Goal: Task Accomplishment & Management: Manage account settings

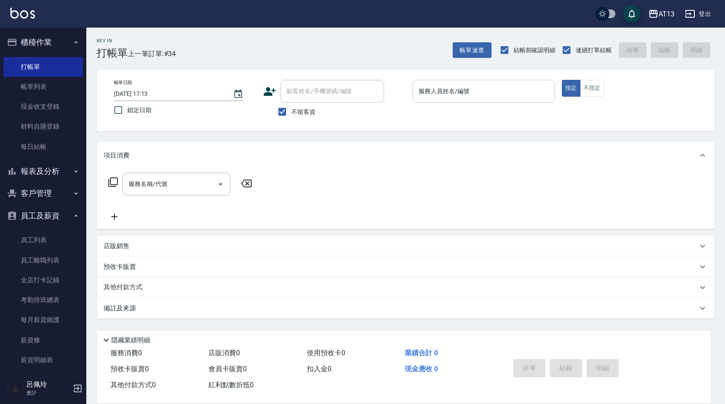
click at [432, 95] on input "服務人員姓名/編號" at bounding box center [483, 91] width 135 height 15
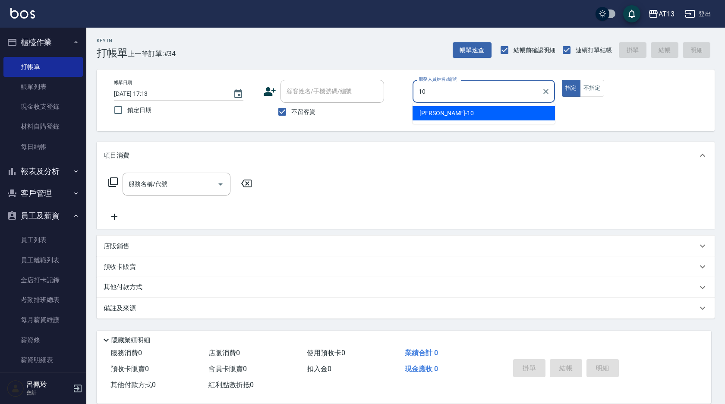
click at [424, 111] on span "[PERSON_NAME] -10" at bounding box center [446, 113] width 54 height 9
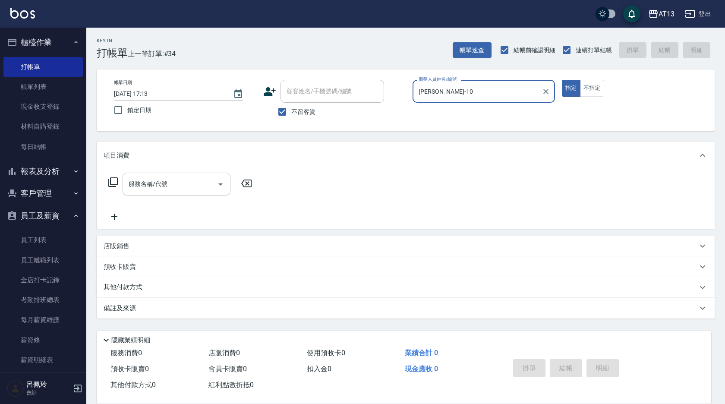
type input "[PERSON_NAME]-10"
click at [163, 186] on input "服務名稱/代號" at bounding box center [169, 183] width 87 height 15
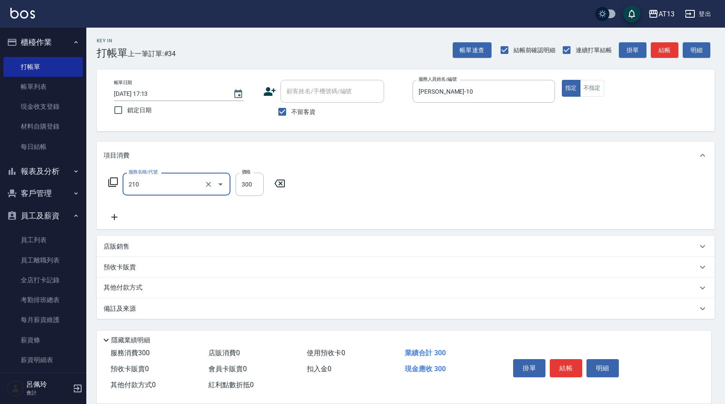
type input "[PERSON_NAME]洗髮精(210)"
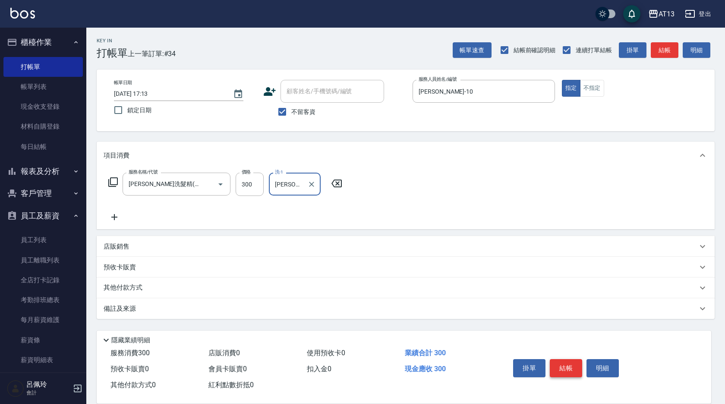
type input "[PERSON_NAME]-33"
click at [573, 369] on button "結帳" at bounding box center [565, 368] width 32 height 18
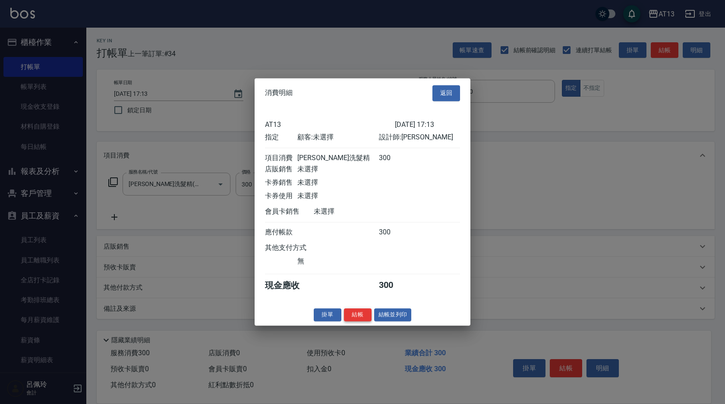
click at [364, 321] on button "結帳" at bounding box center [358, 314] width 28 height 13
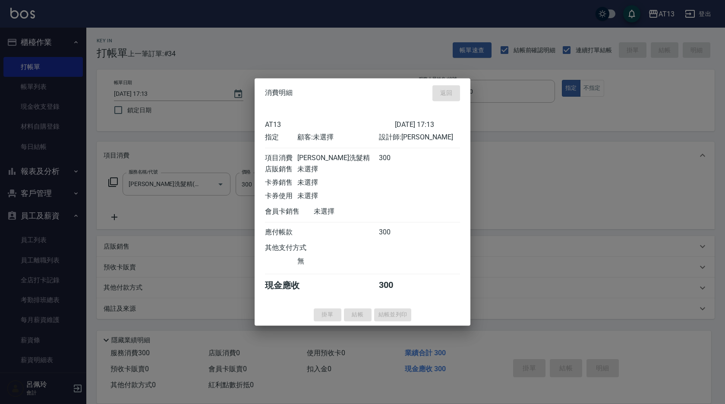
type input "[DATE] 18:37"
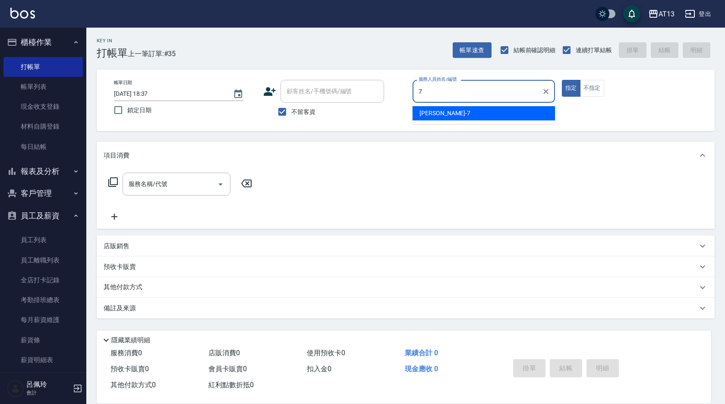
click at [422, 114] on span "[PERSON_NAME]-7" at bounding box center [444, 113] width 51 height 9
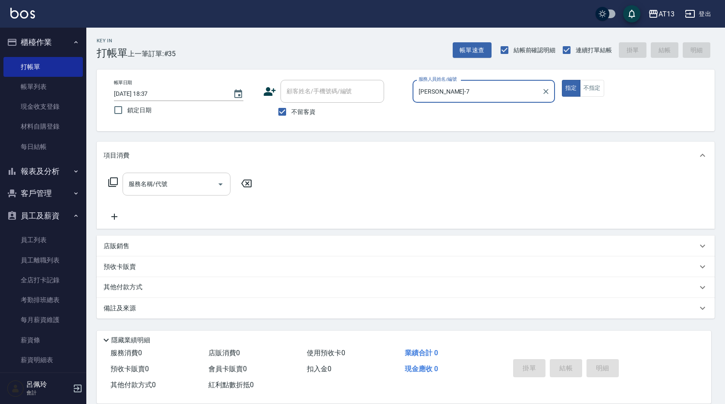
type input "[PERSON_NAME]-7"
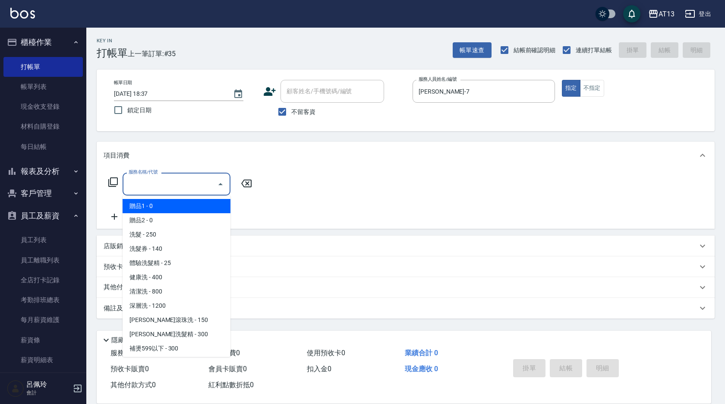
click at [204, 186] on input "服務名稱/代號" at bounding box center [169, 183] width 87 height 15
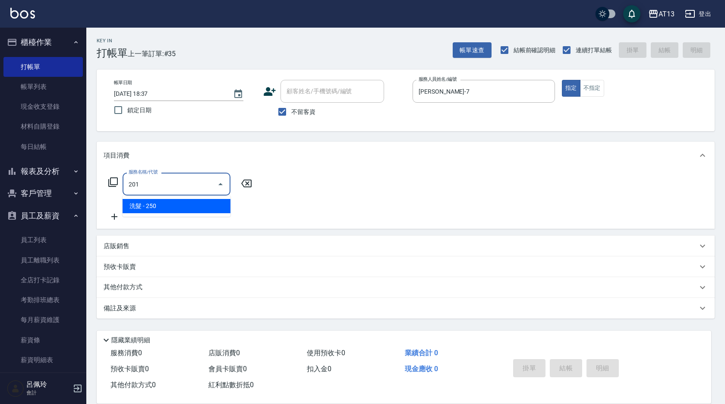
type input "洗髮(201)"
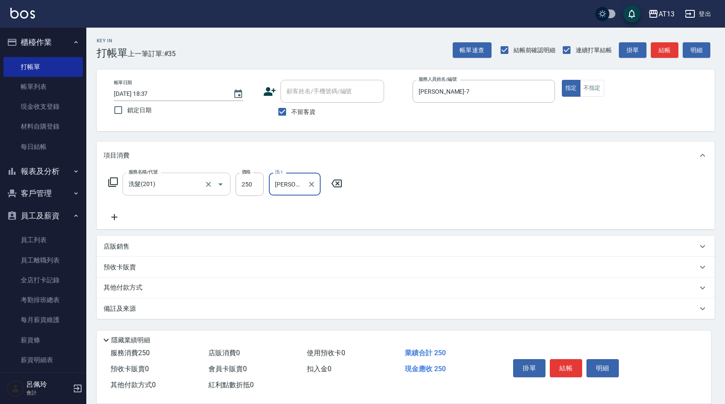
type input "[PERSON_NAME]-33"
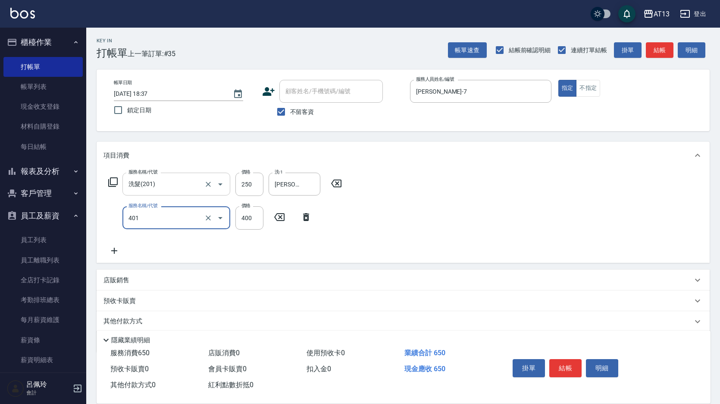
type input "剪髮(401)"
type input "300"
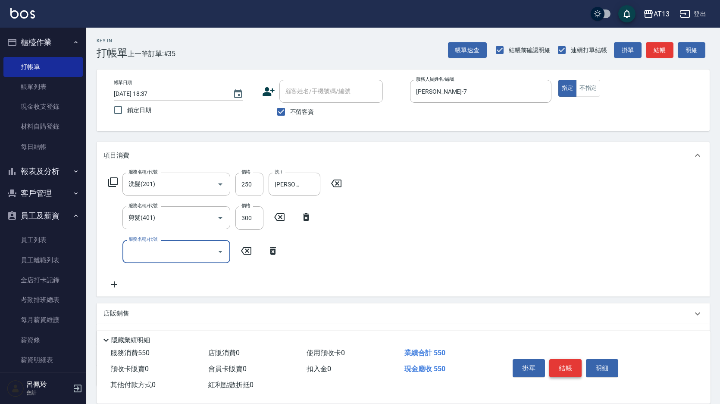
click at [556, 359] on button "結帳" at bounding box center [565, 368] width 32 height 18
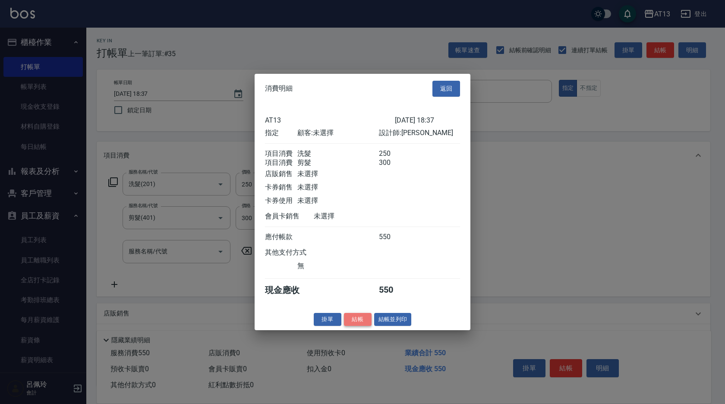
click at [362, 320] on button "結帳" at bounding box center [358, 318] width 28 height 13
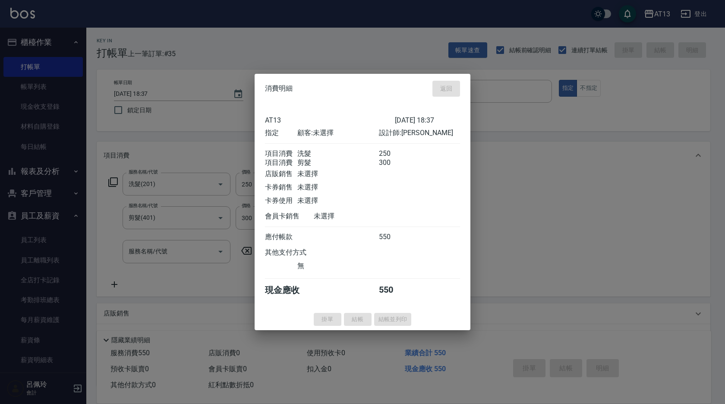
type input "[DATE] 18:38"
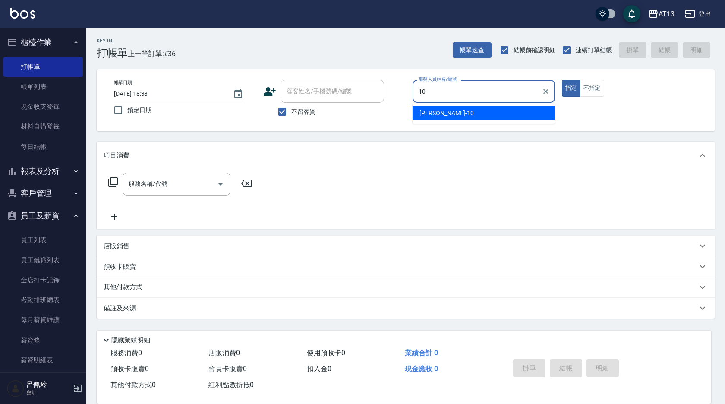
click at [462, 115] on div "[PERSON_NAME] -10" at bounding box center [483, 113] width 142 height 14
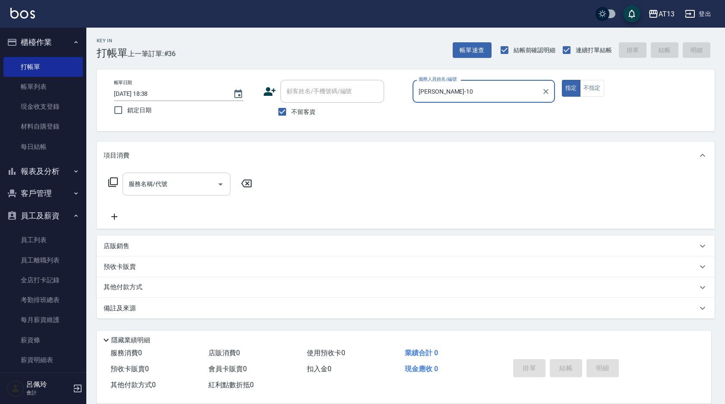
click at [164, 194] on div "服務名稱/代號" at bounding box center [176, 184] width 108 height 23
type input "[PERSON_NAME]-10"
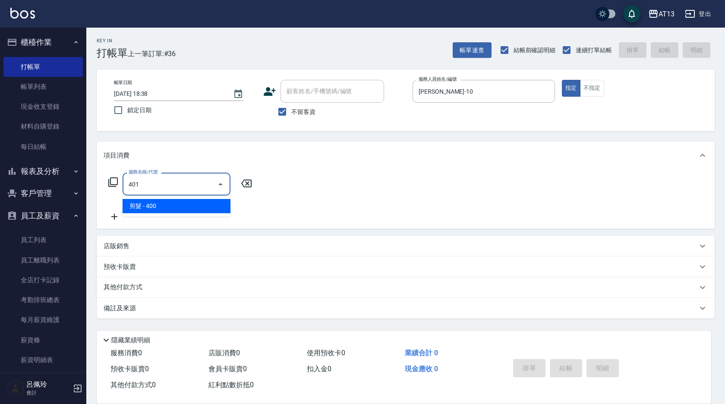
type input "剪髮(401)"
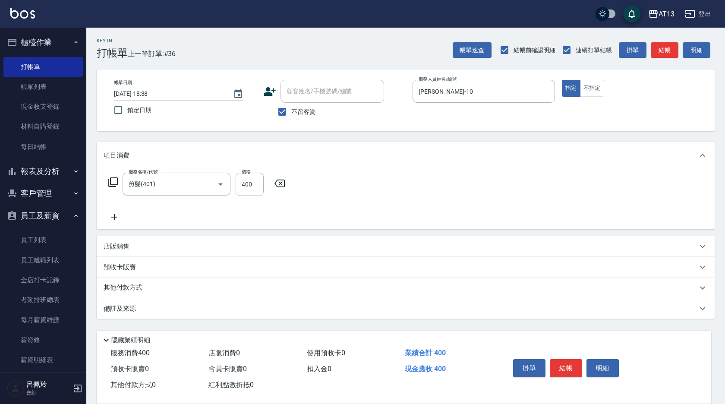
drag, startPoint x: 392, startPoint y: 191, endPoint x: 547, endPoint y: 328, distance: 207.2
click at [394, 193] on div "服務名稱/代號 剪髮(401) 服務名稱/代號 價格 400 價格" at bounding box center [406, 199] width 618 height 60
click at [563, 367] on button "結帳" at bounding box center [565, 368] width 32 height 18
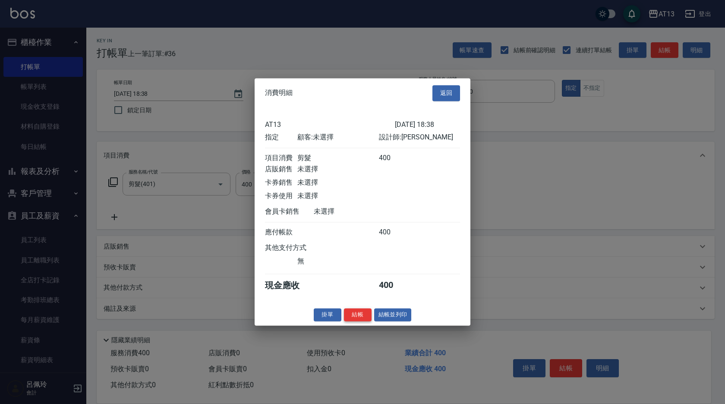
click at [364, 317] on button "結帳" at bounding box center [358, 314] width 28 height 13
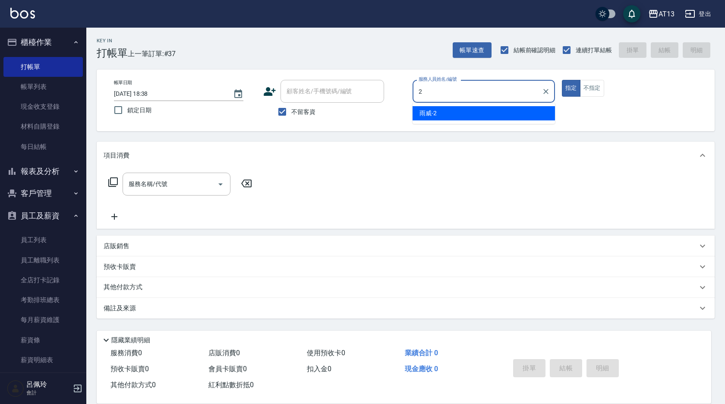
click at [497, 111] on div "雨威 -2" at bounding box center [483, 113] width 142 height 14
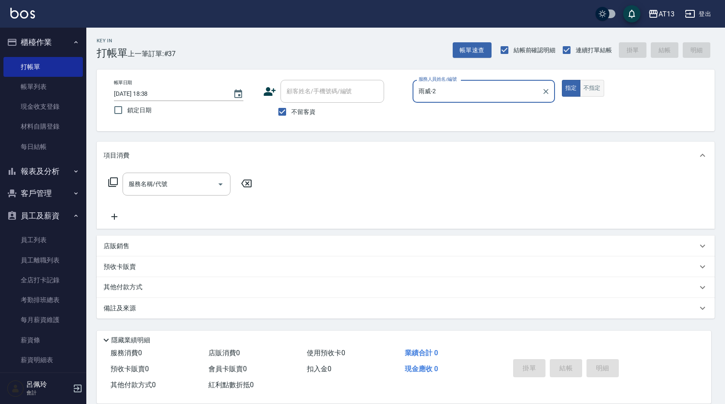
type input "雨威-2"
click at [596, 88] on button "不指定" at bounding box center [592, 88] width 24 height 17
click at [192, 184] on input "服務名稱/代號" at bounding box center [169, 183] width 87 height 15
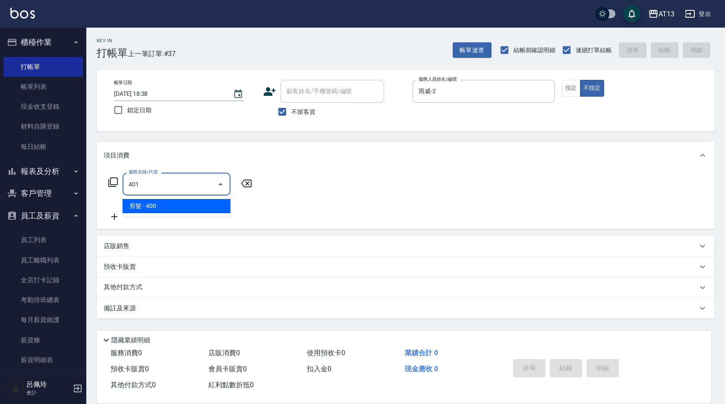
type input "剪髮(401)"
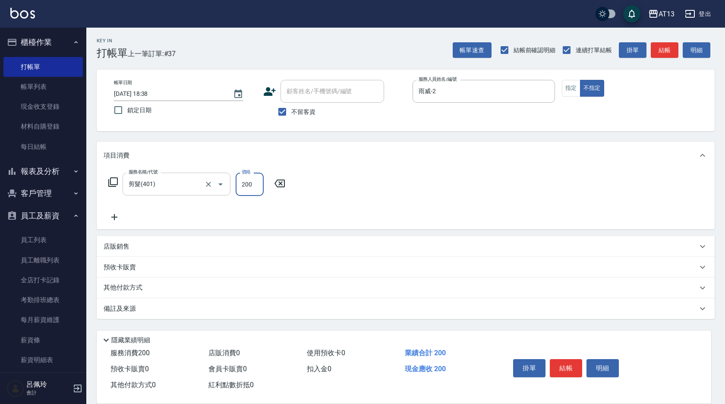
type input "200"
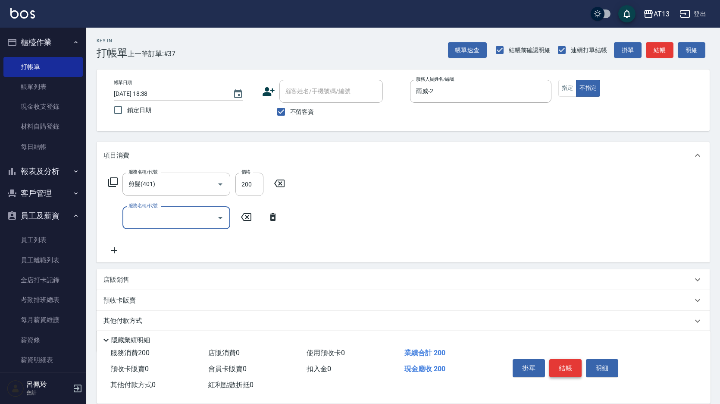
click at [572, 365] on button "結帳" at bounding box center [565, 368] width 32 height 18
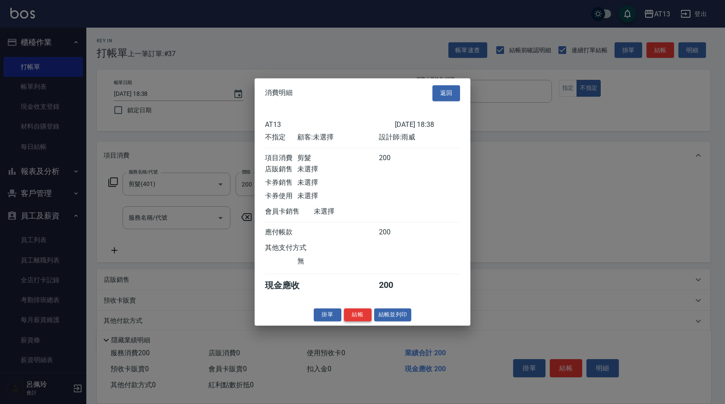
click at [364, 319] on button "結帳" at bounding box center [358, 314] width 28 height 13
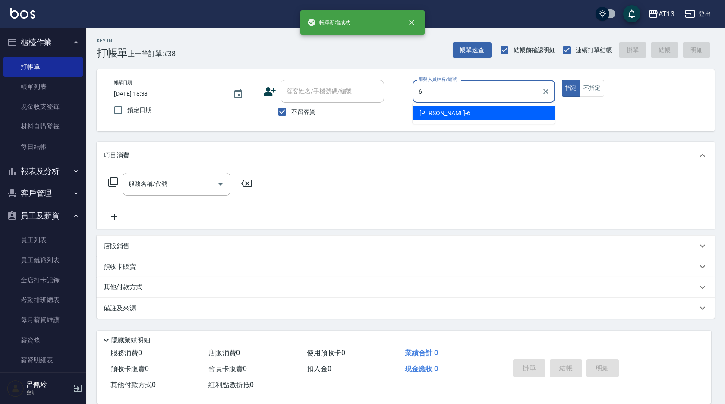
click at [433, 106] on div "[PERSON_NAME] -6" at bounding box center [483, 113] width 142 height 14
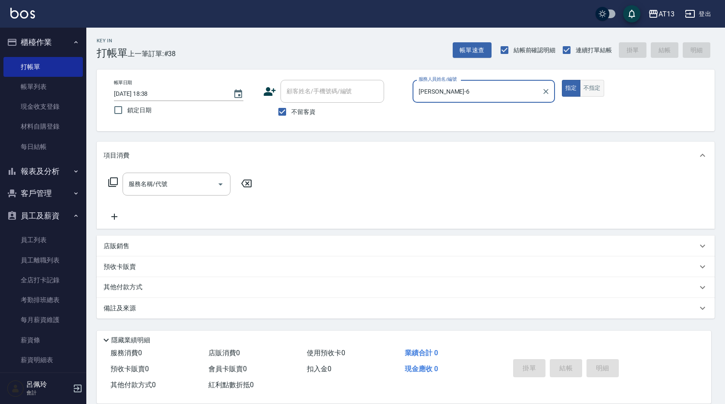
type input "[PERSON_NAME]-6"
click at [583, 83] on button "不指定" at bounding box center [592, 88] width 24 height 17
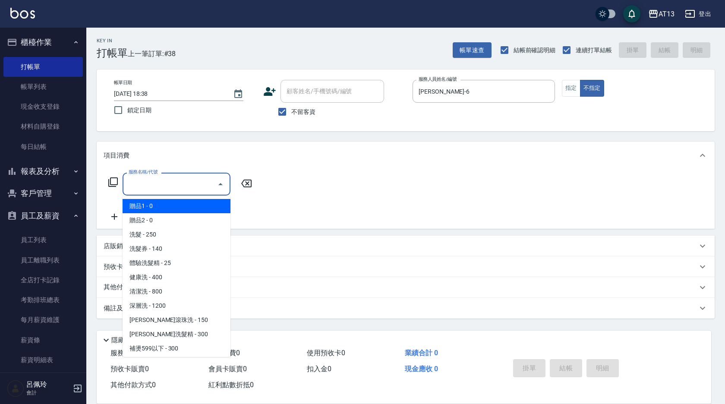
click at [177, 179] on input "服務名稱/代號" at bounding box center [169, 183] width 87 height 15
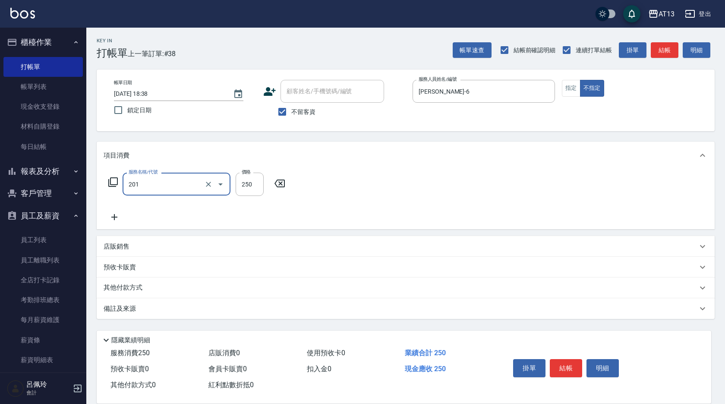
type input "洗髮(201)"
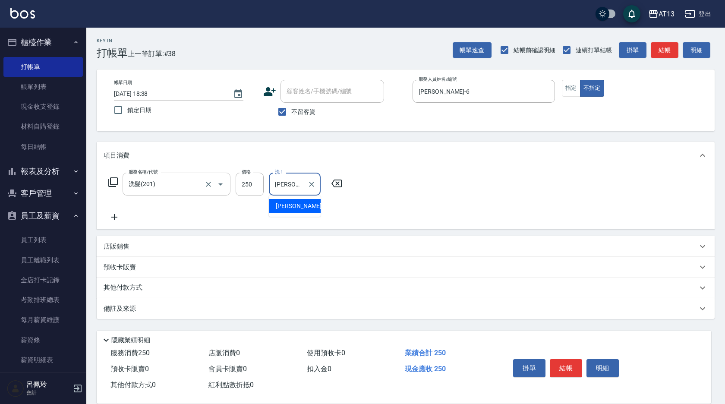
type input "[PERSON_NAME]-6"
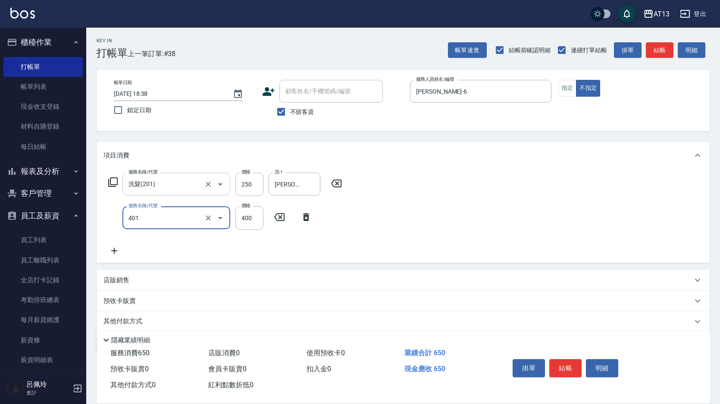
type input "剪髮(401)"
type input "200"
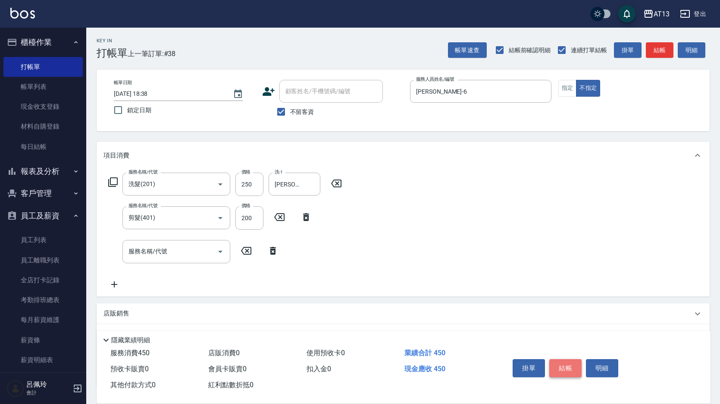
click at [575, 359] on button "結帳" at bounding box center [565, 368] width 32 height 18
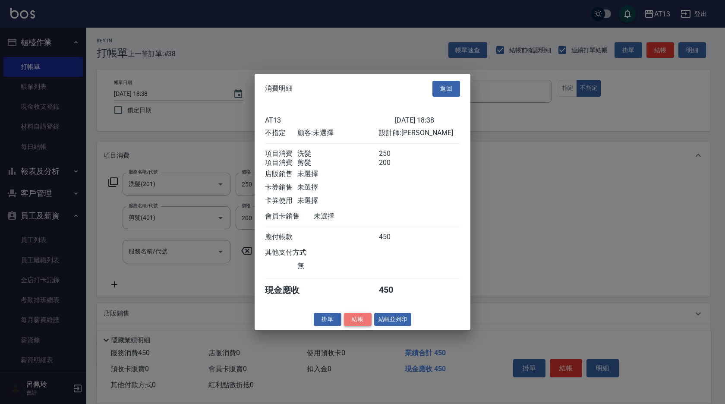
click at [352, 320] on button "結帳" at bounding box center [358, 318] width 28 height 13
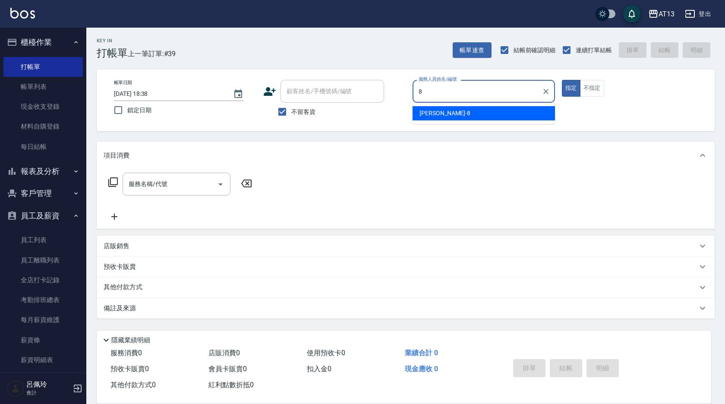
click at [484, 110] on div "[PERSON_NAME] -8" at bounding box center [483, 113] width 142 height 14
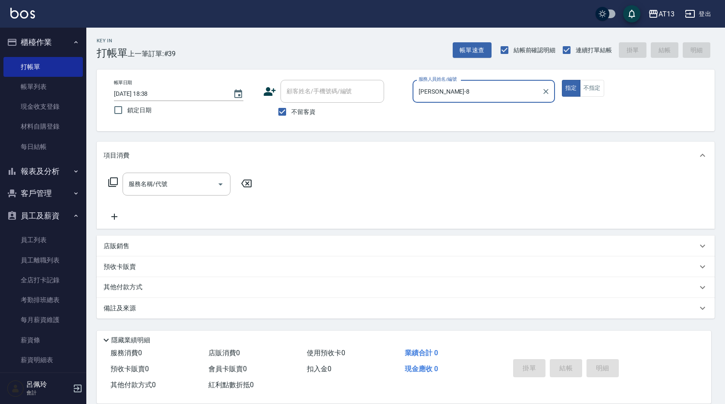
type input "[PERSON_NAME]-8"
click at [588, 91] on button "不指定" at bounding box center [592, 88] width 24 height 17
click at [165, 182] on input "服務名稱/代號" at bounding box center [169, 183] width 87 height 15
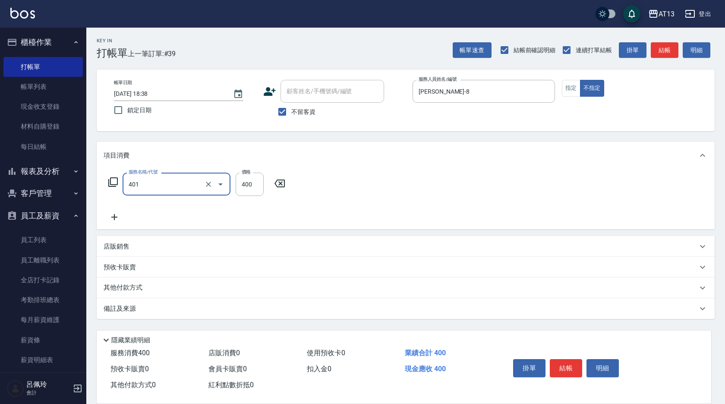
type input "剪髮(401)"
type input "200"
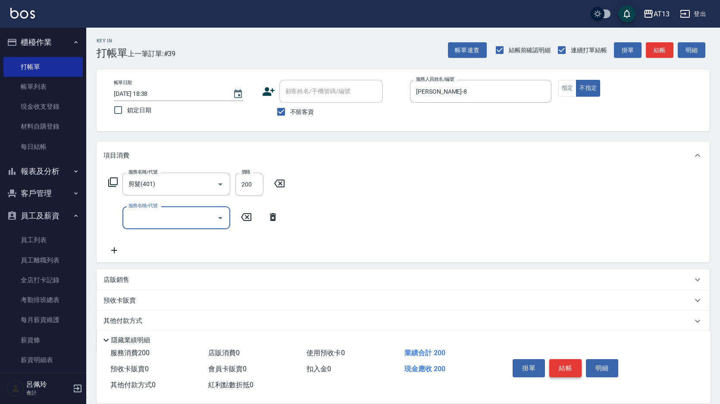
click at [572, 365] on button "結帳" at bounding box center [565, 368] width 32 height 18
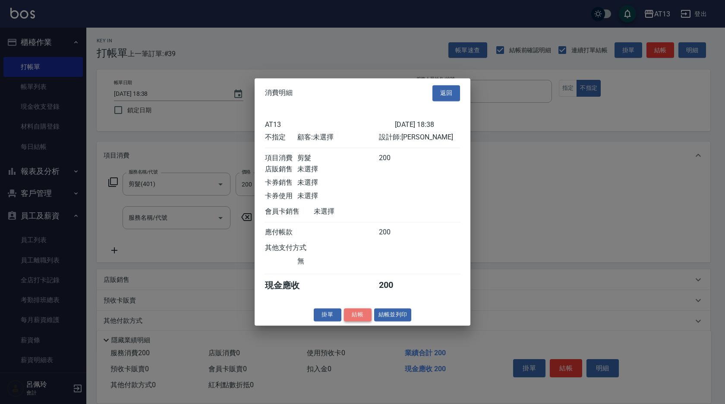
click at [353, 321] on button "結帳" at bounding box center [358, 314] width 28 height 13
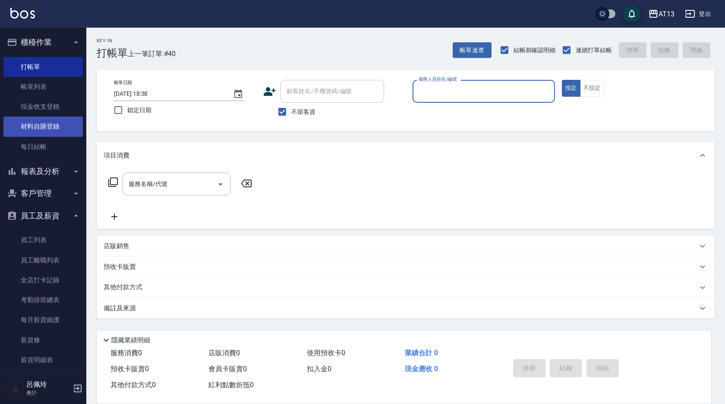
click at [53, 128] on link "材料自購登錄" at bounding box center [42, 126] width 79 height 20
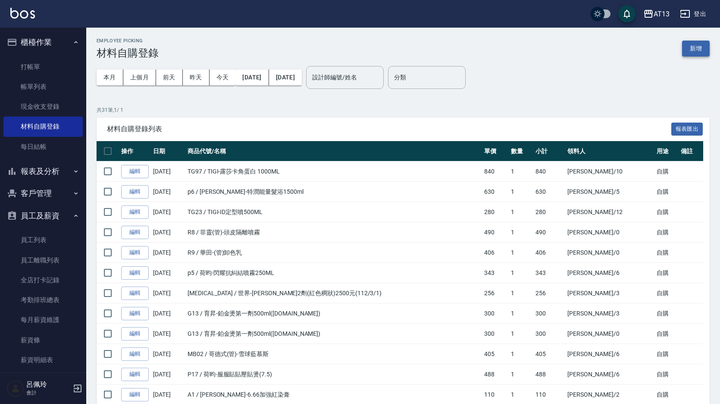
click at [694, 48] on button "新增" at bounding box center [696, 49] width 28 height 16
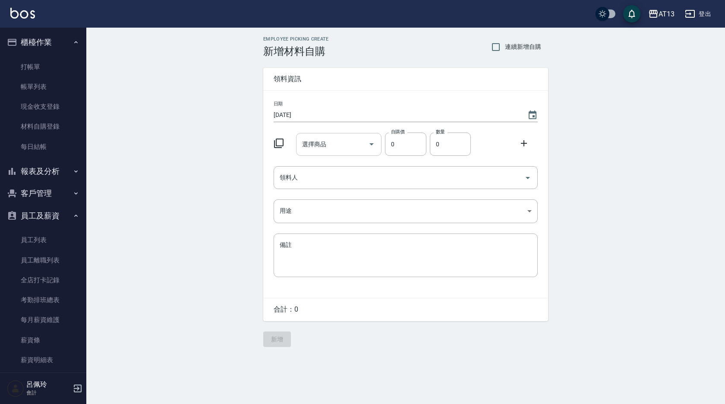
click at [316, 145] on div "選擇商品 選擇商品" at bounding box center [339, 144] width 86 height 23
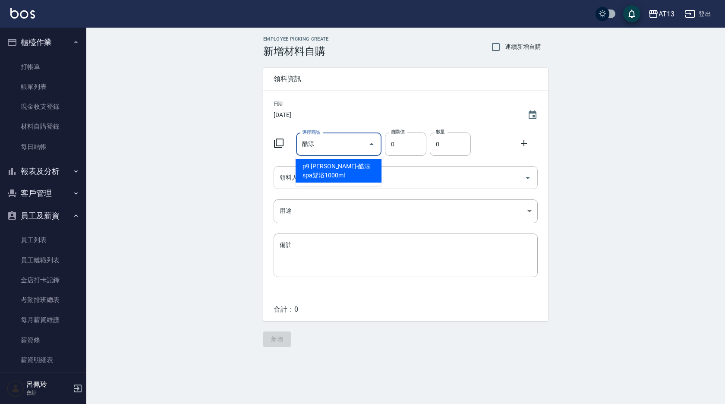
drag, startPoint x: 337, startPoint y: 170, endPoint x: 349, endPoint y: 179, distance: 15.1
click at [337, 170] on li "p9 [PERSON_NAME]-酷涼spa髮浴1000ml" at bounding box center [338, 170] width 86 height 23
type input "[PERSON_NAME]-酷涼spa髮浴1000ml"
type input "560"
type input "1"
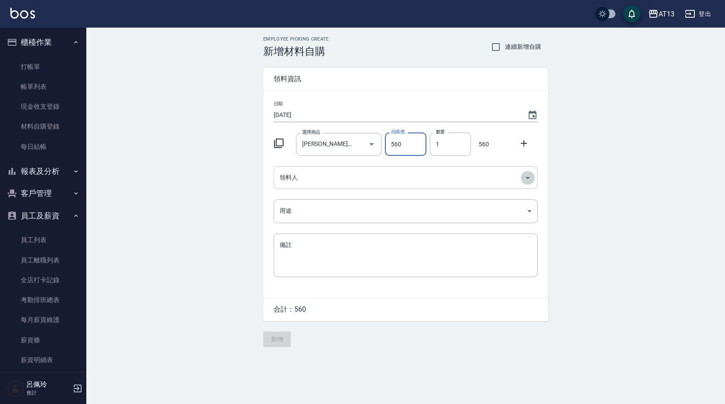
click at [524, 176] on icon "Open" at bounding box center [527, 178] width 10 height 10
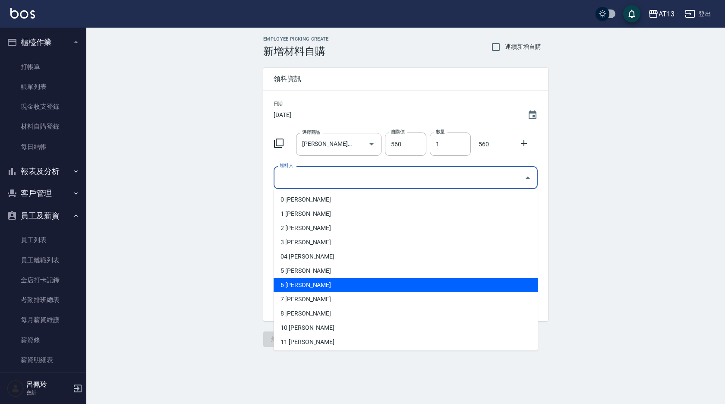
click at [379, 287] on li "6 [PERSON_NAME]" at bounding box center [405, 285] width 264 height 14
type input "[PERSON_NAME]"
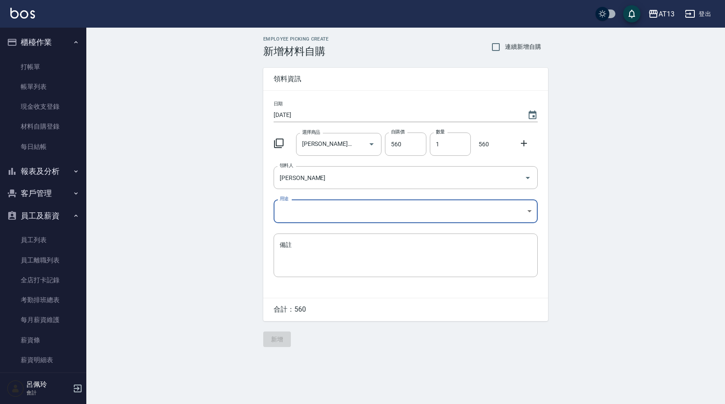
click at [528, 212] on body "AT13 登出 櫃檯作業 打帳單 帳單列表 現金收支登錄 材料自購登錄 每日結帳 報表及分析 報表目錄 店家區間累計表 店家日報表 互助日報表 互助月報表 互…" at bounding box center [362, 202] width 725 height 404
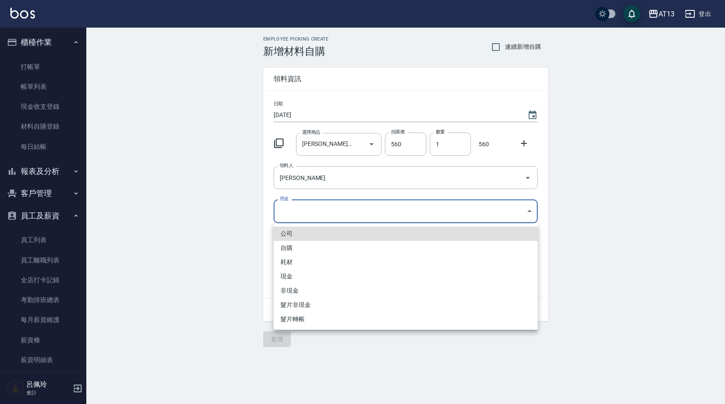
click at [302, 251] on li "自購" at bounding box center [405, 248] width 264 height 14
type input "自購"
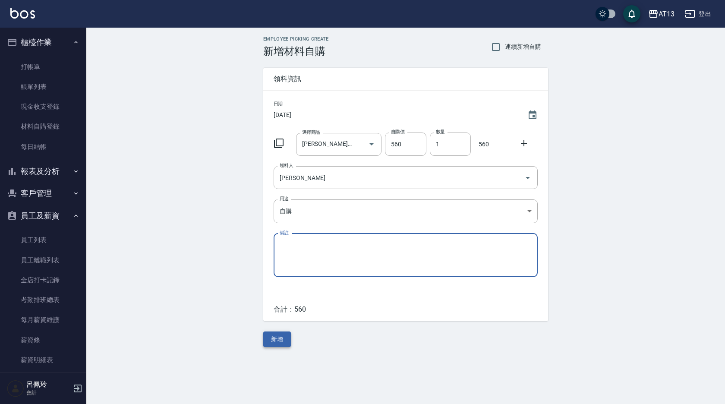
click at [288, 336] on button "新增" at bounding box center [277, 339] width 28 height 16
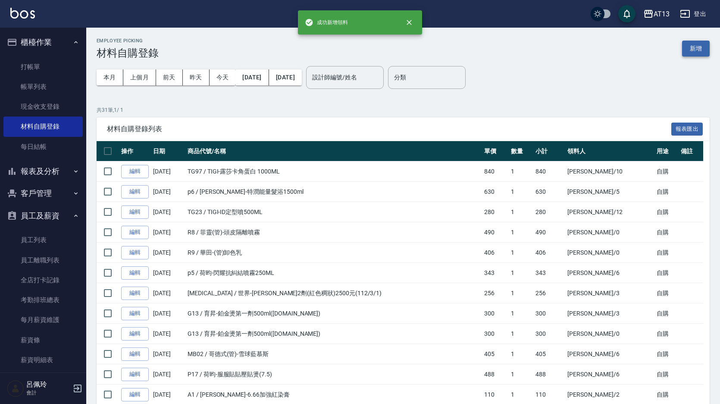
click at [691, 50] on button "新增" at bounding box center [696, 49] width 28 height 16
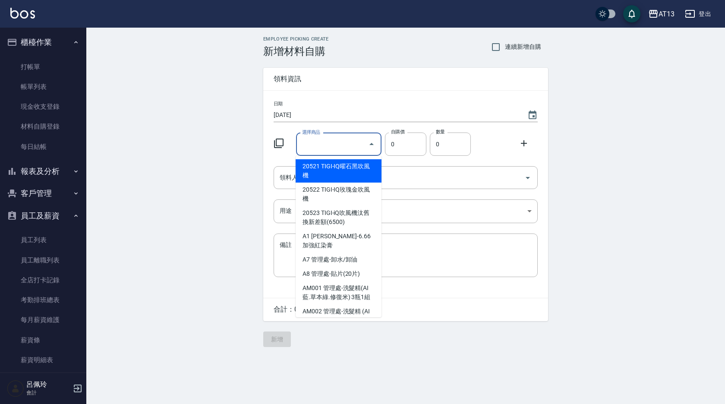
click at [322, 147] on input "選擇商品" at bounding box center [332, 144] width 65 height 15
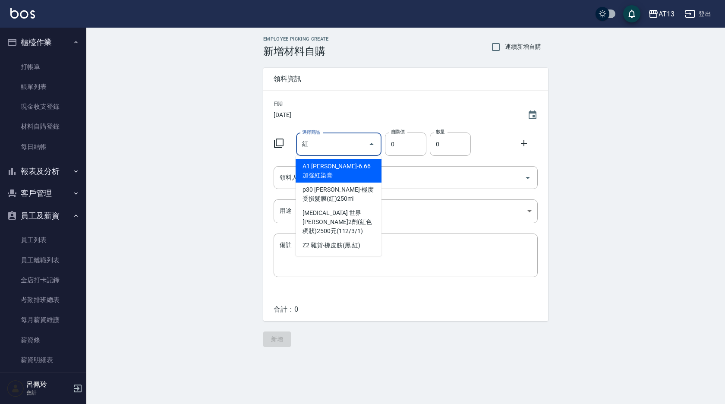
click at [323, 149] on input "紅" at bounding box center [332, 144] width 65 height 15
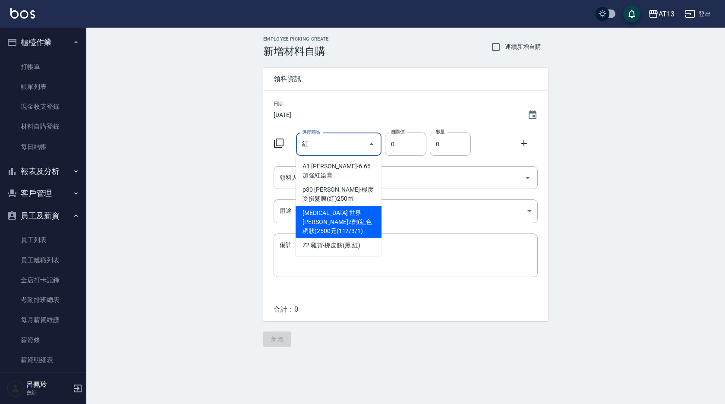
click at [344, 207] on li "[MEDICAL_DATA] 世界-[PERSON_NAME]2劑(紅色稠狀)2500元(112/3/1)" at bounding box center [338, 222] width 86 height 32
type input "世界-[PERSON_NAME]2劑(紅色稠狀)2500元(112/3/1)"
type input "256"
type input "1"
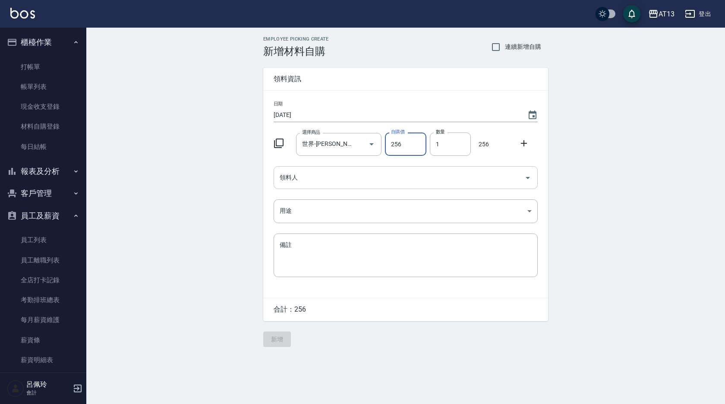
click at [525, 176] on icon "Open" at bounding box center [527, 178] width 10 height 10
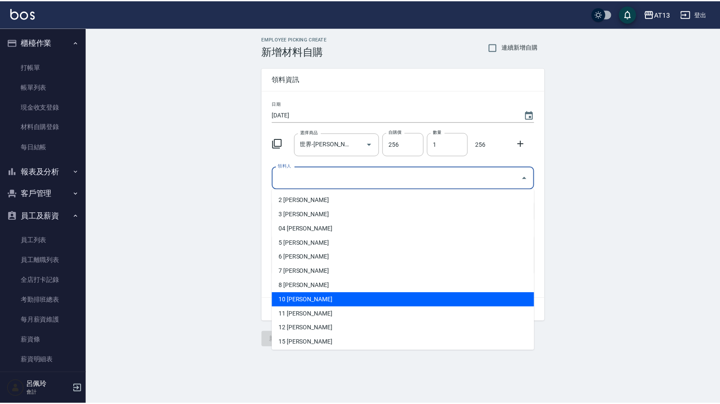
scroll to position [43, 0]
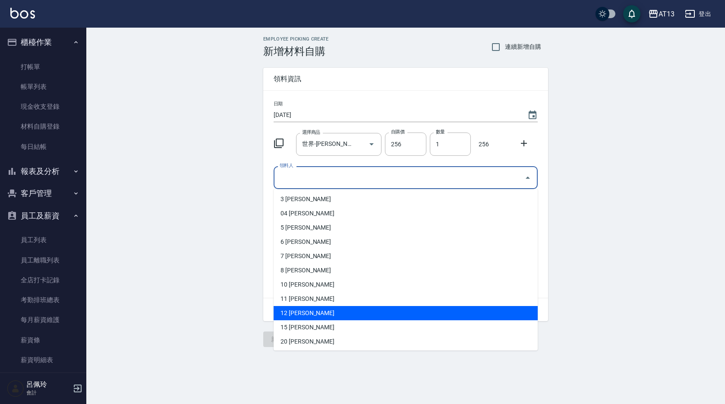
click at [314, 311] on li "12 [PERSON_NAME]" at bounding box center [405, 313] width 264 height 14
type input "[PERSON_NAME]"
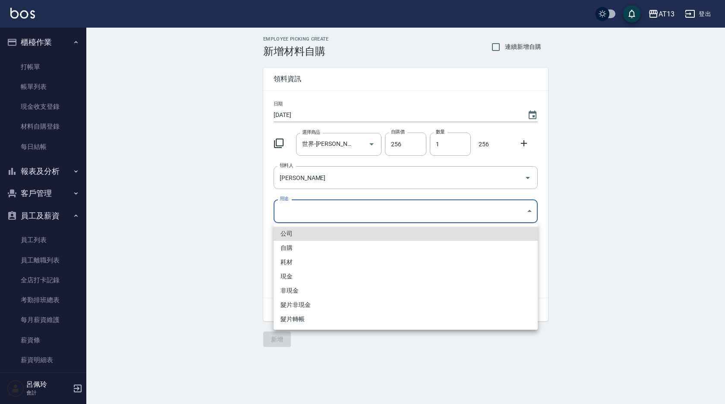
click at [530, 211] on body "AT13 登出 櫃檯作業 打帳單 帳單列表 現金收支登錄 材料自購登錄 每日結帳 報表及分析 報表目錄 店家區間累計表 店家日報表 互助日報表 互助月報表 互…" at bounding box center [362, 202] width 725 height 404
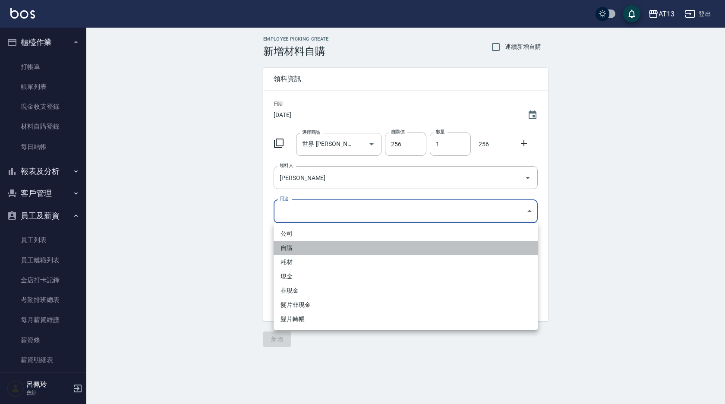
click at [349, 244] on li "自購" at bounding box center [405, 248] width 264 height 14
type input "自購"
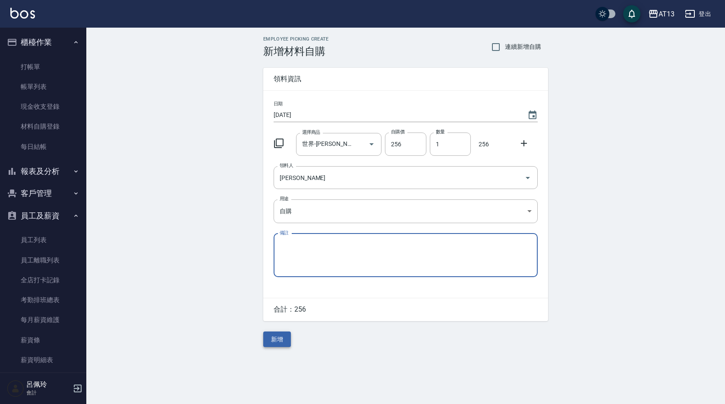
click at [273, 342] on button "新增" at bounding box center [277, 339] width 28 height 16
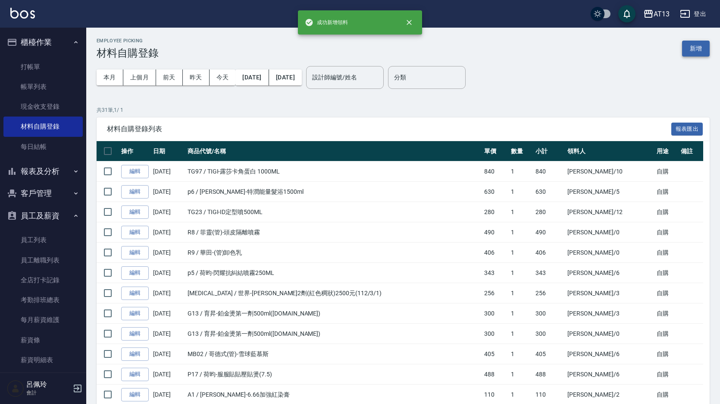
click at [699, 41] on button "新增" at bounding box center [696, 49] width 28 height 16
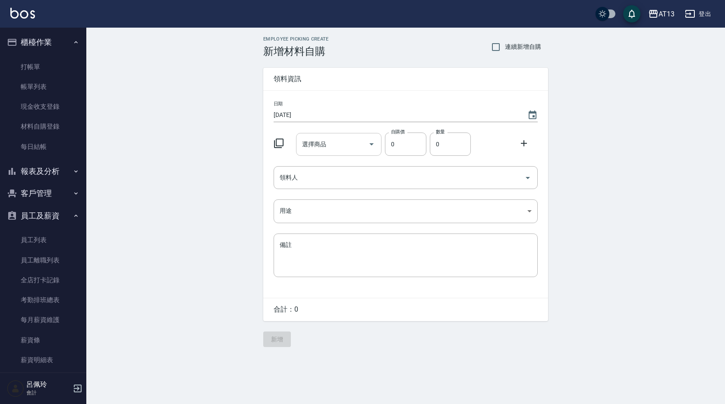
click at [353, 142] on input "選擇商品" at bounding box center [332, 144] width 65 height 15
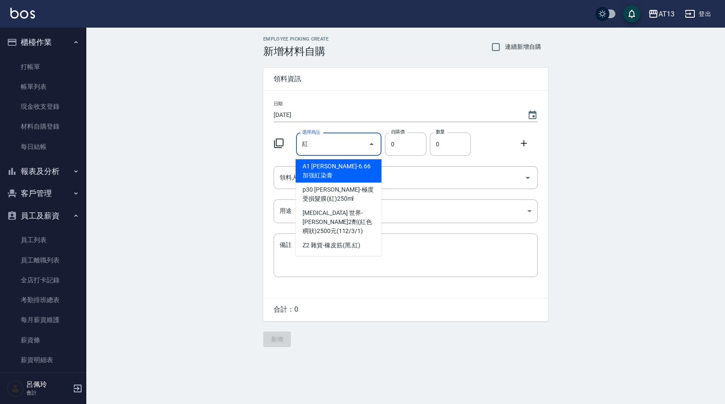
click at [358, 148] on input "紅" at bounding box center [332, 144] width 65 height 15
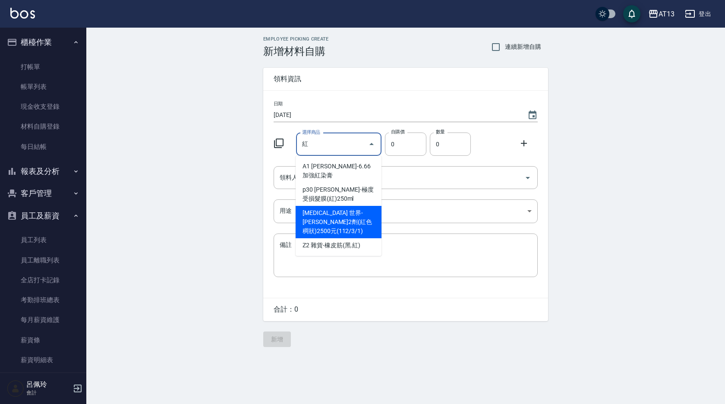
click at [349, 206] on li "[MEDICAL_DATA] 世界-[PERSON_NAME]2劑(紅色稠狀)2500元(112/3/1)" at bounding box center [338, 222] width 86 height 32
type input "世界-[PERSON_NAME]2劑(紅色稠狀)2500元(112/3/1)"
type input "256"
type input "1"
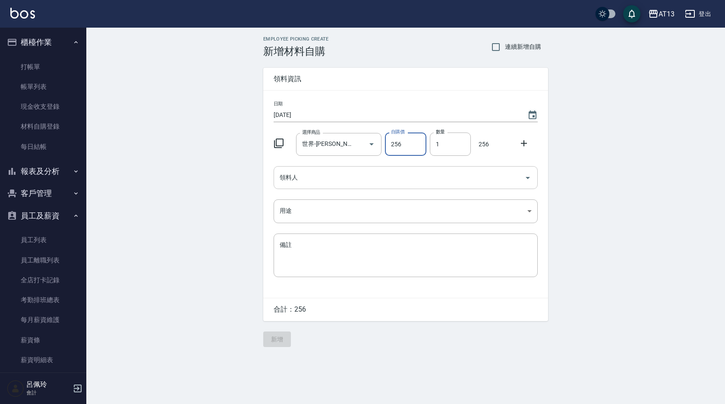
click at [524, 179] on icon "Open" at bounding box center [527, 178] width 10 height 10
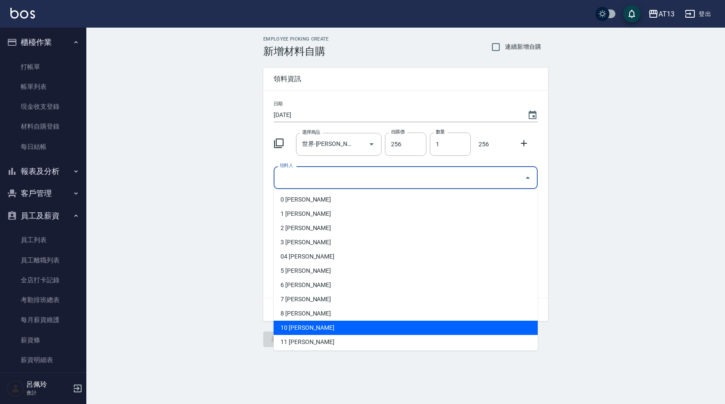
click at [350, 328] on li "10 [PERSON_NAME]" at bounding box center [405, 327] width 264 height 14
type input "[PERSON_NAME]"
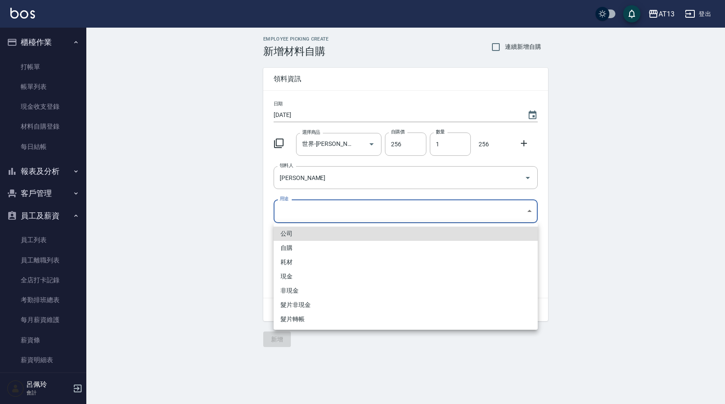
click at [531, 213] on body "AT13 登出 櫃檯作業 打帳單 帳單列表 現金收支登錄 材料自購登錄 每日結帳 報表及分析 報表目錄 店家區間累計表 店家日報表 互助日報表 互助月報表 互…" at bounding box center [362, 202] width 725 height 404
click at [351, 248] on li "自購" at bounding box center [405, 248] width 264 height 14
type input "自購"
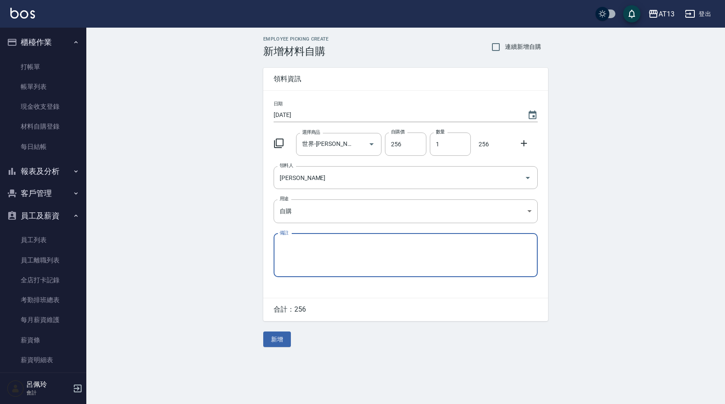
click at [520, 141] on icon at bounding box center [523, 143] width 10 height 10
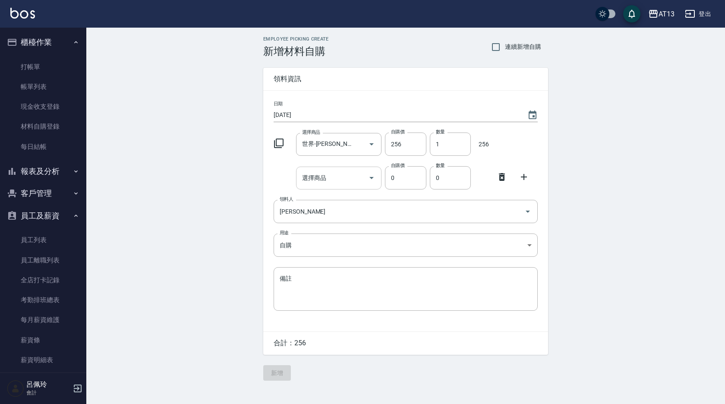
click at [325, 179] on input "選擇商品" at bounding box center [332, 177] width 65 height 15
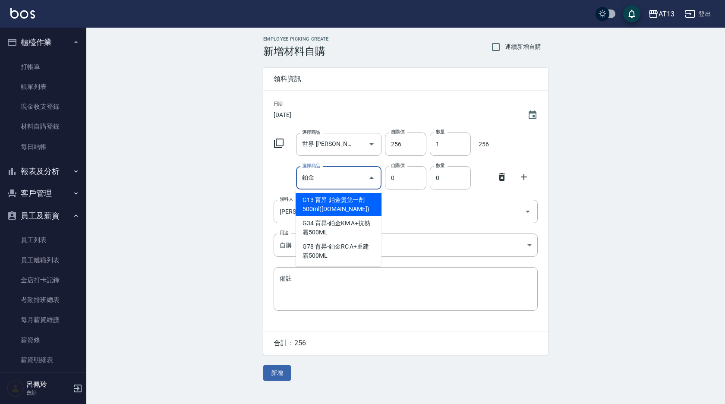
click at [349, 203] on li "G13 育昇-鉑金燙第一劑500ml([DOMAIN_NAME])" at bounding box center [338, 204] width 86 height 23
type input "育昇-鉑金燙第一劑500ml([DOMAIN_NAME])"
type input "300"
type input "1"
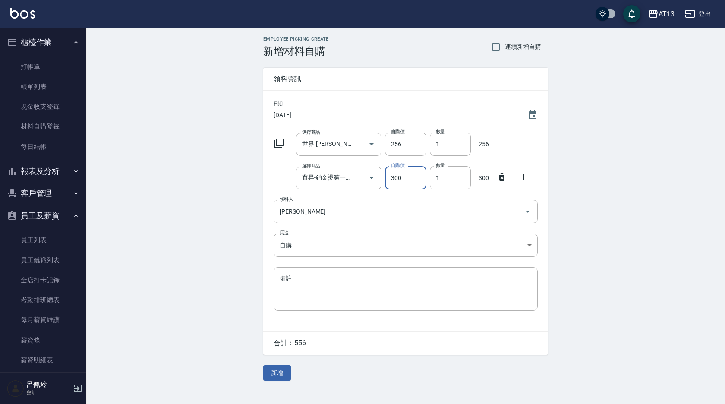
click at [521, 176] on icon at bounding box center [523, 177] width 10 height 10
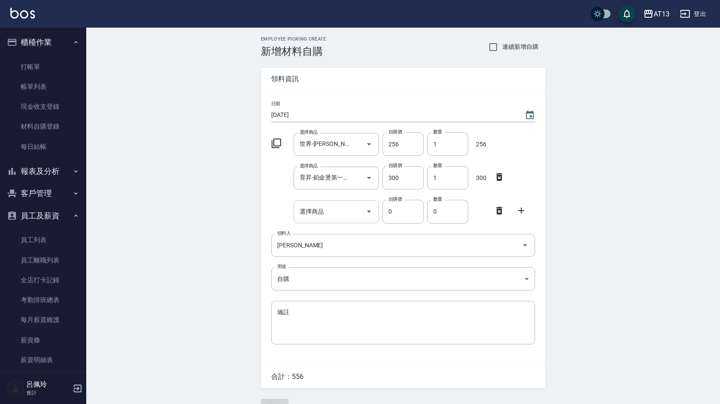
click at [341, 208] on input "選擇商品" at bounding box center [330, 211] width 65 height 15
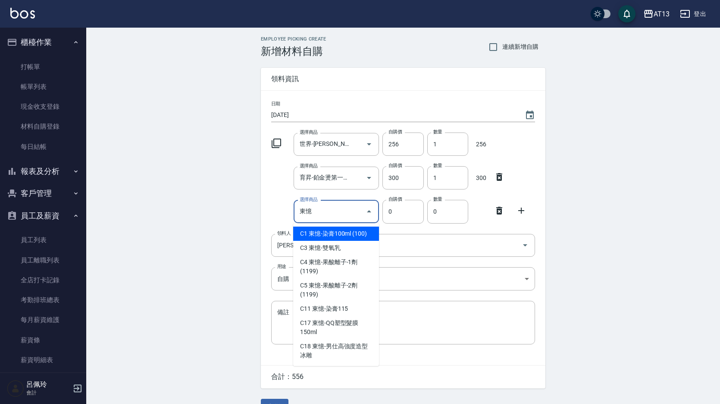
click at [338, 214] on input "東憶" at bounding box center [330, 211] width 65 height 15
click at [337, 234] on li "C1 東憶-染膏100ml (100)" at bounding box center [336, 233] width 86 height 14
type input "東憶-染膏100ml (100)"
type input "100"
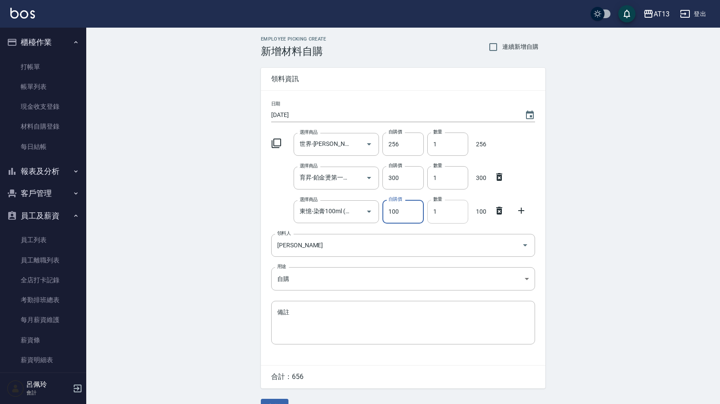
click at [430, 216] on input "1" at bounding box center [447, 211] width 41 height 23
type input "2"
click at [518, 210] on icon at bounding box center [521, 210] width 10 height 10
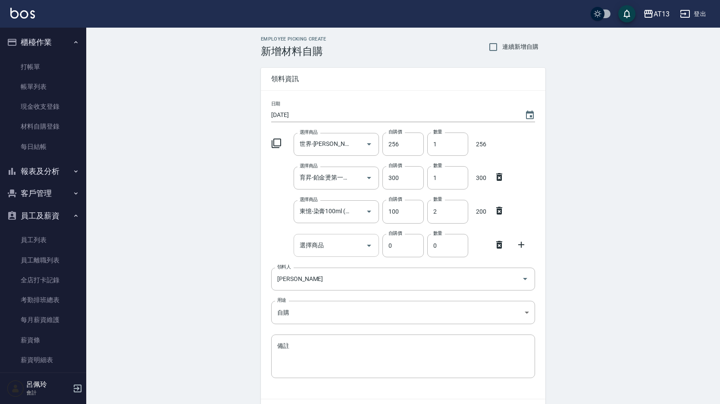
click at [339, 242] on input "選擇商品" at bounding box center [330, 245] width 65 height 15
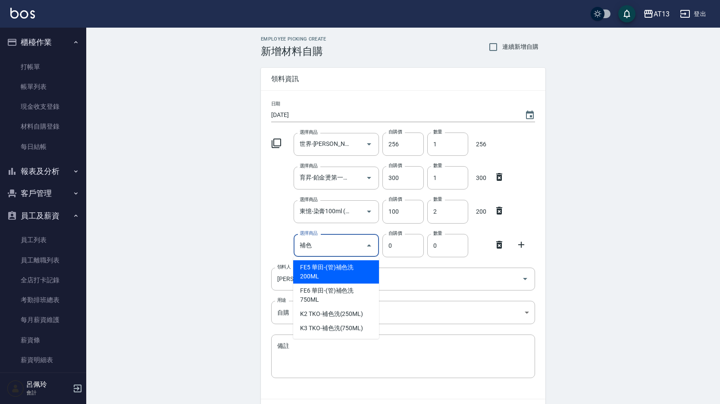
click at [338, 243] on input "補色" at bounding box center [330, 245] width 65 height 15
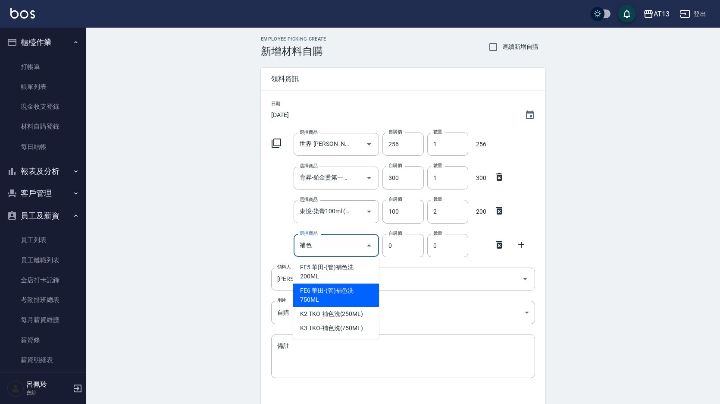
click at [337, 297] on li "FE6 華田-(管)補色洗750ML" at bounding box center [336, 294] width 86 height 23
type input "華田-(管)補色洗750ML"
type input "455"
type input "1"
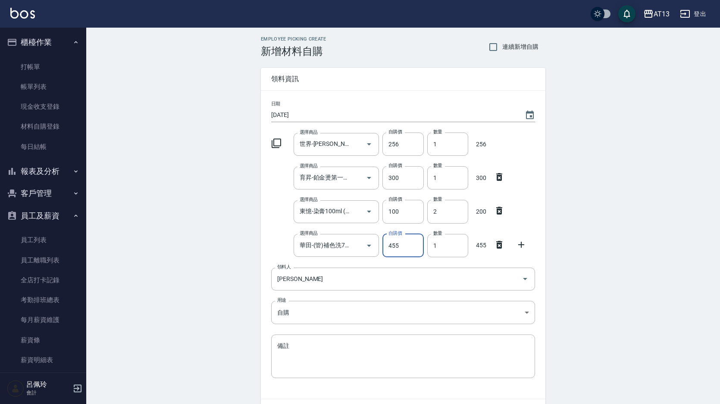
click at [520, 246] on icon at bounding box center [521, 244] width 10 height 10
click at [324, 278] on input "選擇商品" at bounding box center [330, 278] width 65 height 15
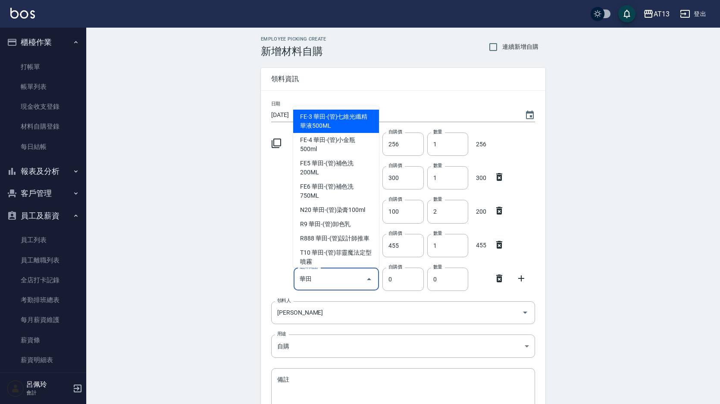
click at [324, 278] on input "華田" at bounding box center [330, 278] width 65 height 15
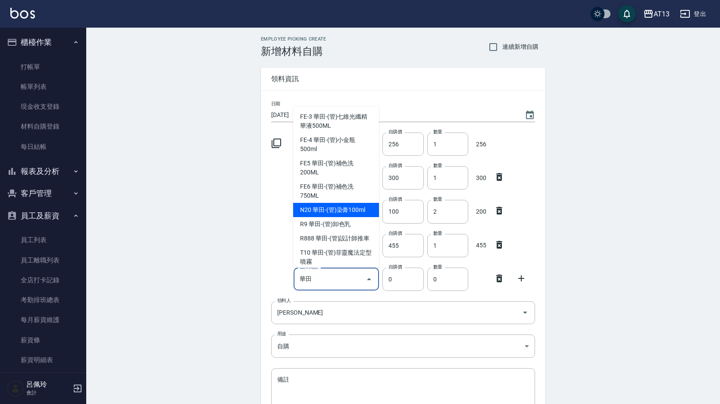
click at [333, 212] on li "N20 華田-(管)染膏100ml" at bounding box center [336, 210] width 86 height 14
type input "華田-(管)染膏100ml"
type input "120"
type input "1"
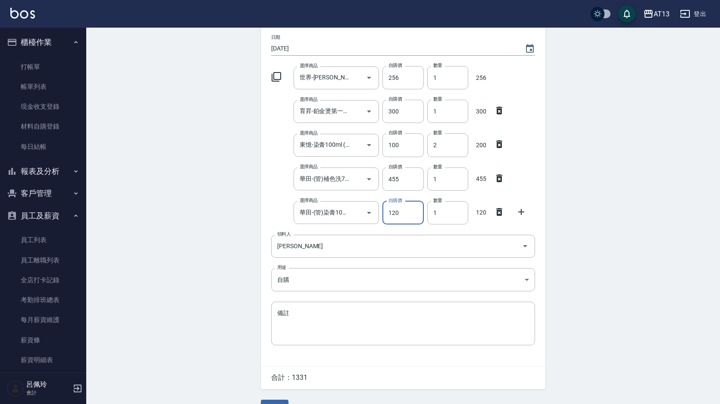
scroll to position [88, 0]
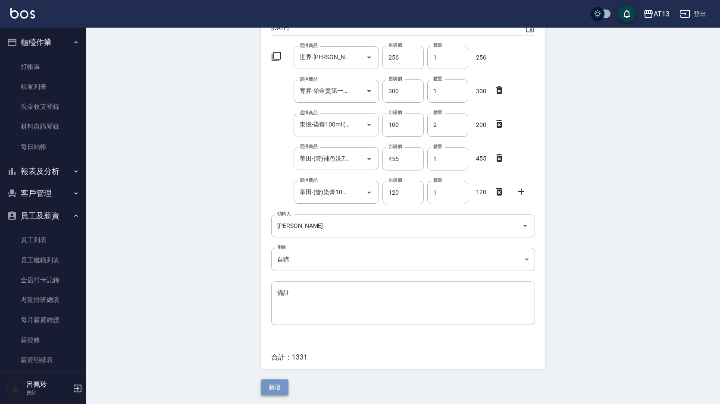
click at [275, 387] on button "新增" at bounding box center [275, 387] width 28 height 16
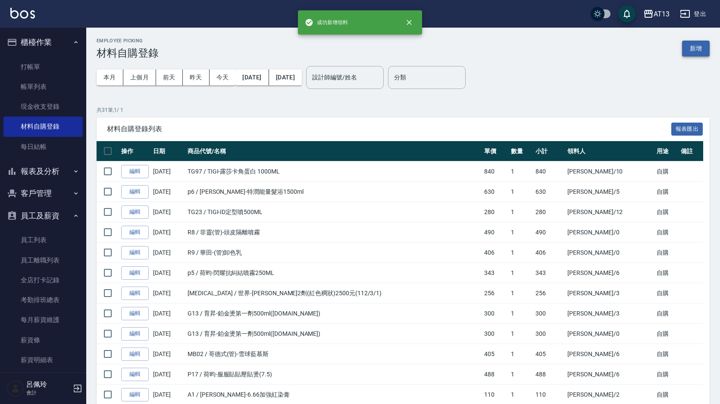
click at [694, 51] on button "新增" at bounding box center [696, 49] width 28 height 16
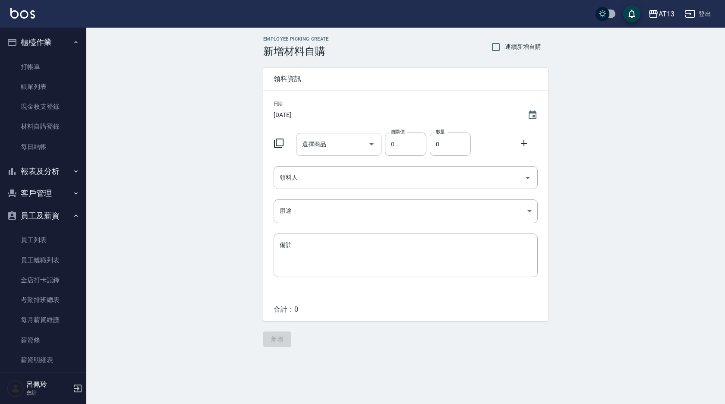
click at [327, 150] on input "選擇商品" at bounding box center [332, 144] width 65 height 15
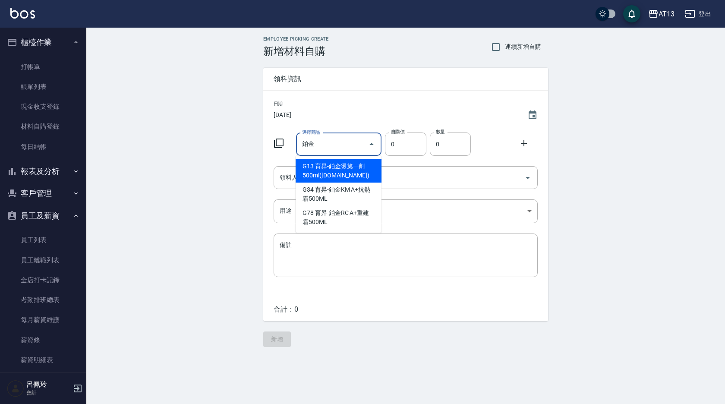
click at [333, 174] on li "G13 育昇-鉑金燙第一劑500ml([DOMAIN_NAME])" at bounding box center [338, 170] width 86 height 23
type input "育昇-鉑金燙第一劑500ml([DOMAIN_NAME])"
type input "300"
type input "1"
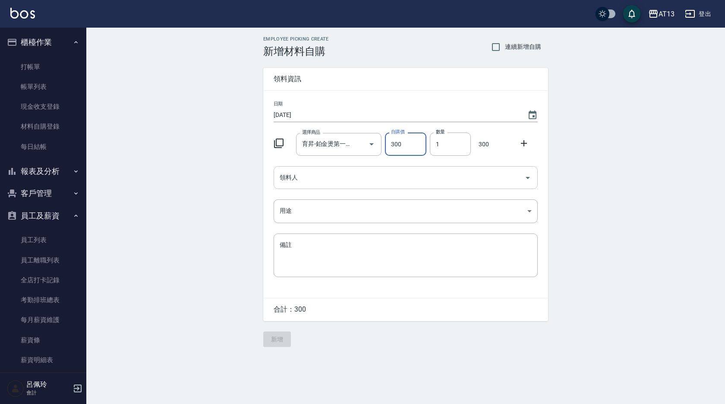
click at [528, 182] on icon "Open" at bounding box center [527, 178] width 10 height 10
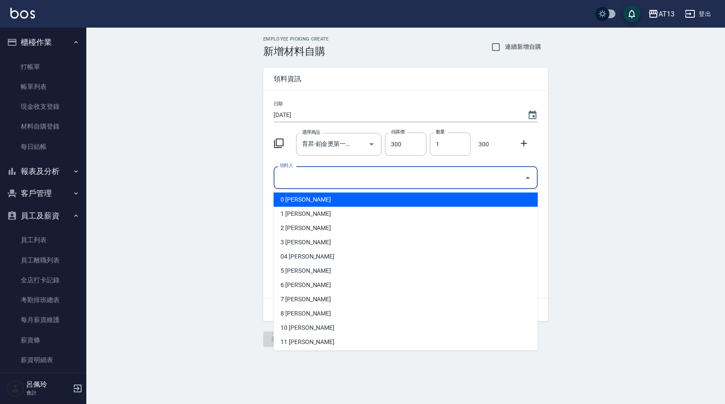
click at [421, 197] on li "0 [PERSON_NAME]" at bounding box center [405, 199] width 264 height 14
type input "[PERSON_NAME]"
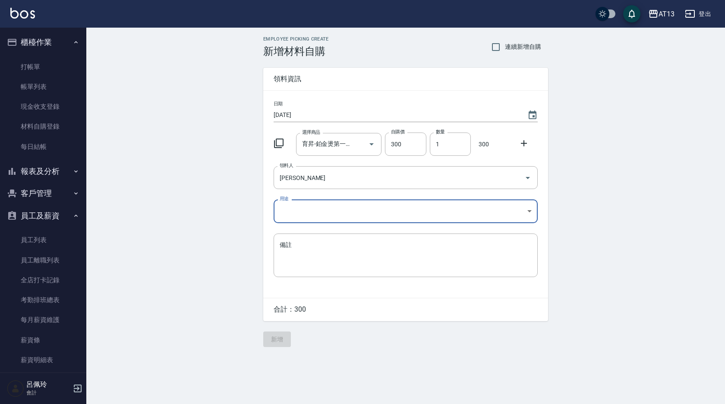
click at [522, 209] on body "AT13 登出 櫃檯作業 打帳單 帳單列表 現金收支登錄 材料自購登錄 每日結帳 報表及分析 報表目錄 店家區間累計表 店家日報表 互助日報表 互助月報表 互…" at bounding box center [362, 202] width 725 height 404
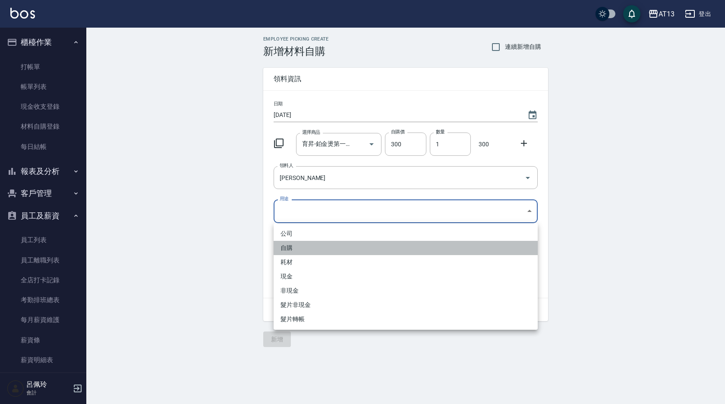
click at [346, 246] on li "自購" at bounding box center [405, 248] width 264 height 14
type input "自購"
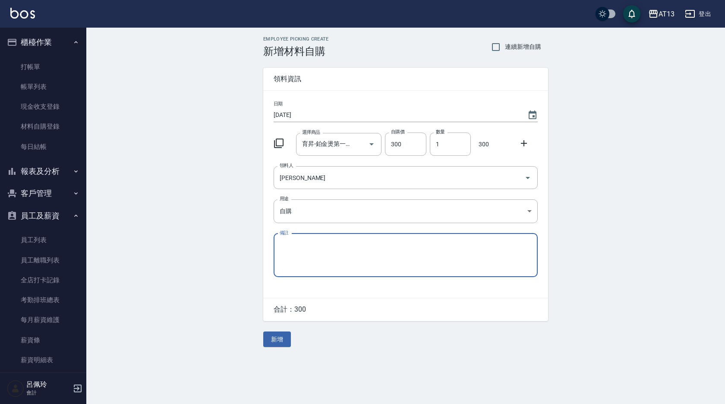
click at [521, 145] on icon at bounding box center [523, 143] width 10 height 10
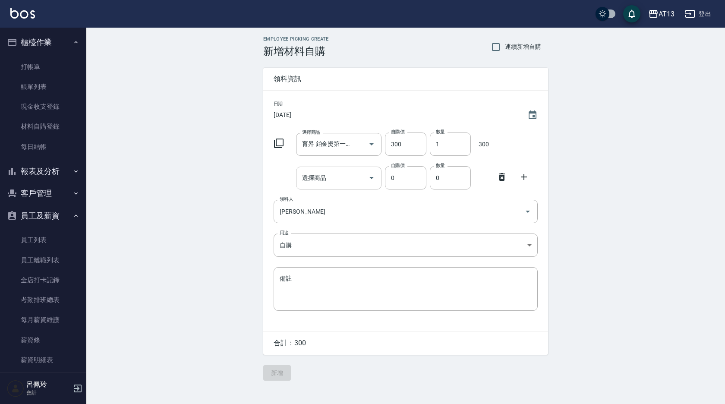
click at [323, 181] on div "選擇商品 選擇商品" at bounding box center [339, 177] width 86 height 23
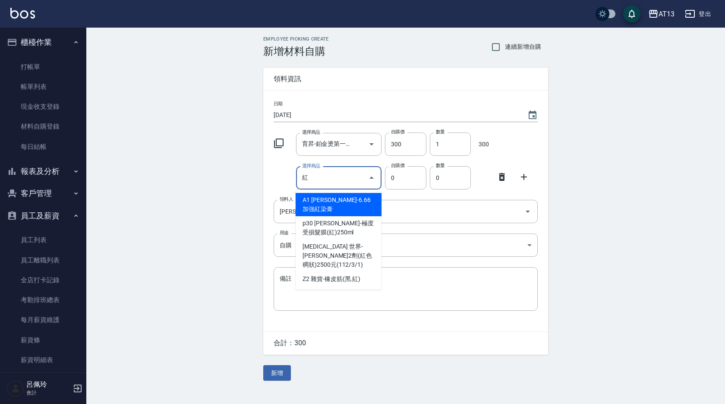
click at [326, 180] on input "紅" at bounding box center [332, 177] width 65 height 15
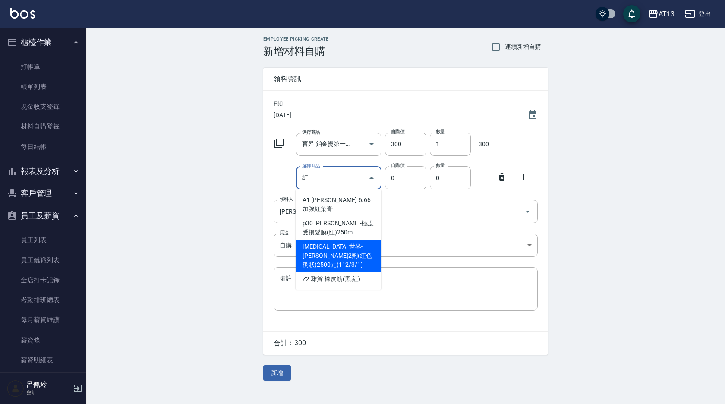
click at [336, 239] on li "[MEDICAL_DATA] 世界-[PERSON_NAME]2劑(紅色稠狀)2500元(112/3/1)" at bounding box center [338, 255] width 86 height 32
type input "世界-[PERSON_NAME]2劑(紅色稠狀)2500元(112/3/1)"
type input "256"
type input "1"
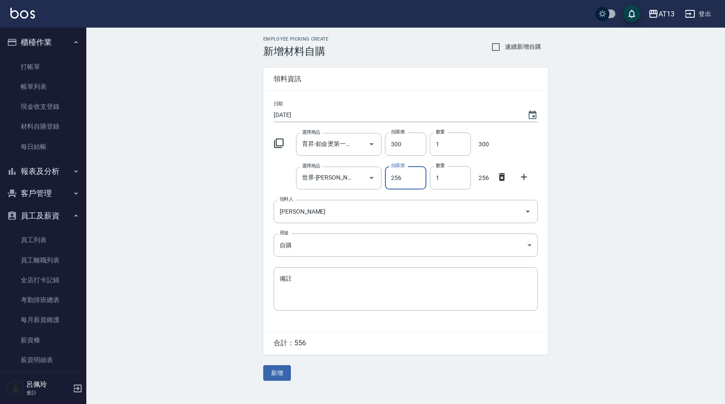
drag, startPoint x: 278, startPoint y: 364, endPoint x: 277, endPoint y: 370, distance: 5.6
click at [278, 366] on div "Employee Picking Create 新增材料自購 連續新增自購 領料資訊 日期 [DATE] 選擇商品 育昇-鉑金燙第一劑500ml([DOMAI…" at bounding box center [405, 208] width 302 height 361
click at [275, 369] on button "新增" at bounding box center [277, 373] width 28 height 16
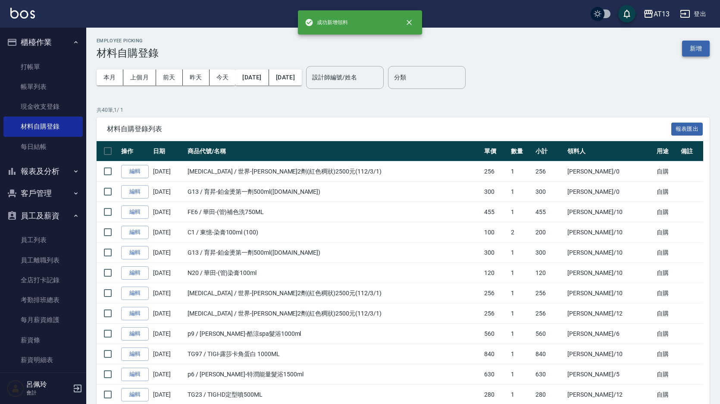
click at [697, 41] on button "新增" at bounding box center [696, 49] width 28 height 16
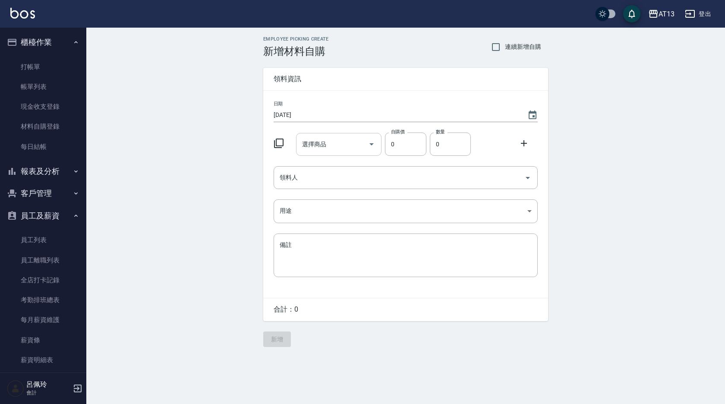
click at [328, 141] on input "選擇商品" at bounding box center [332, 144] width 65 height 15
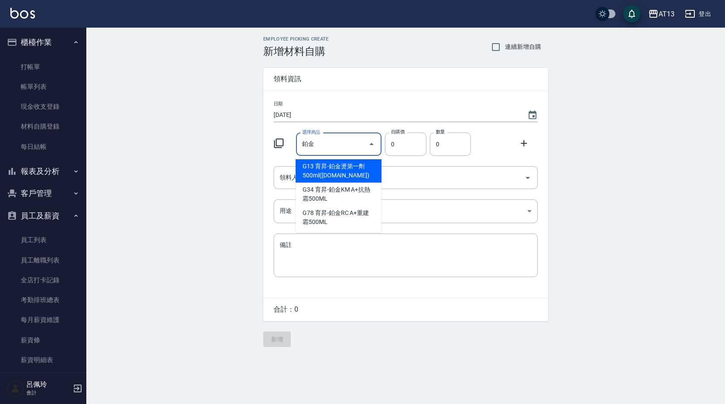
click at [320, 140] on input "鉑金" at bounding box center [332, 144] width 65 height 15
click at [339, 171] on li "G13 育昇-鉑金燙第一劑500ml([DOMAIN_NAME])" at bounding box center [338, 170] width 86 height 23
type input "育昇-鉑金燙第一劑500ml([DOMAIN_NAME])"
type input "300"
type input "1"
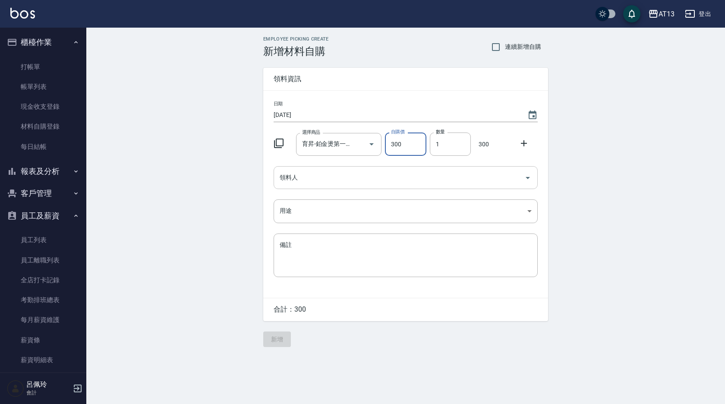
click at [530, 176] on icon "Open" at bounding box center [527, 178] width 10 height 10
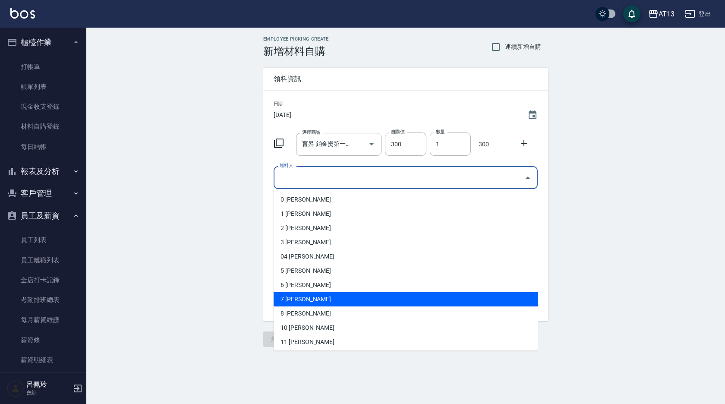
click at [342, 298] on li "7 [PERSON_NAME]" at bounding box center [405, 299] width 264 height 14
type input "[PERSON_NAME]"
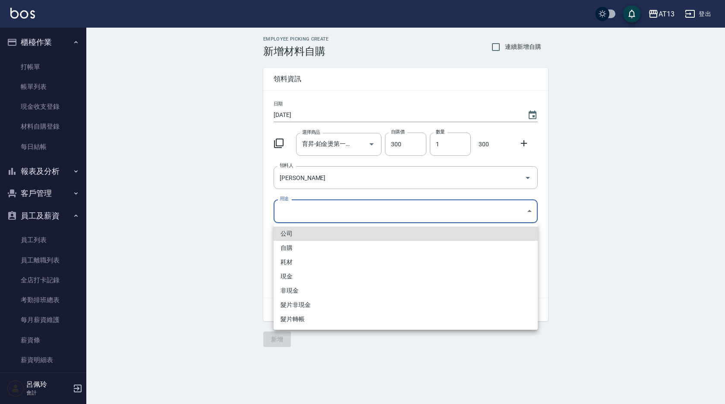
click at [530, 212] on body "AT13 登出 櫃檯作業 打帳單 帳單列表 現金收支登錄 材料自購登錄 每日結帳 報表及分析 報表目錄 店家區間累計表 店家日報表 互助日報表 互助月報表 互…" at bounding box center [362, 202] width 725 height 404
click at [332, 243] on li "自購" at bounding box center [405, 248] width 264 height 14
type input "自購"
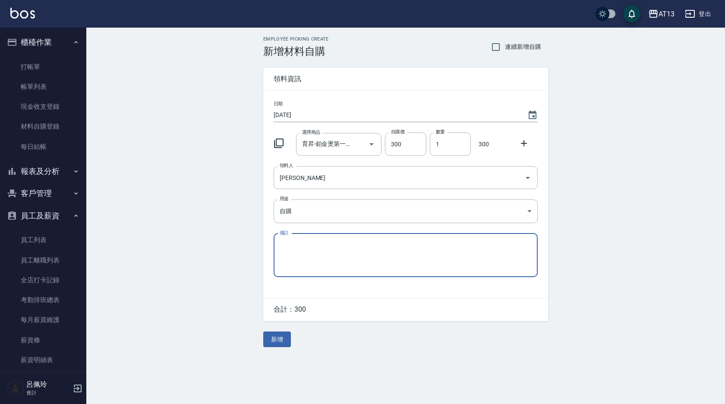
drag, startPoint x: 281, startPoint y: 336, endPoint x: 273, endPoint y: 351, distance: 17.4
click at [282, 339] on button "新增" at bounding box center [277, 339] width 28 height 16
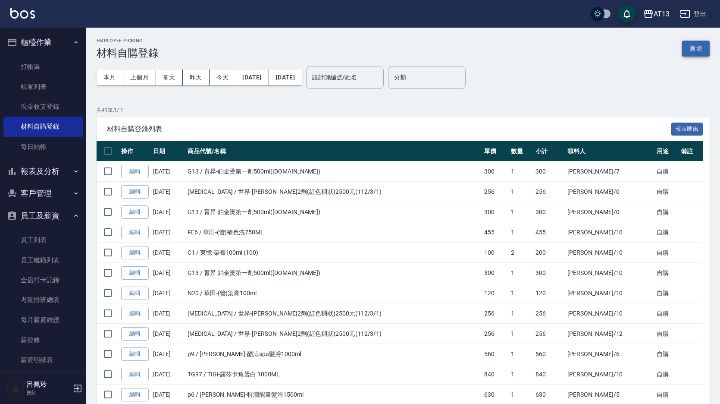
click at [688, 48] on button "新增" at bounding box center [696, 49] width 28 height 16
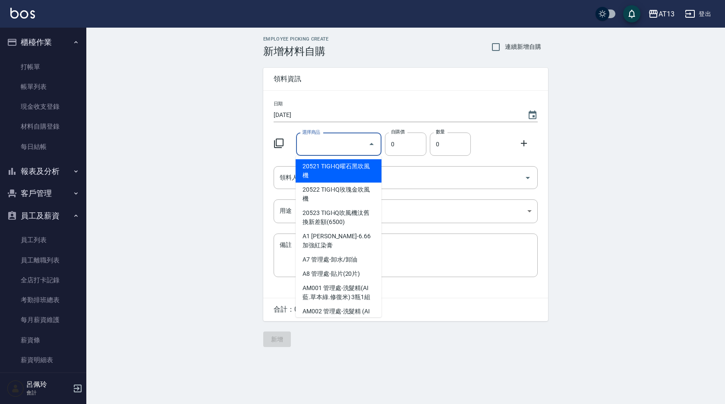
click at [314, 146] on input "選擇商品" at bounding box center [332, 144] width 65 height 15
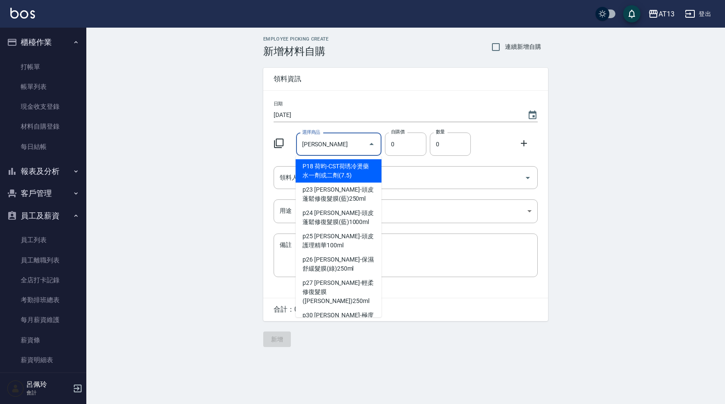
click at [335, 168] on li "P18 荷昀-CST荷琇冷燙藥水一劑或二劑(7.5)" at bounding box center [338, 170] width 86 height 23
type input "荷昀-CST荷琇冷燙藥水一劑或二劑(7.5)"
type input "263"
type input "1"
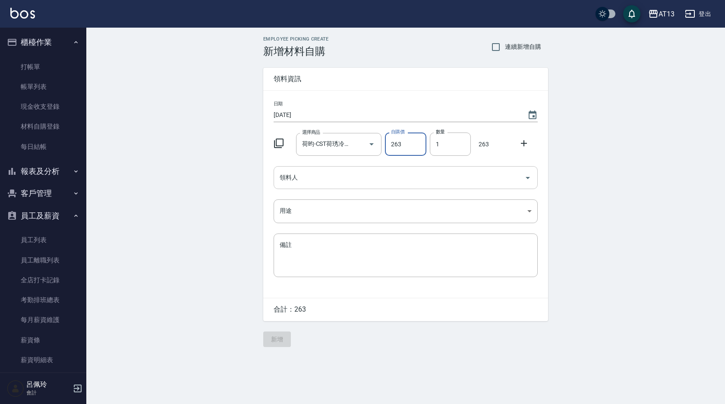
click at [522, 176] on button "Open" at bounding box center [528, 178] width 14 height 14
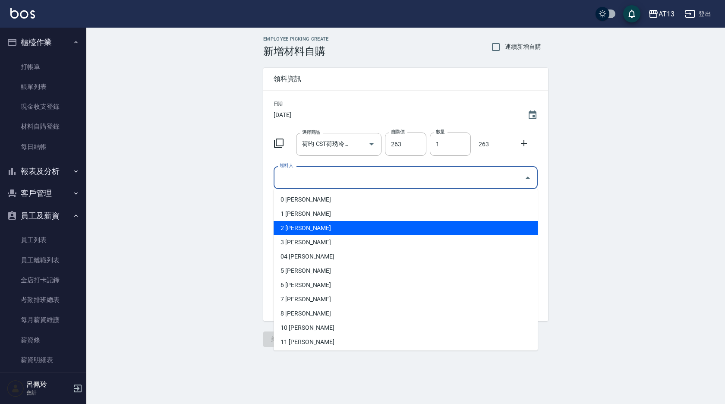
click at [355, 226] on li "2 [PERSON_NAME]" at bounding box center [405, 228] width 264 height 14
type input "[PERSON_NAME]"
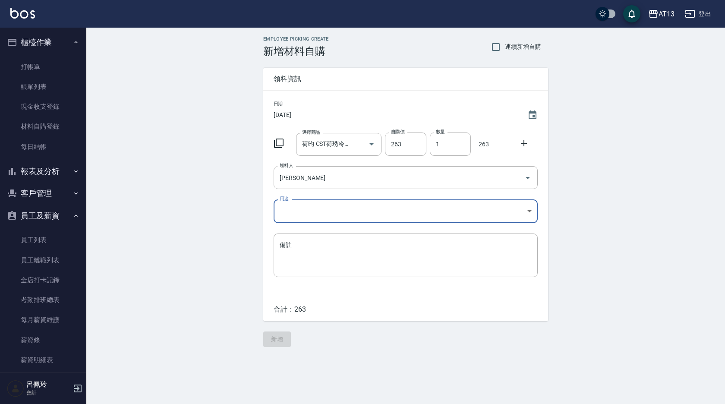
click at [528, 210] on body "AT13 登出 櫃檯作業 打帳單 帳單列表 現金收支登錄 材料自購登錄 每日結帳 報表及分析 報表目錄 店家區間累計表 店家日報表 互助日報表 互助月報表 互…" at bounding box center [362, 202] width 725 height 404
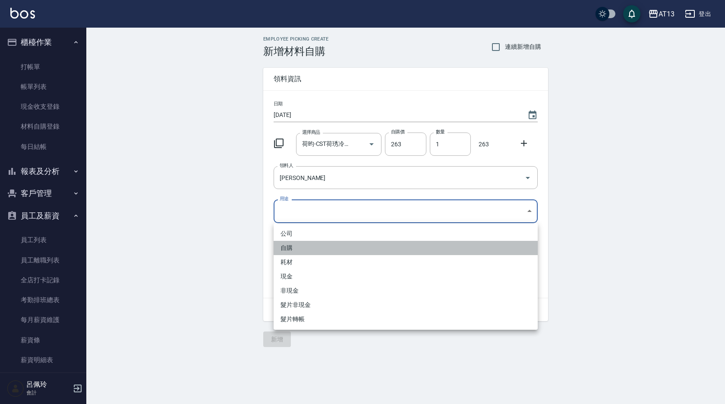
click at [338, 248] on li "自購" at bounding box center [405, 248] width 264 height 14
type input "自購"
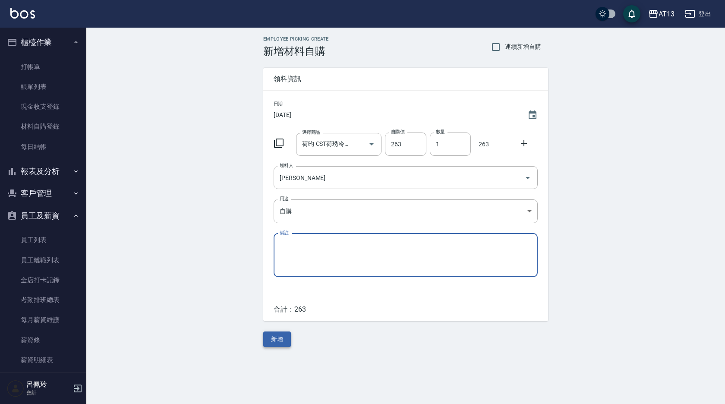
click at [279, 340] on button "新增" at bounding box center [277, 339] width 28 height 16
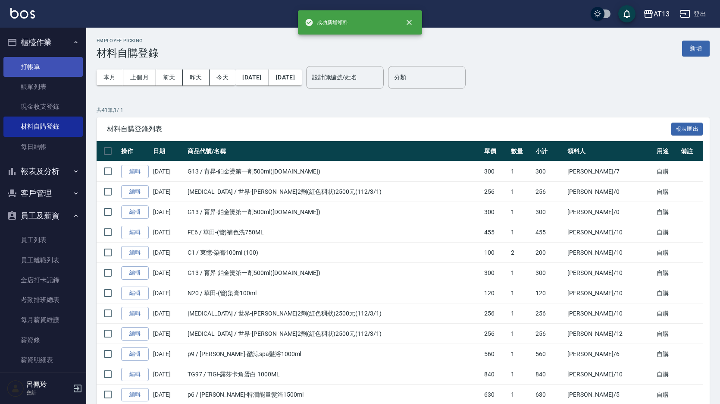
click at [32, 61] on link "打帳單" at bounding box center [42, 67] width 79 height 20
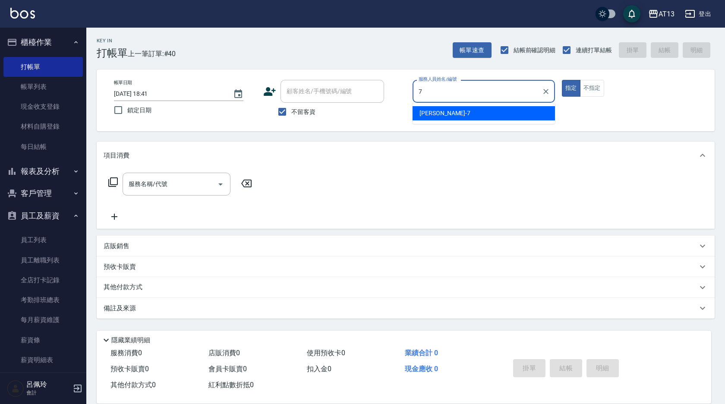
click at [482, 116] on div "[PERSON_NAME]-7" at bounding box center [483, 113] width 142 height 14
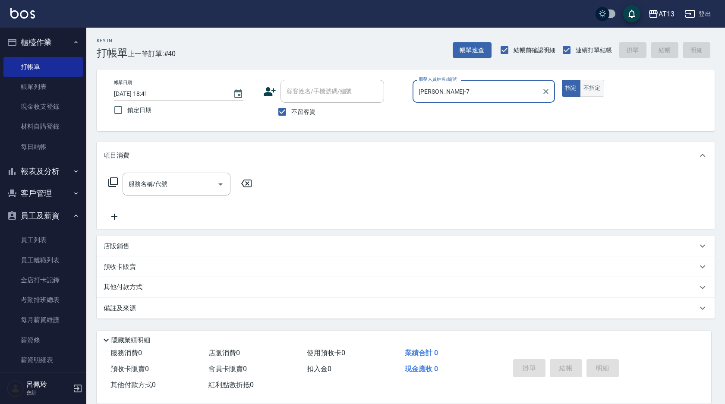
type input "[PERSON_NAME]-7"
click at [594, 89] on button "不指定" at bounding box center [592, 88] width 24 height 17
click at [187, 186] on input "服務名稱/代號" at bounding box center [169, 183] width 87 height 15
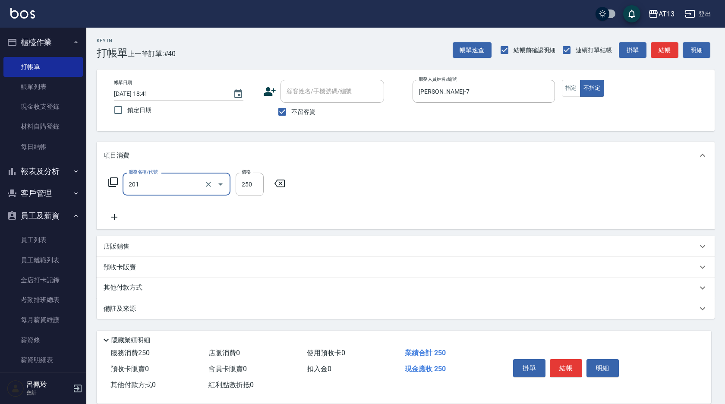
type input "洗髮(201)"
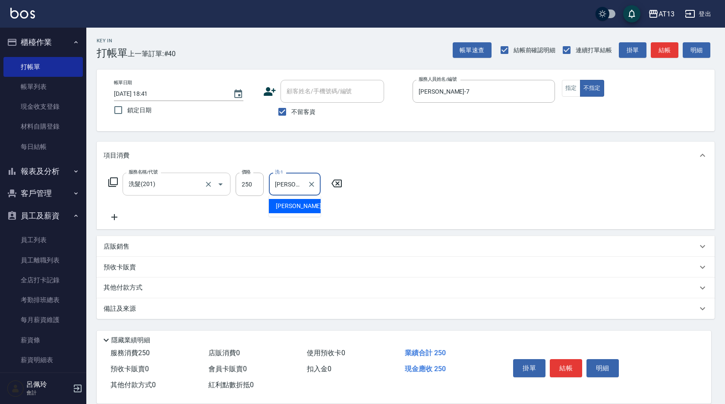
type input "[PERSON_NAME]-33"
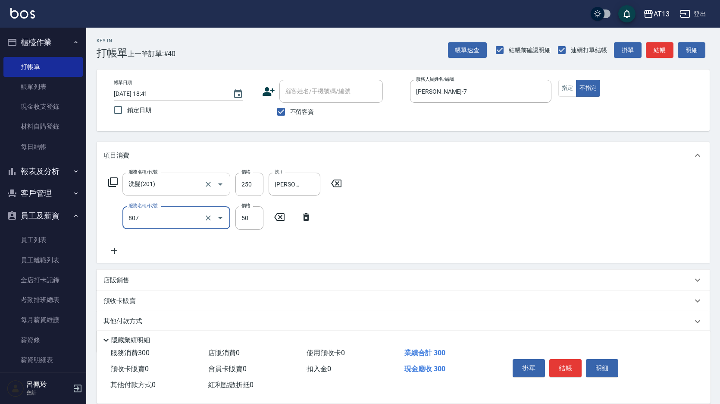
type input "TG護髮素(潤絲)(807)"
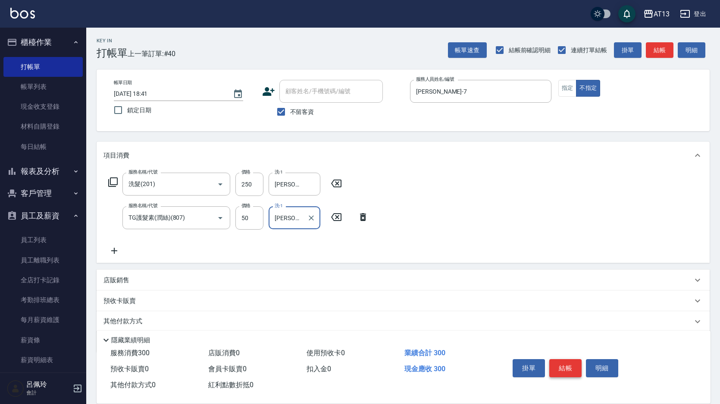
type input "[PERSON_NAME]-33"
click at [574, 364] on button "結帳" at bounding box center [565, 368] width 32 height 18
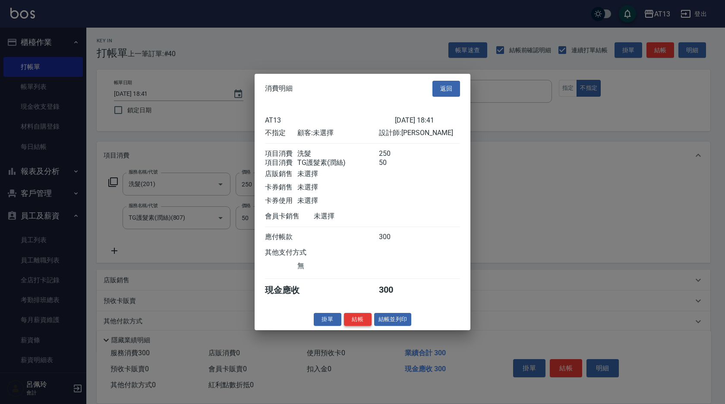
click at [355, 323] on button "結帳" at bounding box center [358, 318] width 28 height 13
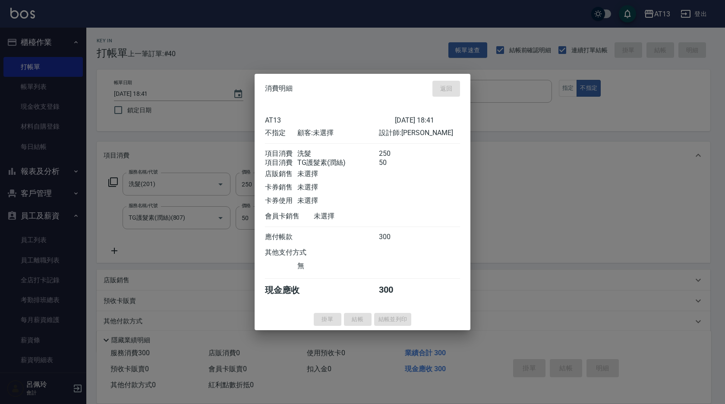
type input "[DATE] 18:47"
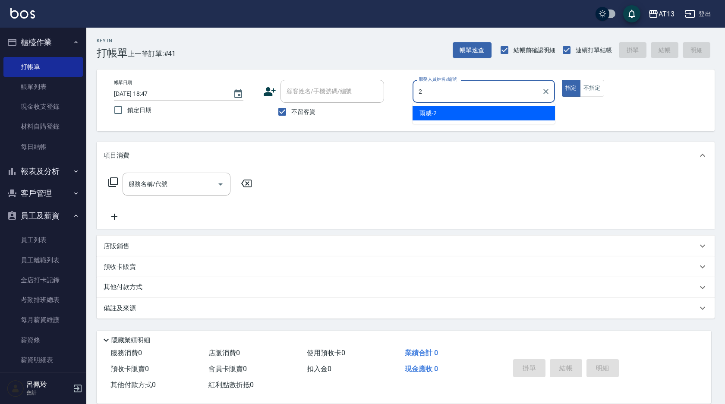
click at [444, 109] on div "雨威 -2" at bounding box center [483, 113] width 142 height 14
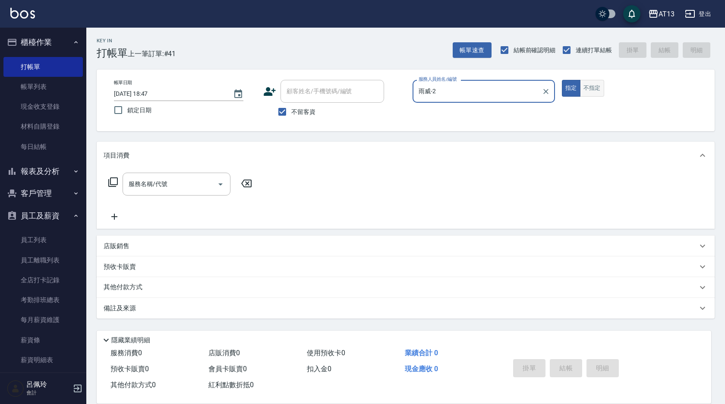
type input "雨威-2"
click at [599, 89] on button "不指定" at bounding box center [592, 88] width 24 height 17
click at [168, 182] on input "服務名稱/代號" at bounding box center [169, 183] width 87 height 15
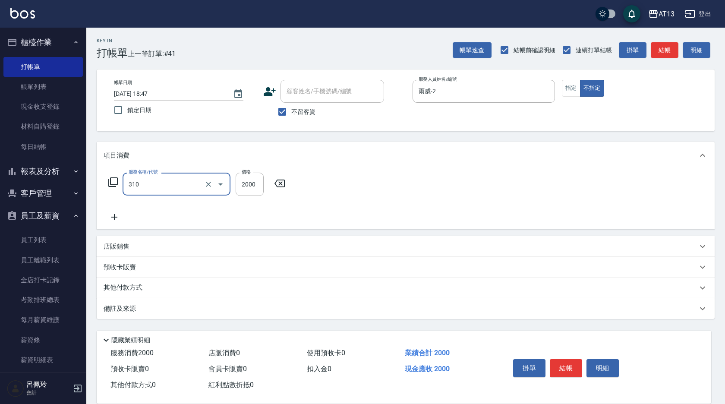
type input "MK果酸燙2000(310)"
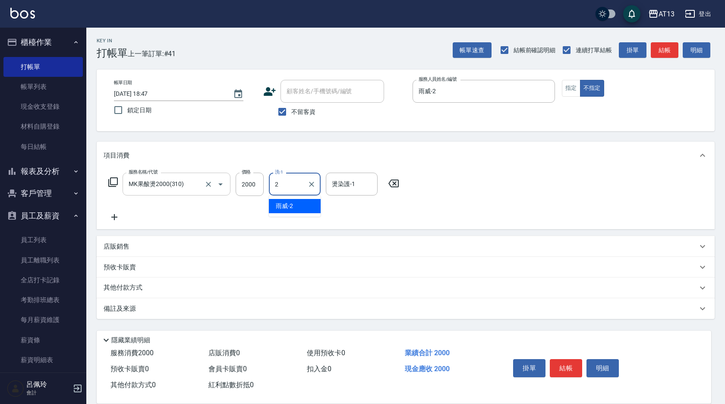
type input "雨威-2"
drag, startPoint x: 561, startPoint y: 366, endPoint x: 544, endPoint y: 365, distance: 16.4
click at [561, 366] on button "結帳" at bounding box center [565, 368] width 32 height 18
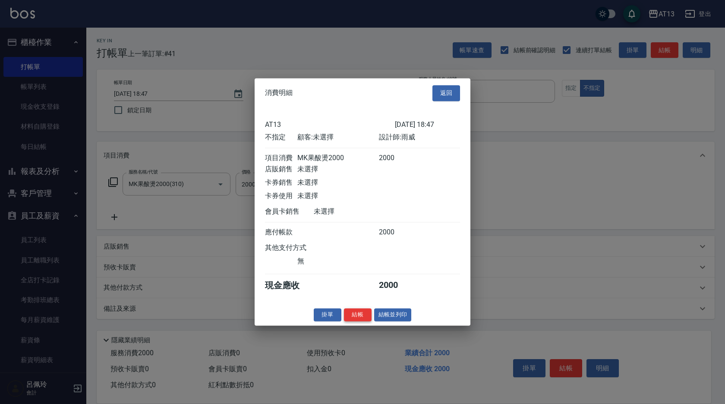
click at [361, 321] on button "結帳" at bounding box center [358, 314] width 28 height 13
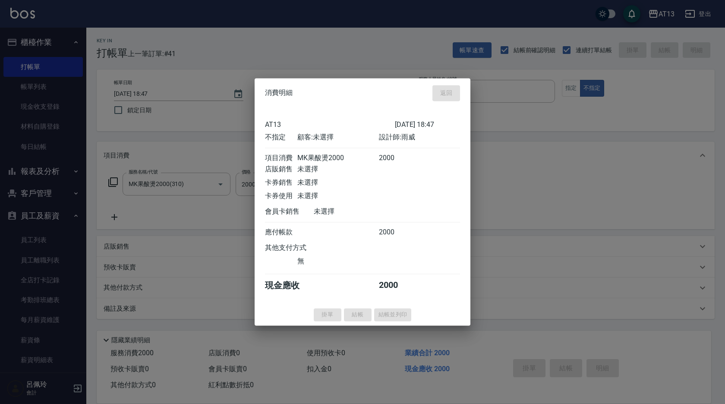
type input "[DATE] 18:59"
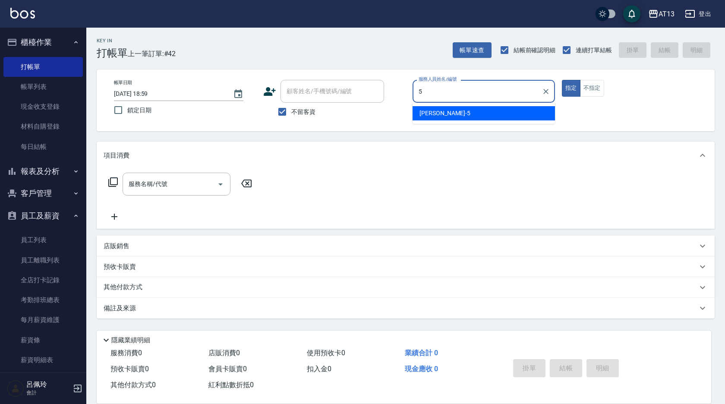
click at [417, 115] on div "[PERSON_NAME] -5" at bounding box center [483, 113] width 142 height 14
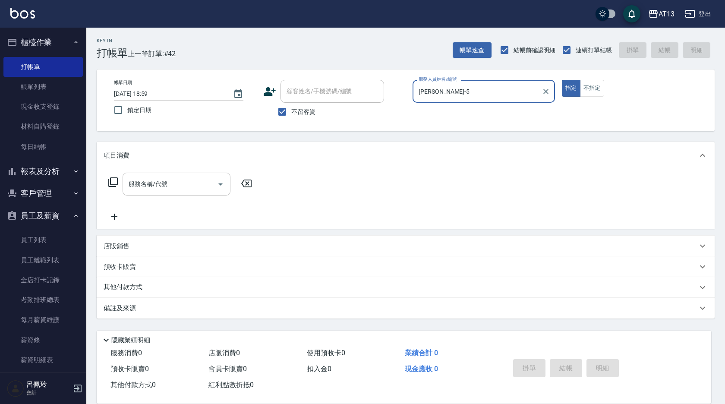
type input "[PERSON_NAME]-5"
click at [179, 185] on input "服務名稱/代號" at bounding box center [169, 183] width 87 height 15
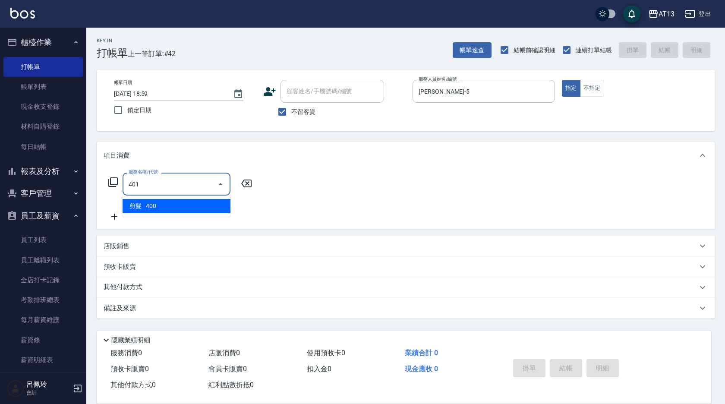
type input "剪髮(401)"
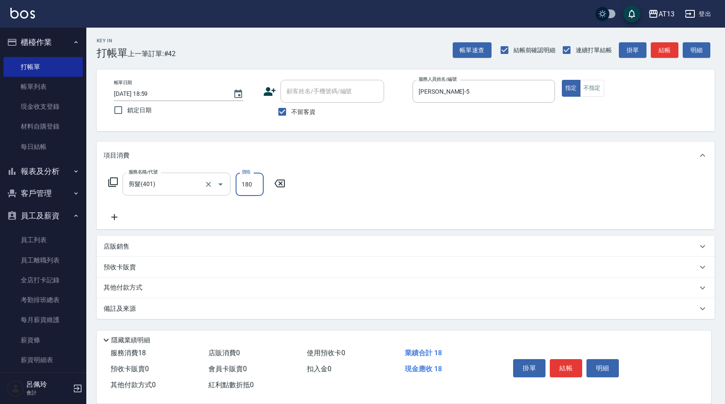
type input "180"
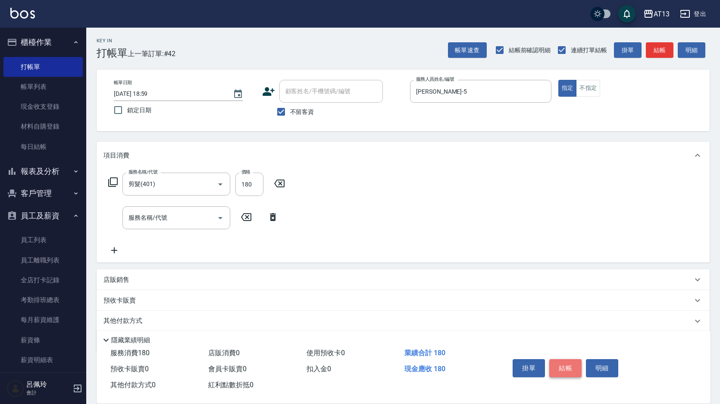
click at [563, 369] on button "結帳" at bounding box center [565, 368] width 32 height 18
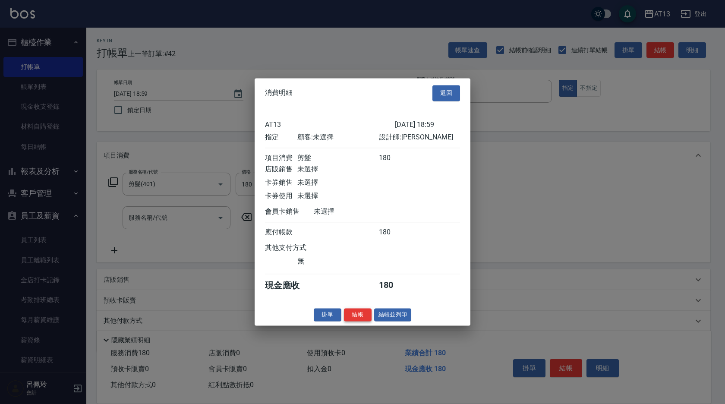
click at [364, 320] on button "結帳" at bounding box center [358, 314] width 28 height 13
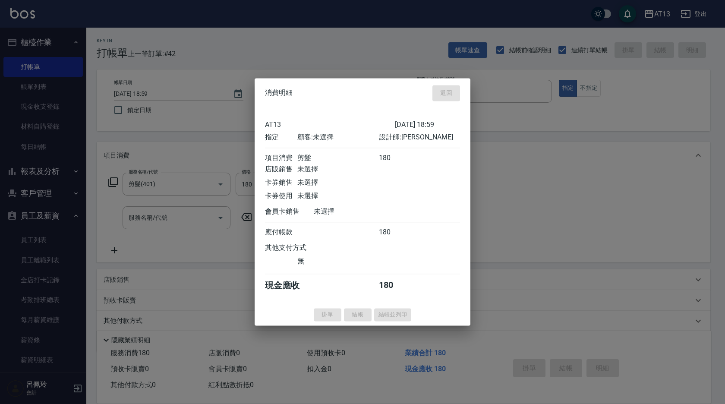
type input "[DATE] 19:00"
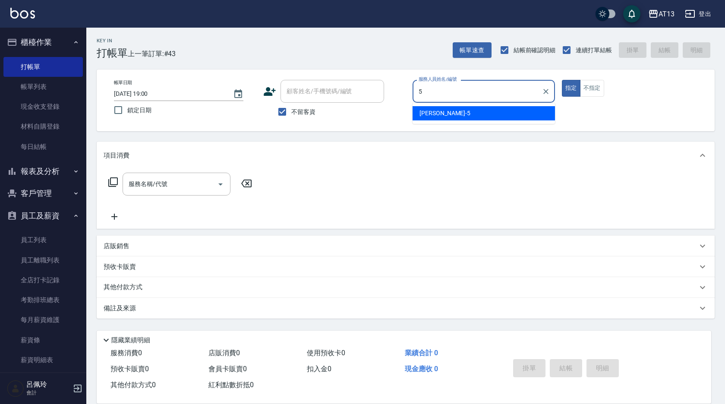
click at [452, 112] on div "[PERSON_NAME] -5" at bounding box center [483, 113] width 142 height 14
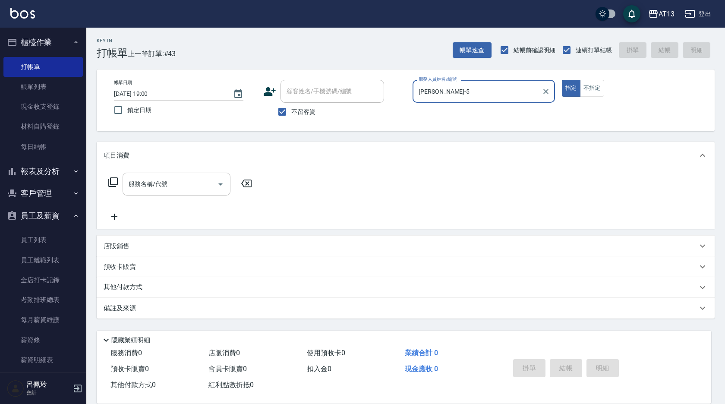
type input "[PERSON_NAME]-5"
click at [144, 188] on div "服務名稱/代號 服務名稱/代號" at bounding box center [176, 184] width 108 height 23
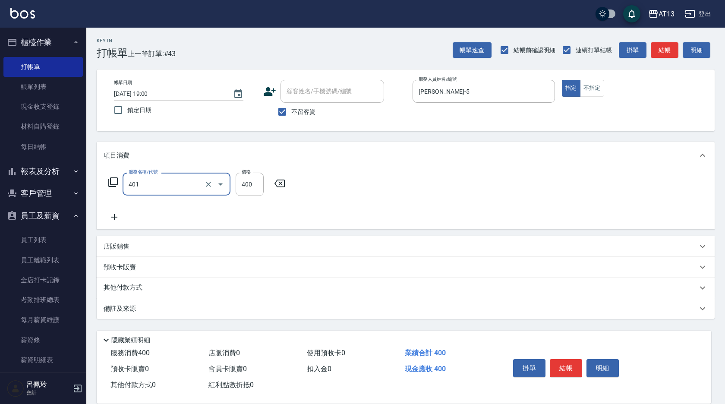
type input "剪髮(401)"
type input "200"
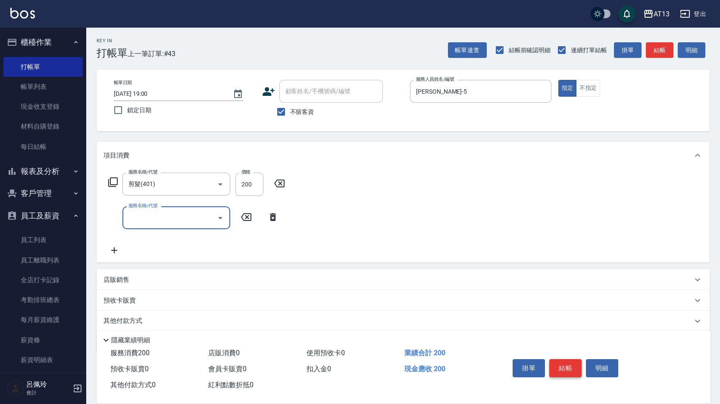
click at [573, 367] on button "結帳" at bounding box center [565, 368] width 32 height 18
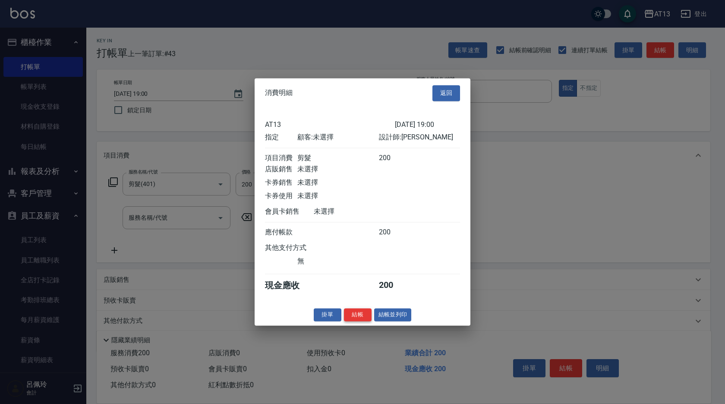
click at [361, 321] on button "結帳" at bounding box center [358, 314] width 28 height 13
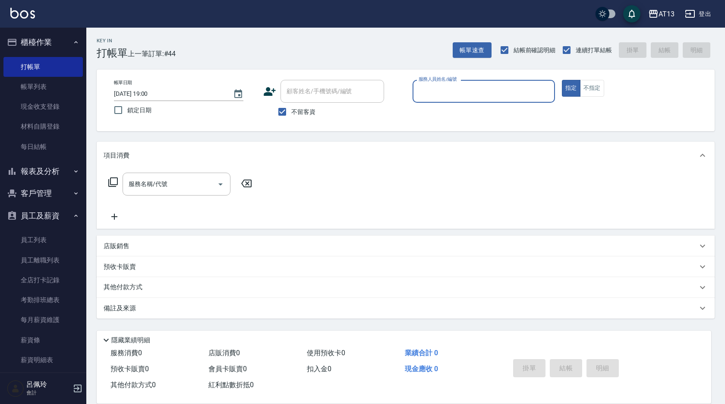
click at [54, 168] on button "報表及分析" at bounding box center [42, 171] width 79 height 22
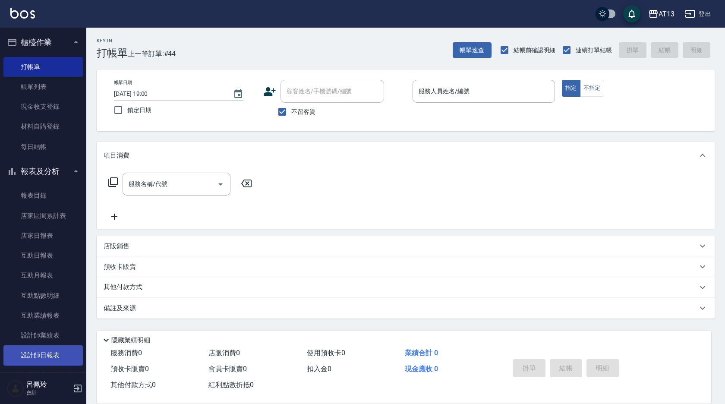
click at [49, 352] on link "設計師日報表" at bounding box center [42, 355] width 79 height 20
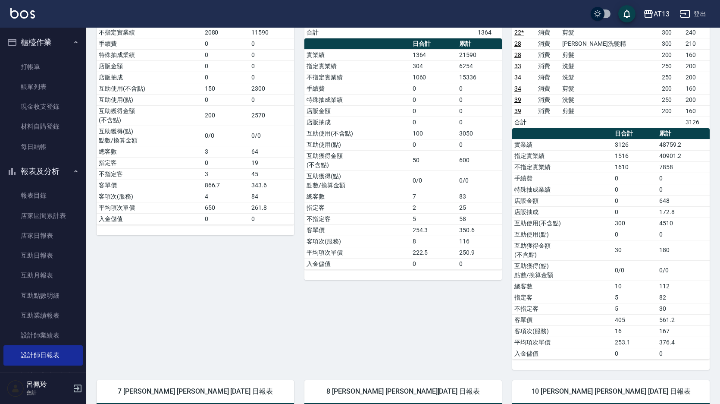
scroll to position [51, 0]
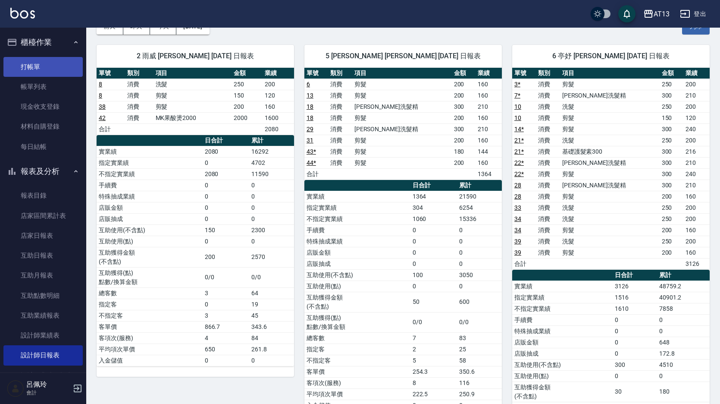
click at [60, 66] on link "打帳單" at bounding box center [42, 67] width 79 height 20
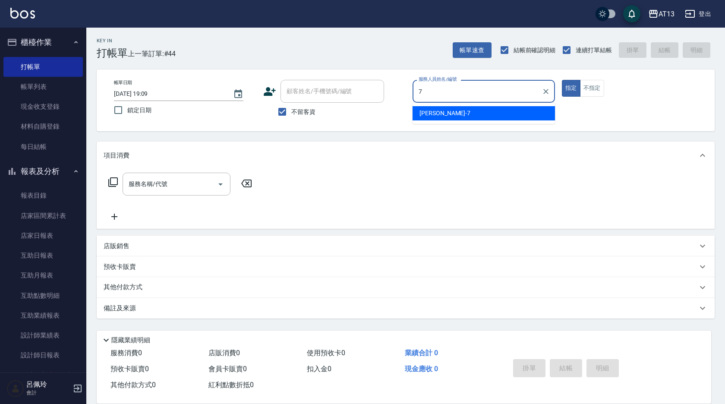
click at [485, 113] on div "[PERSON_NAME]-7" at bounding box center [483, 113] width 142 height 14
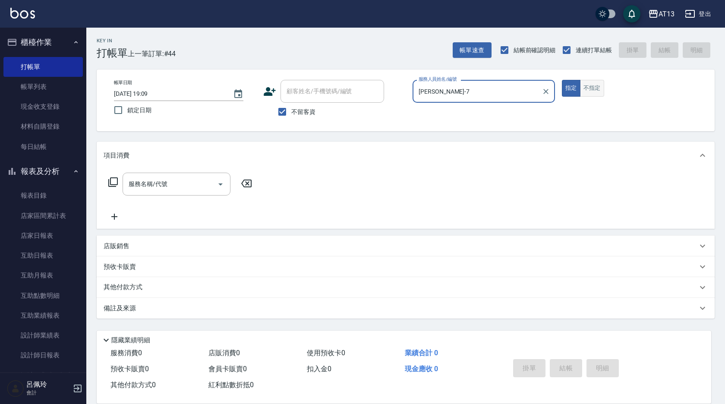
type input "[PERSON_NAME]-7"
click at [590, 84] on button "不指定" at bounding box center [592, 88] width 24 height 17
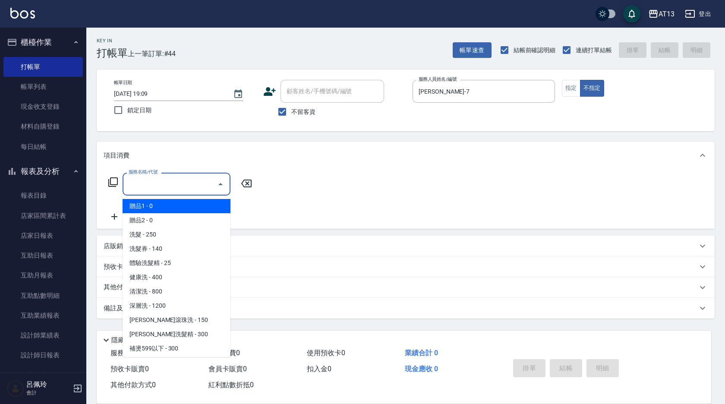
click at [149, 179] on div "服務名稱/代號 服務名稱/代號" at bounding box center [176, 184] width 108 height 23
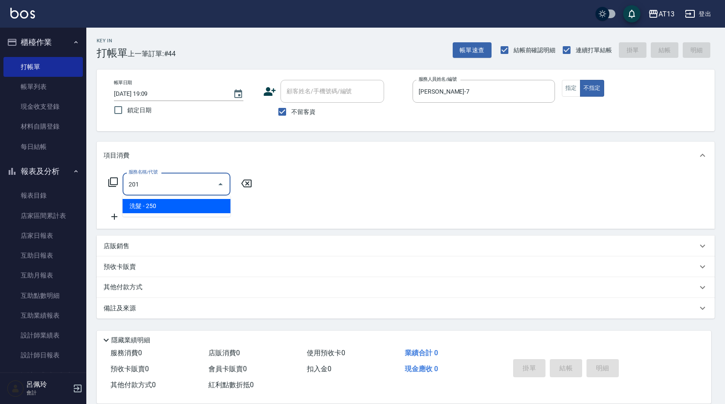
type input "洗髮(201)"
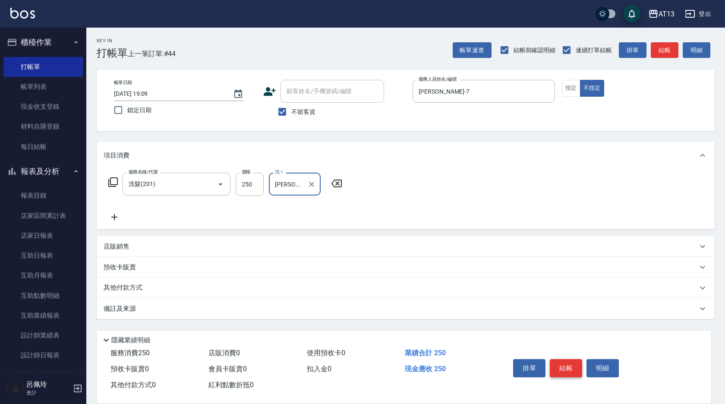
type input "[PERSON_NAME]-33"
click at [571, 367] on button "結帳" at bounding box center [565, 368] width 32 height 18
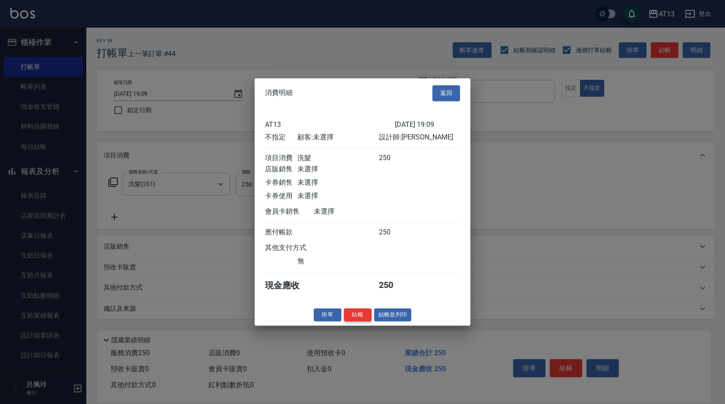
click at [362, 320] on button "結帳" at bounding box center [358, 314] width 28 height 13
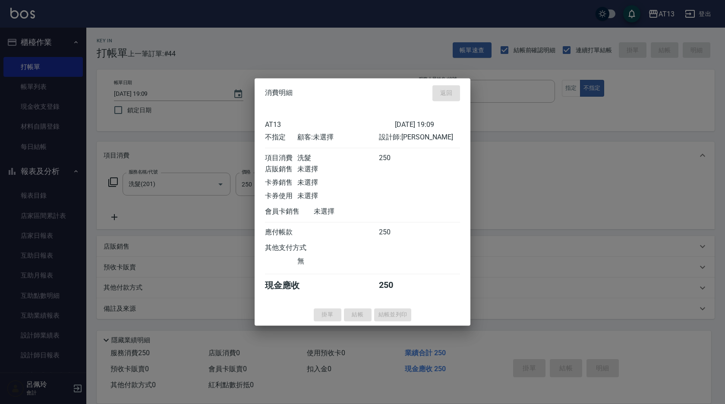
type input "[DATE] 19:36"
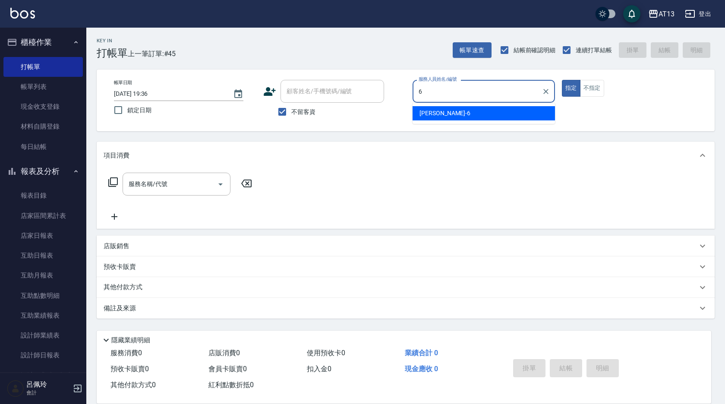
click at [439, 110] on div "[PERSON_NAME] -6" at bounding box center [483, 113] width 142 height 14
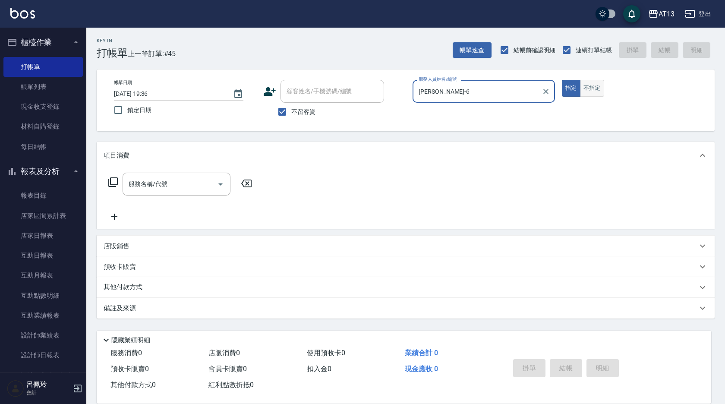
type input "[PERSON_NAME]-6"
click at [596, 86] on button "不指定" at bounding box center [592, 88] width 24 height 17
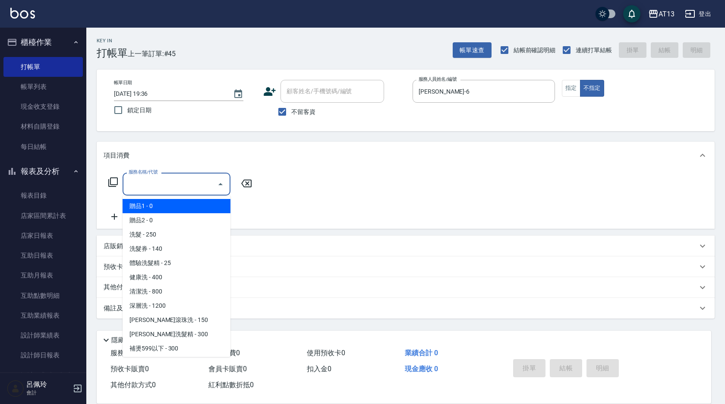
click at [171, 182] on input "服務名稱/代號" at bounding box center [169, 183] width 87 height 15
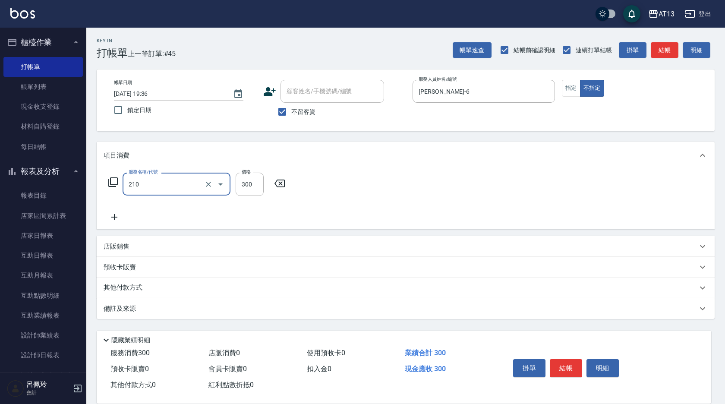
type input "[PERSON_NAME]洗髮精(210)"
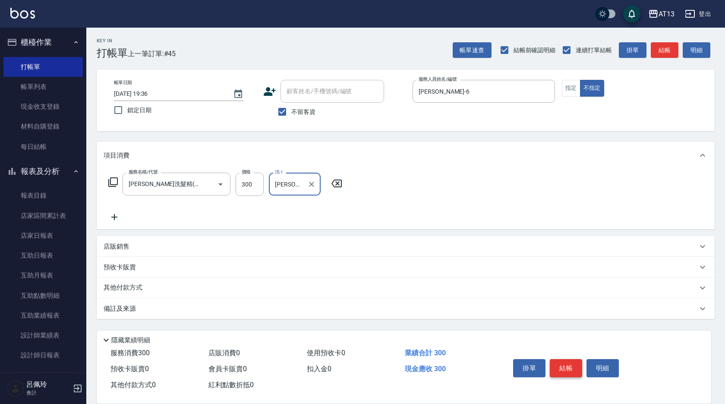
type input "[PERSON_NAME]-11"
drag, startPoint x: 563, startPoint y: 356, endPoint x: 551, endPoint y: 360, distance: 13.1
click at [563, 359] on button "結帳" at bounding box center [565, 368] width 32 height 18
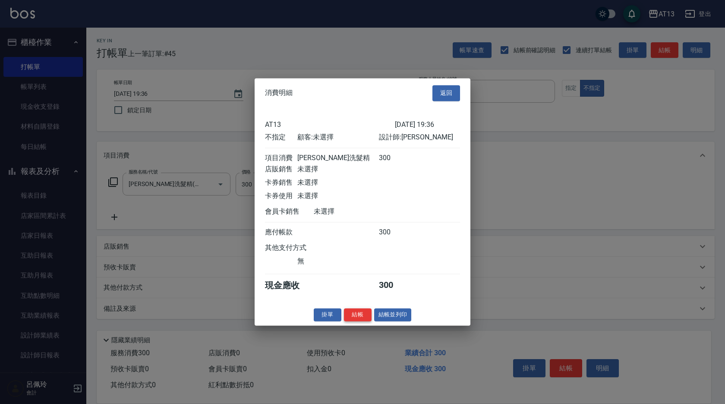
click at [357, 319] on button "結帳" at bounding box center [358, 314] width 28 height 13
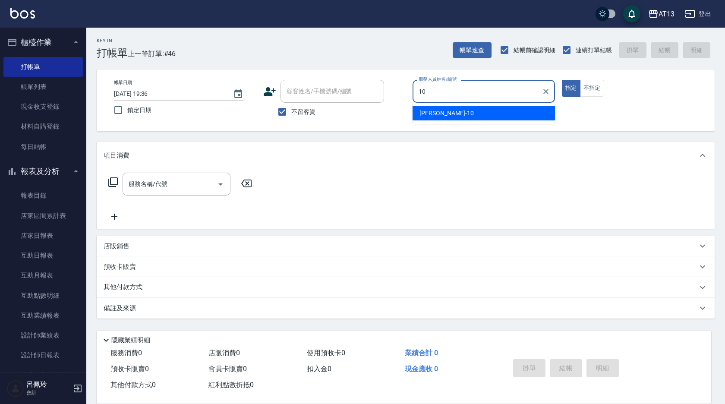
click at [510, 113] on div "[PERSON_NAME] -10" at bounding box center [483, 113] width 142 height 14
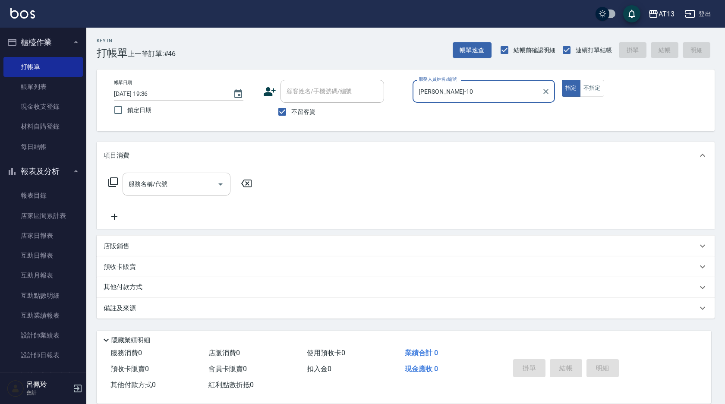
type input "[PERSON_NAME]-10"
click at [179, 183] on input "服務名稱/代號" at bounding box center [169, 183] width 87 height 15
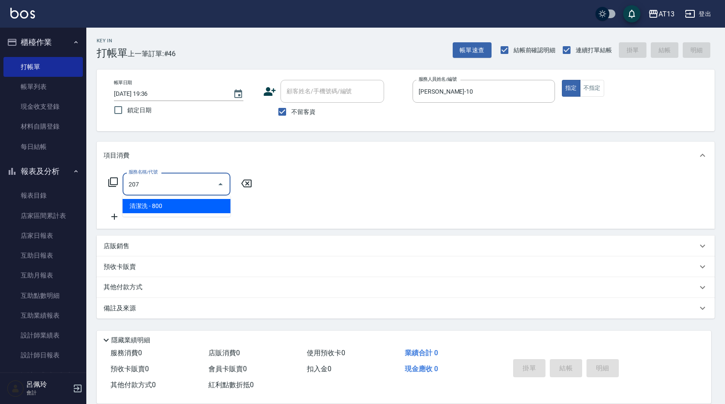
type input "清潔洗(207)"
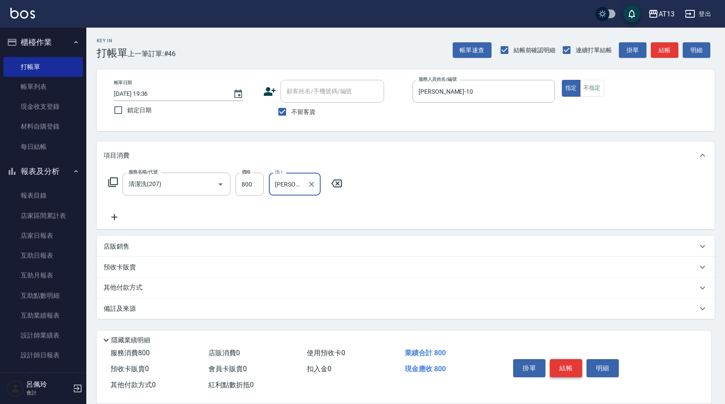
type input "[PERSON_NAME]-23"
click at [572, 368] on button "結帳" at bounding box center [565, 368] width 32 height 18
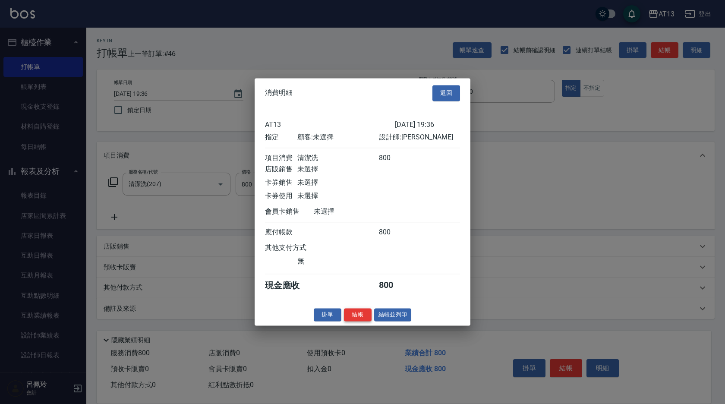
click at [358, 321] on button "結帳" at bounding box center [358, 314] width 28 height 13
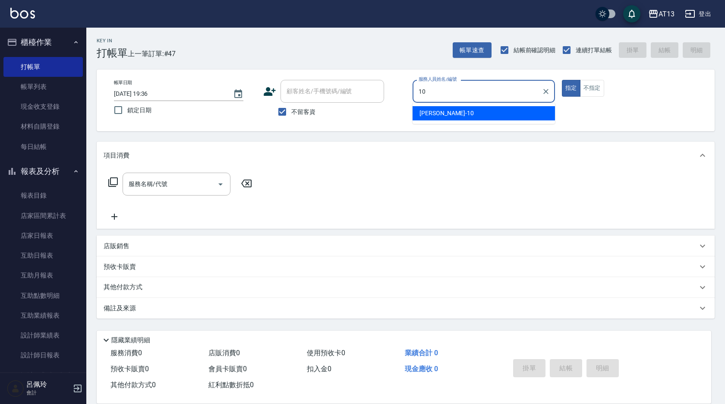
click at [462, 113] on div "[PERSON_NAME] -10" at bounding box center [483, 113] width 142 height 14
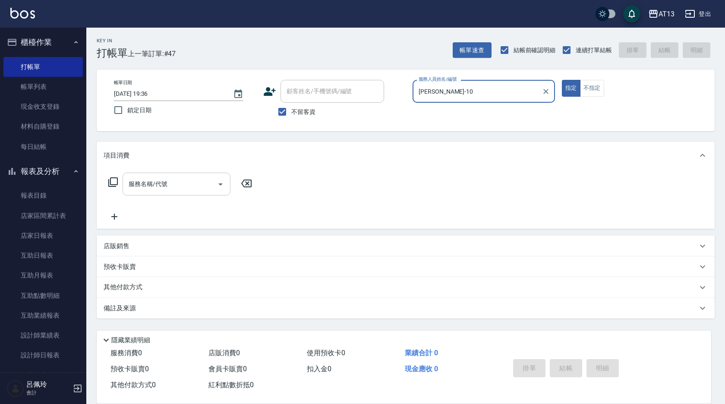
type input "[PERSON_NAME]-10"
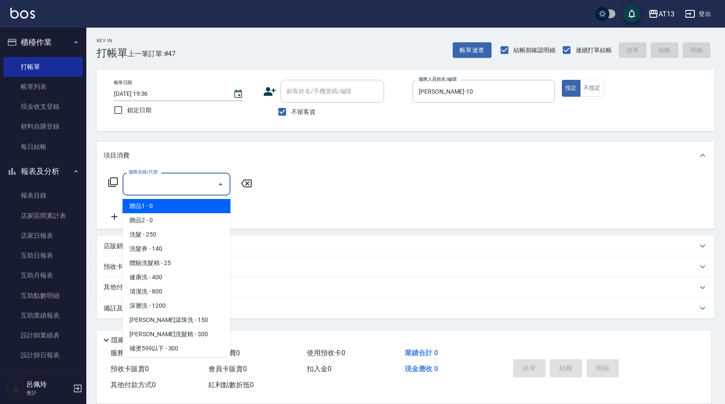
click at [159, 182] on div "服務名稱/代號 服務名稱/代號" at bounding box center [176, 184] width 108 height 23
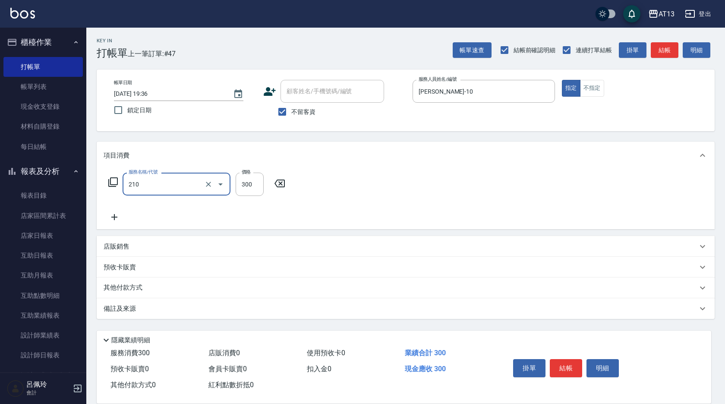
type input "[PERSON_NAME]洗髮精(210)"
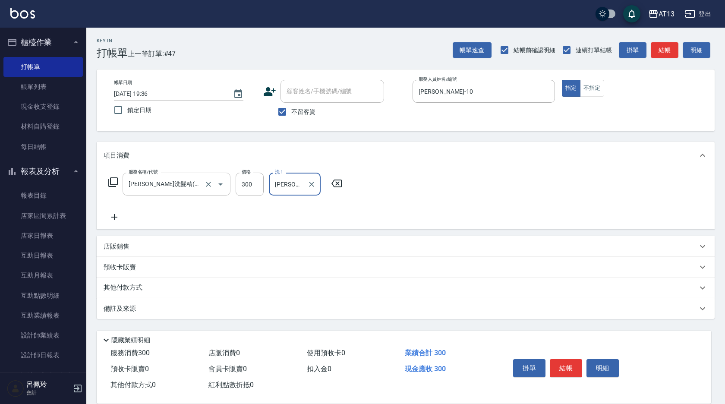
type input "[PERSON_NAME]-23"
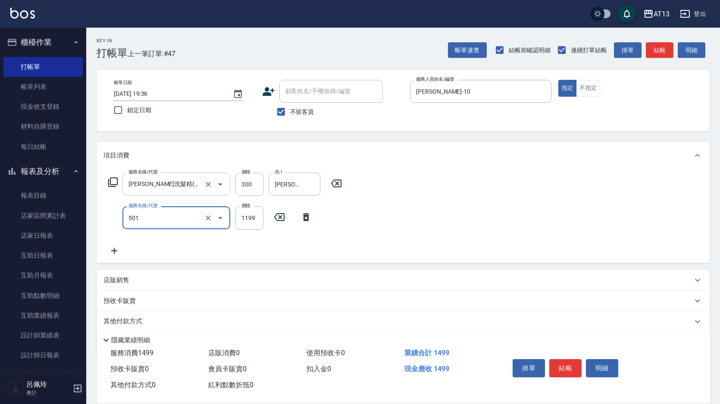
type input "染髮(501)"
type input "2000"
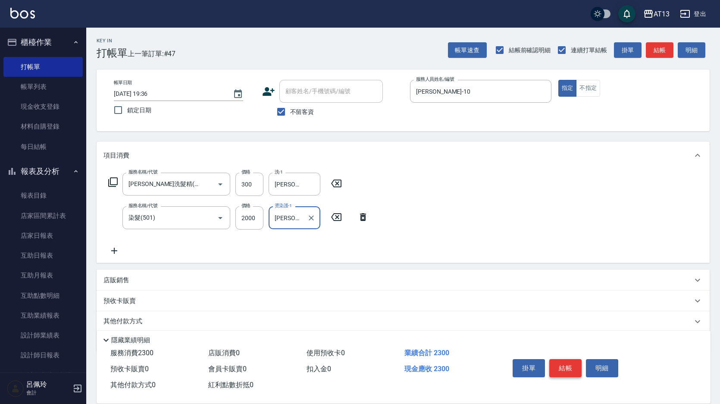
type input "[PERSON_NAME]-23"
click at [568, 359] on button "結帳" at bounding box center [565, 368] width 32 height 18
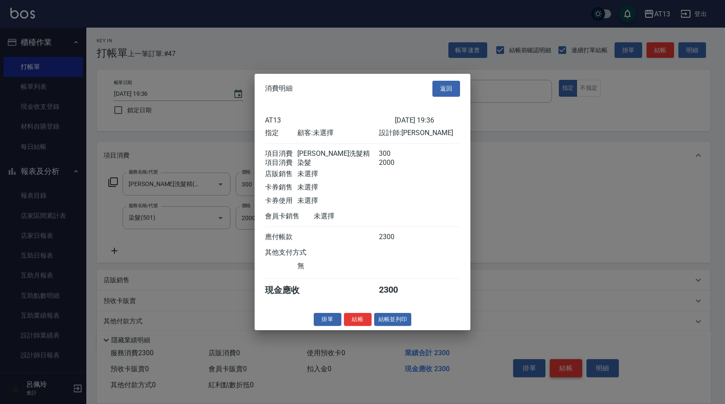
click at [573, 360] on div at bounding box center [362, 202] width 725 height 404
click at [365, 324] on button "結帳" at bounding box center [358, 318] width 28 height 13
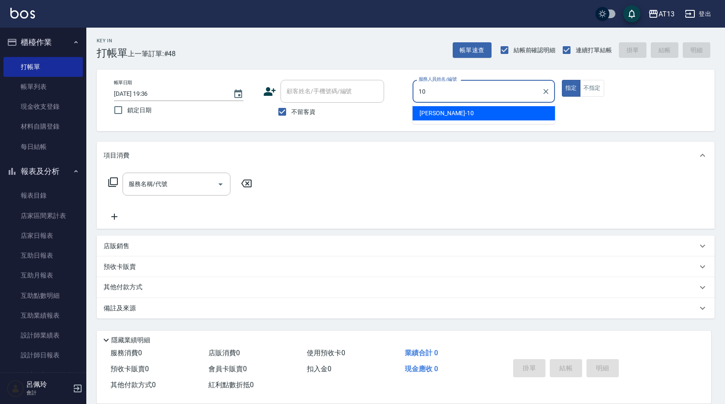
click at [452, 112] on div "[PERSON_NAME] -10" at bounding box center [483, 113] width 142 height 14
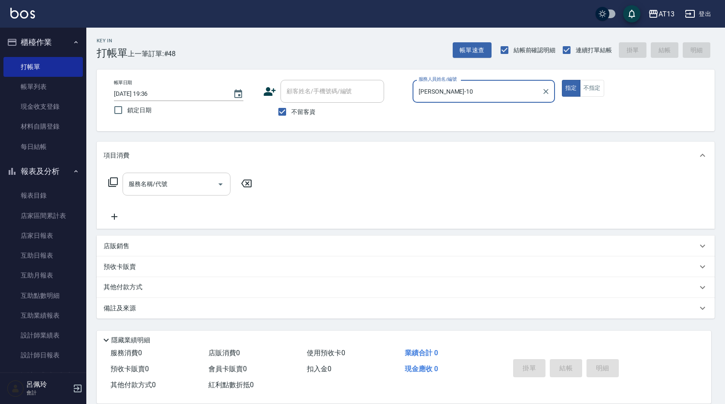
type input "[PERSON_NAME]-10"
click at [160, 182] on div "服務名稱/代號 服務名稱/代號" at bounding box center [176, 184] width 108 height 23
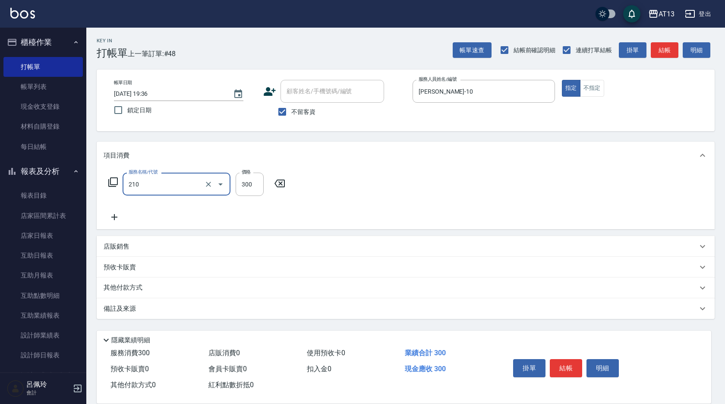
type input "[PERSON_NAME]洗髮精(210)"
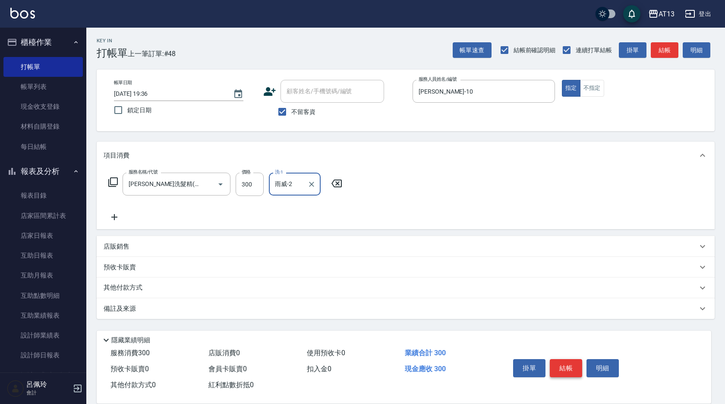
type input "雨威-2"
click at [568, 364] on button "結帳" at bounding box center [565, 368] width 32 height 18
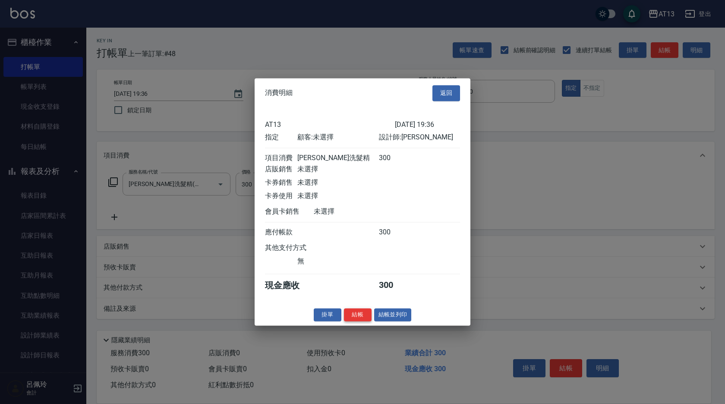
click at [363, 321] on button "結帳" at bounding box center [358, 314] width 28 height 13
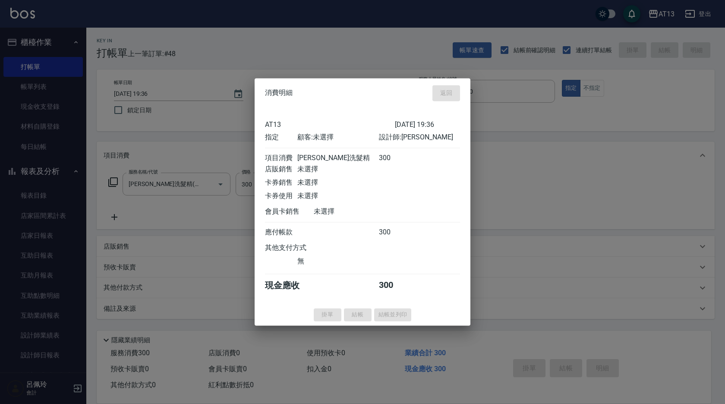
type input "[DATE] 19:37"
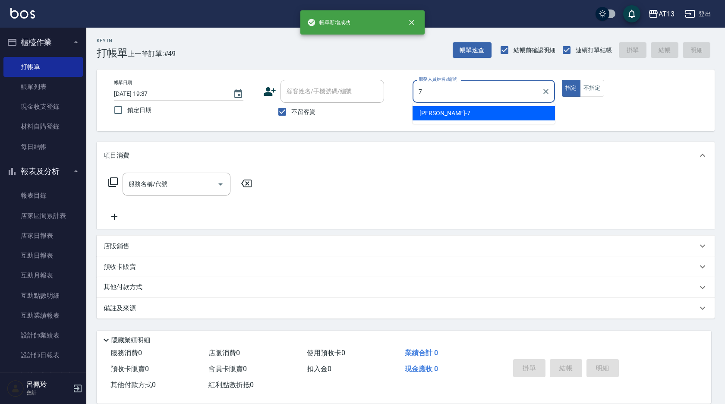
click at [436, 107] on div "[PERSON_NAME]-7" at bounding box center [483, 113] width 142 height 14
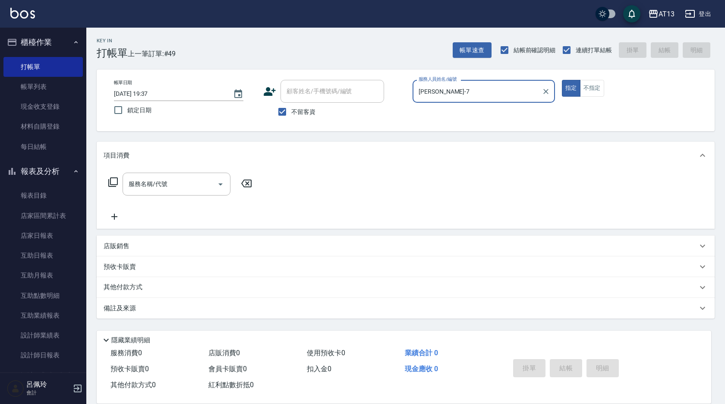
type input "[PERSON_NAME]-7"
click at [185, 170] on div "服務名稱/代號 服務名稱/代號" at bounding box center [406, 199] width 618 height 60
click at [185, 176] on div "服務名稱/代號" at bounding box center [176, 184] width 108 height 23
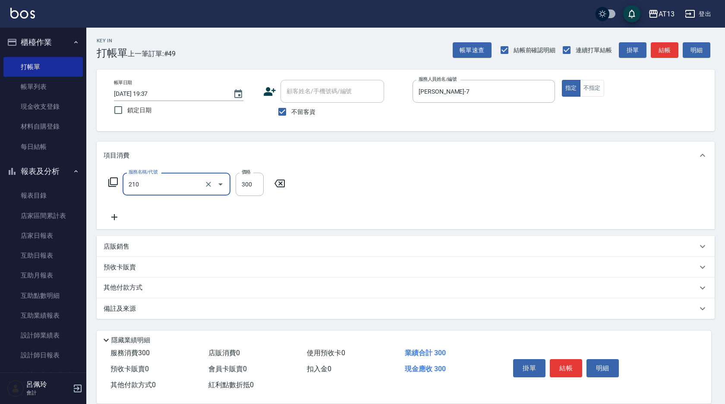
type input "[PERSON_NAME]洗髮精(210)"
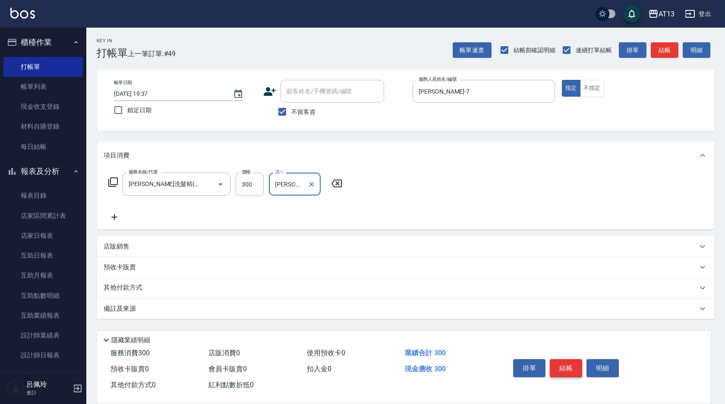
type input "[PERSON_NAME]-23"
click at [570, 361] on button "結帳" at bounding box center [565, 368] width 32 height 18
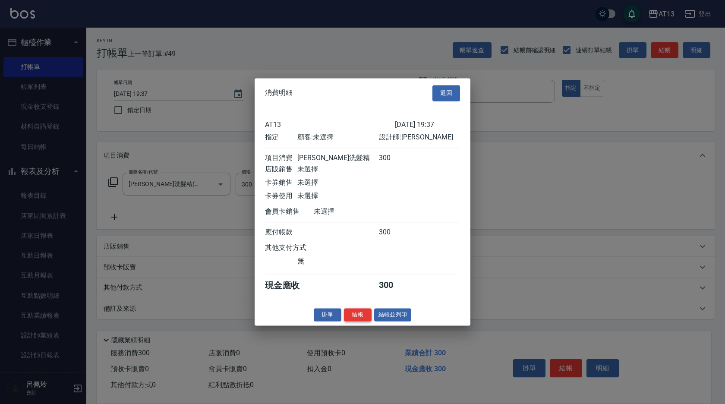
click at [367, 319] on button "結帳" at bounding box center [358, 314] width 28 height 13
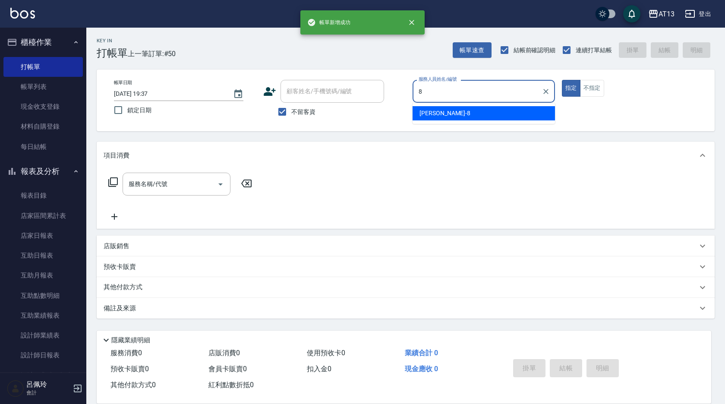
click at [515, 107] on div "[PERSON_NAME] -8" at bounding box center [483, 113] width 142 height 14
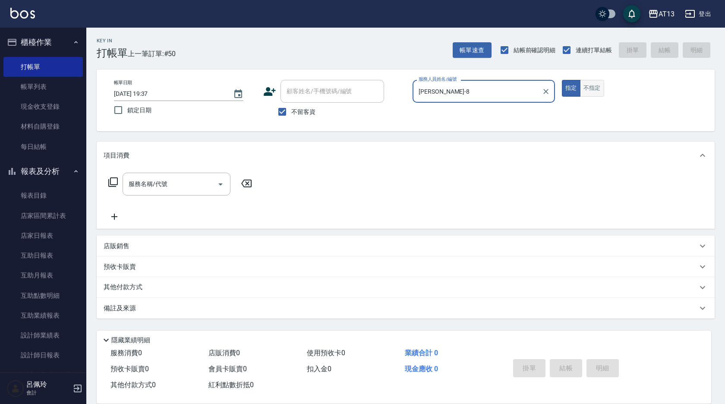
type input "[PERSON_NAME]-8"
click at [601, 88] on button "不指定" at bounding box center [592, 88] width 24 height 17
click at [158, 182] on div "服務名稱/代號 服務名稱/代號" at bounding box center [176, 184] width 108 height 23
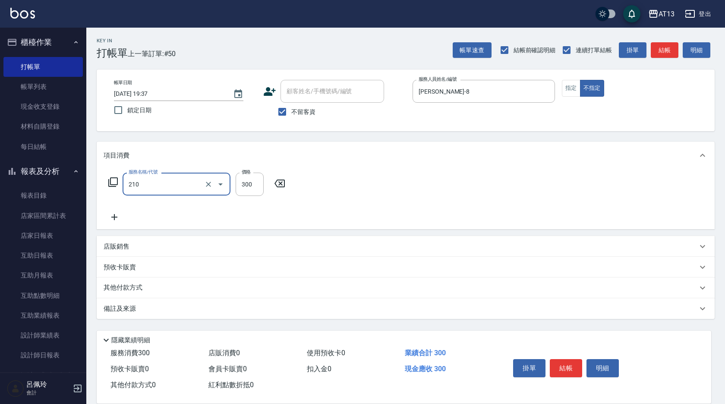
type input "[PERSON_NAME]洗髮精(210)"
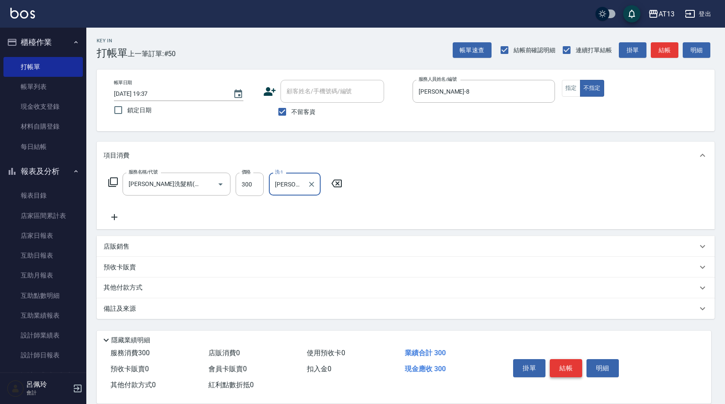
type input "[PERSON_NAME]-33"
click at [572, 367] on button "結帳" at bounding box center [565, 368] width 32 height 18
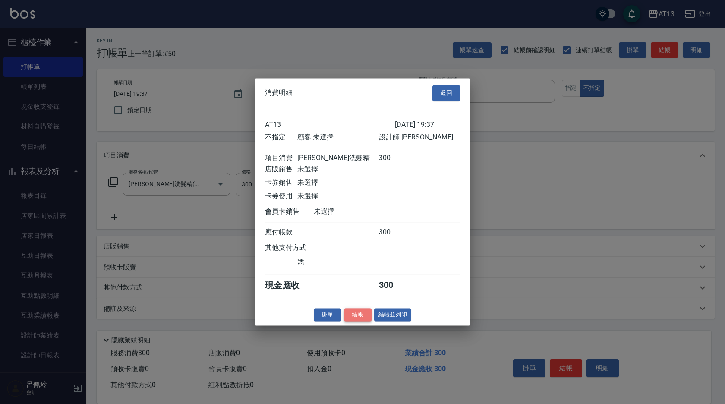
click at [356, 321] on button "結帳" at bounding box center [358, 314] width 28 height 13
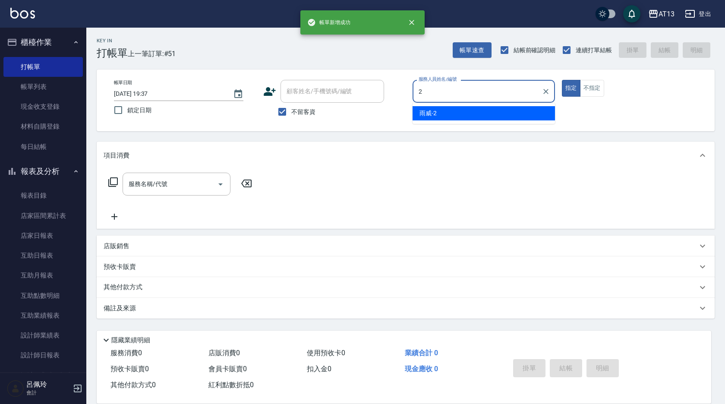
drag, startPoint x: 520, startPoint y: 108, endPoint x: 558, endPoint y: 109, distance: 37.5
click at [520, 107] on div "雨威 -2" at bounding box center [483, 113] width 142 height 14
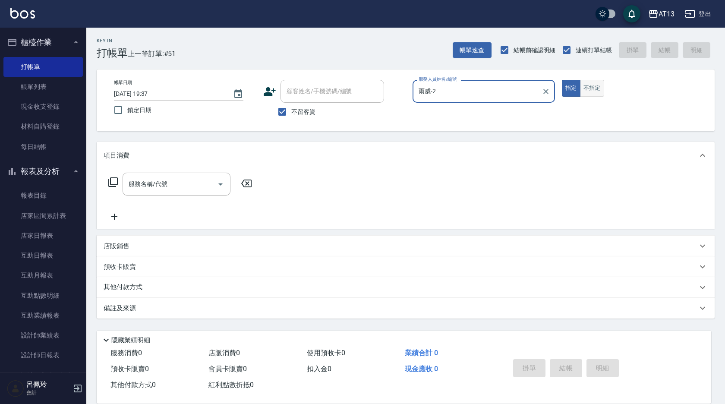
type input "雨威-2"
click at [589, 88] on button "不指定" at bounding box center [592, 88] width 24 height 17
click at [170, 190] on input "服務名稱/代號" at bounding box center [169, 183] width 87 height 15
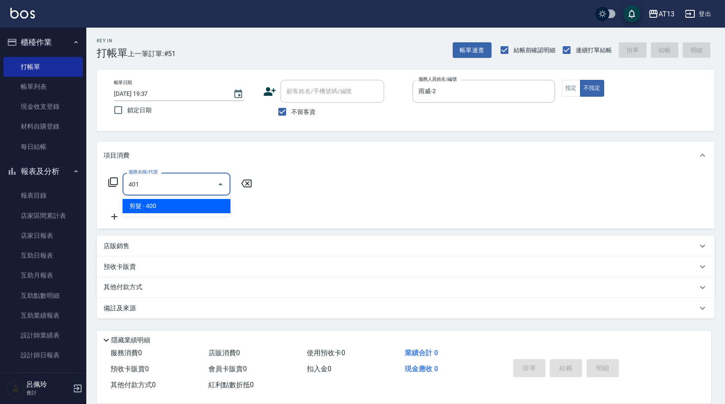
type input "剪髮(401)"
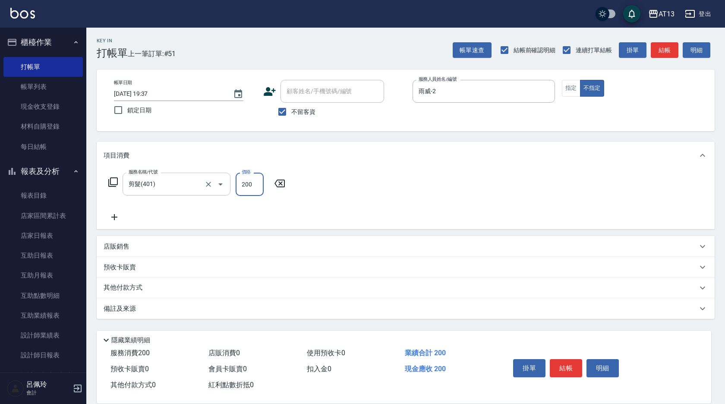
type input "200"
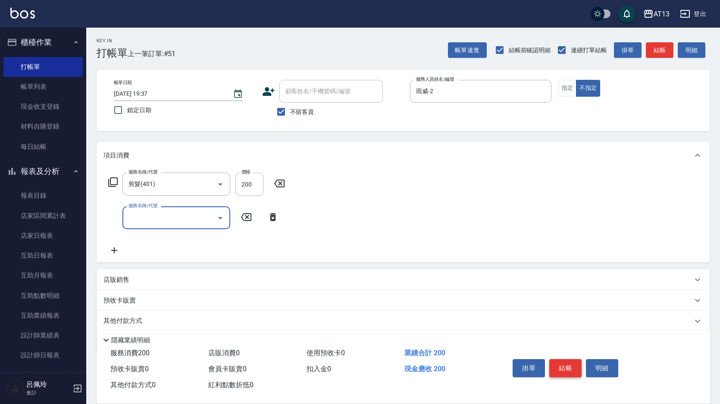
click at [567, 365] on button "結帳" at bounding box center [565, 368] width 32 height 18
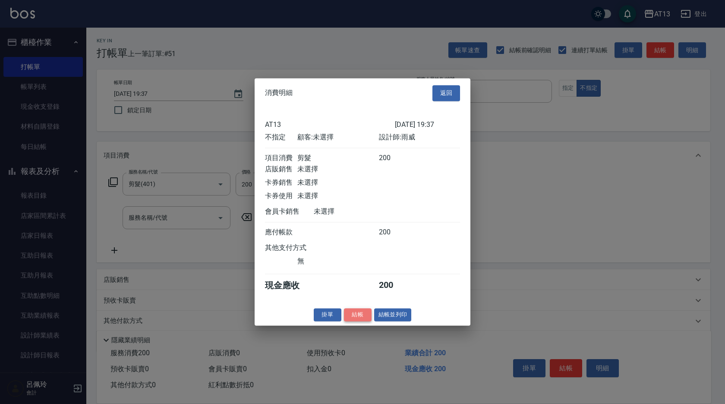
click at [356, 321] on button "結帳" at bounding box center [358, 314] width 28 height 13
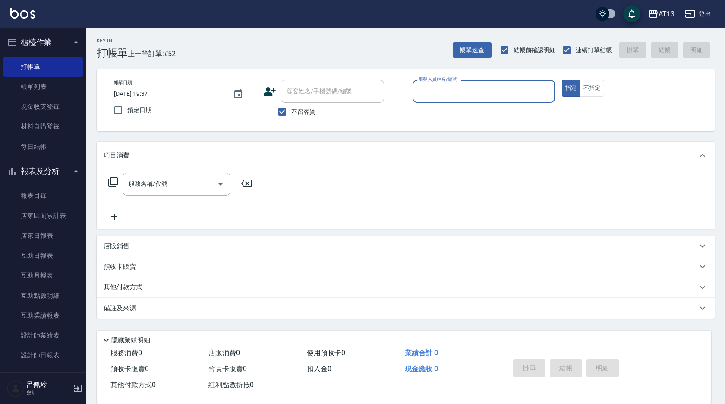
click at [416, 331] on div "隱藏業績明細" at bounding box center [404, 337] width 614 height 15
click at [443, 91] on input "服務人員姓名/編號" at bounding box center [483, 91] width 135 height 15
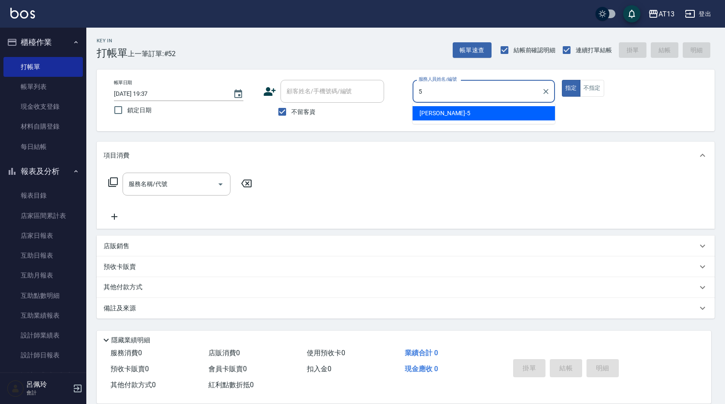
click at [422, 112] on span "[PERSON_NAME] -5" at bounding box center [444, 113] width 51 height 9
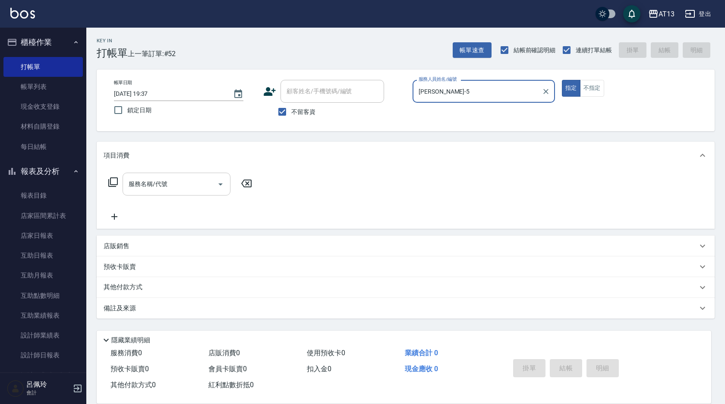
type input "[PERSON_NAME]-5"
click at [194, 186] on input "服務名稱/代號" at bounding box center [169, 183] width 87 height 15
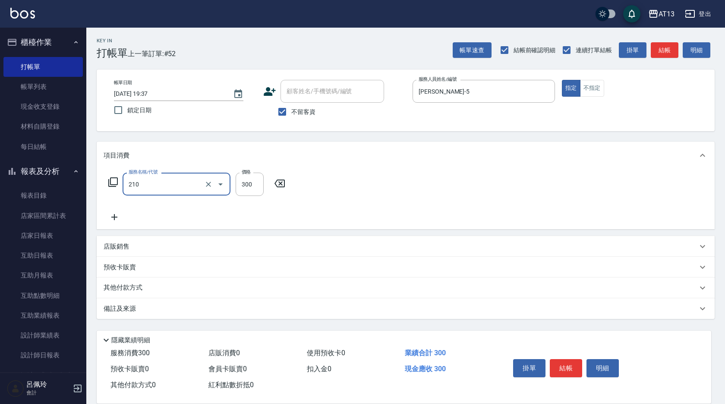
type input "[PERSON_NAME]洗髮精(210)"
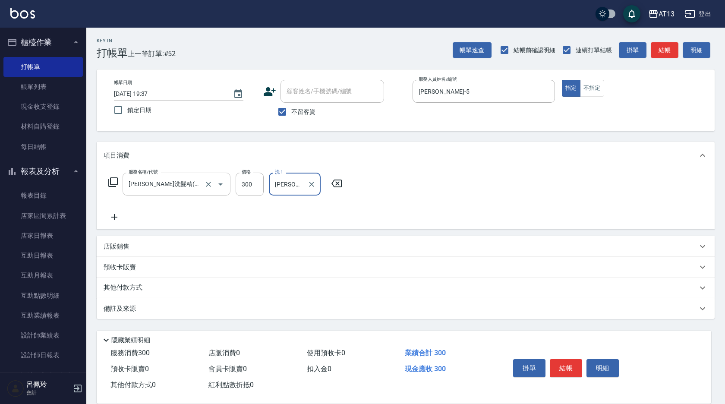
type input "[PERSON_NAME]-23"
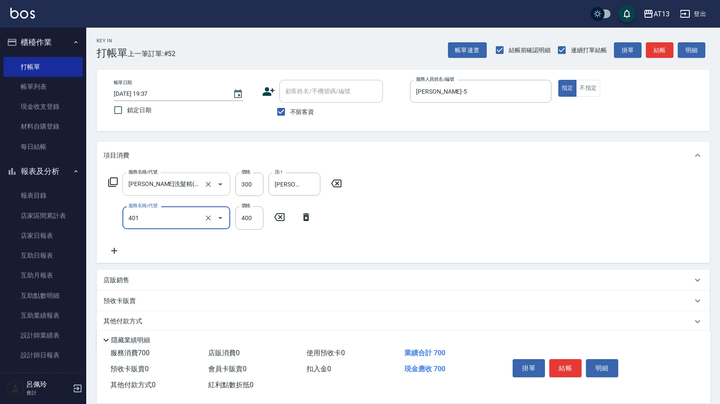
type input "剪髮(401)"
type input "50"
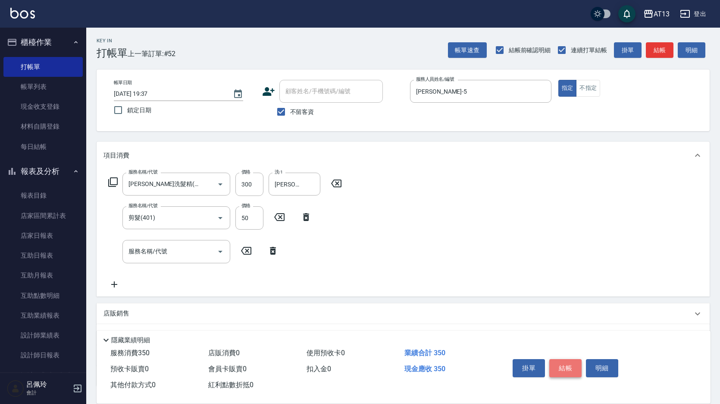
click at [569, 367] on button "結帳" at bounding box center [565, 368] width 32 height 18
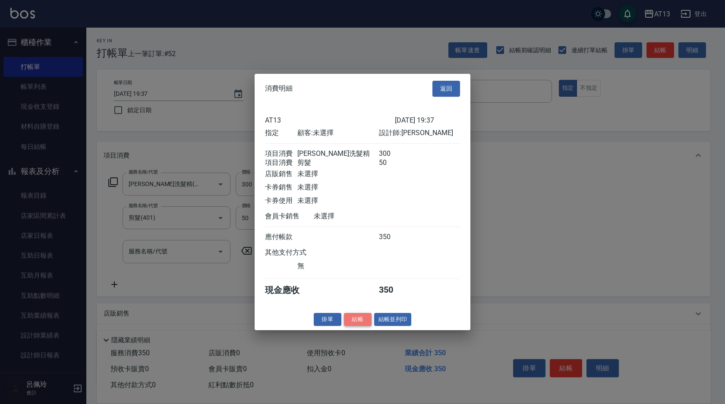
click at [353, 326] on button "結帳" at bounding box center [358, 318] width 28 height 13
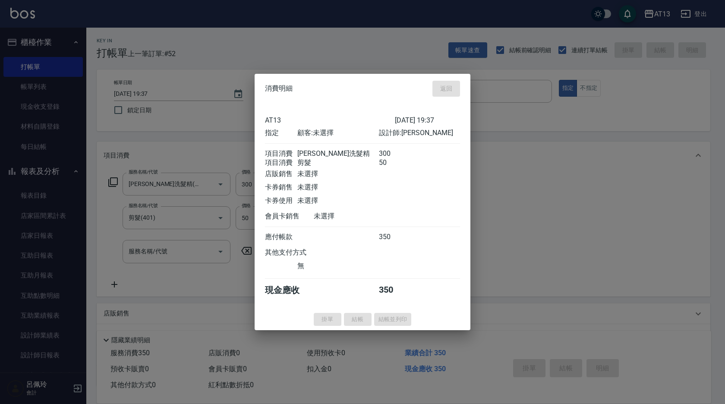
type input "[DATE] 19:46"
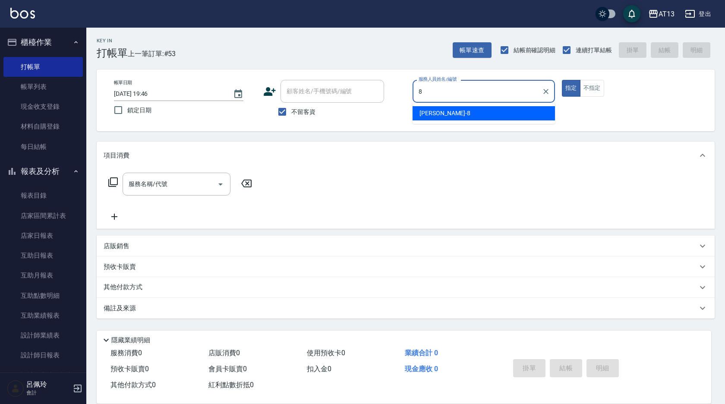
click at [452, 113] on div "[PERSON_NAME] -8" at bounding box center [483, 113] width 142 height 14
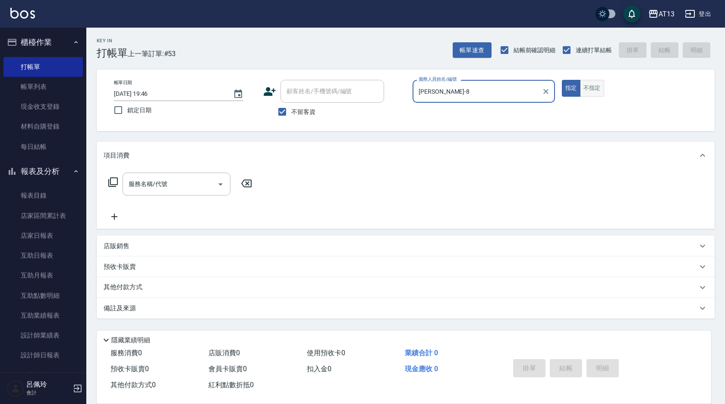
type input "[PERSON_NAME]-8"
click at [592, 90] on button "不指定" at bounding box center [592, 88] width 24 height 17
click at [174, 180] on input "服務名稱/代號" at bounding box center [169, 183] width 87 height 15
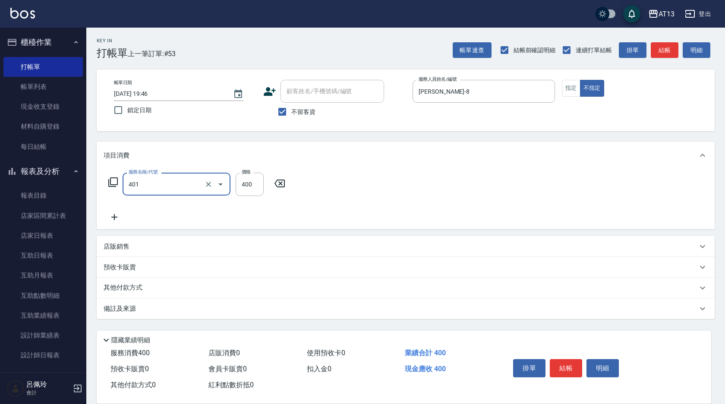
type input "剪髮(401)"
type input "200"
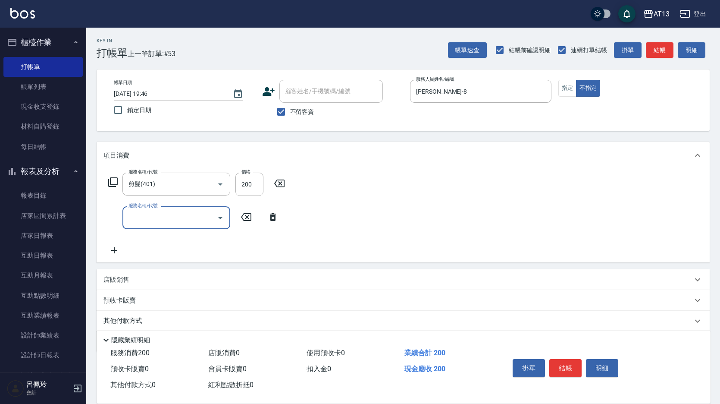
click at [377, 201] on div "服務名稱/代號 剪髮(401) 服務名稱/代號 價格 200 價格 服務名稱/代號 服務名稱/代號" at bounding box center [403, 215] width 613 height 93
click at [552, 360] on button "結帳" at bounding box center [565, 368] width 32 height 18
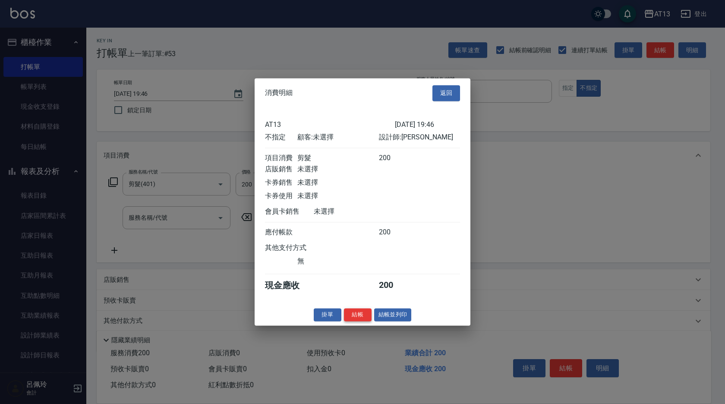
click at [349, 316] on button "結帳" at bounding box center [358, 314] width 28 height 13
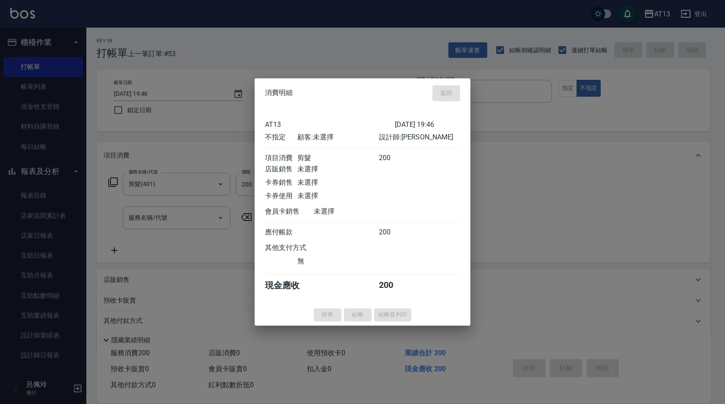
type input "[DATE] 19:48"
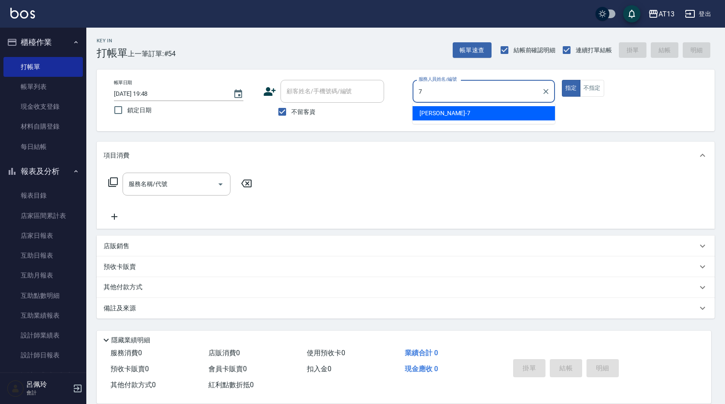
click at [468, 116] on div "[PERSON_NAME]-7" at bounding box center [483, 113] width 142 height 14
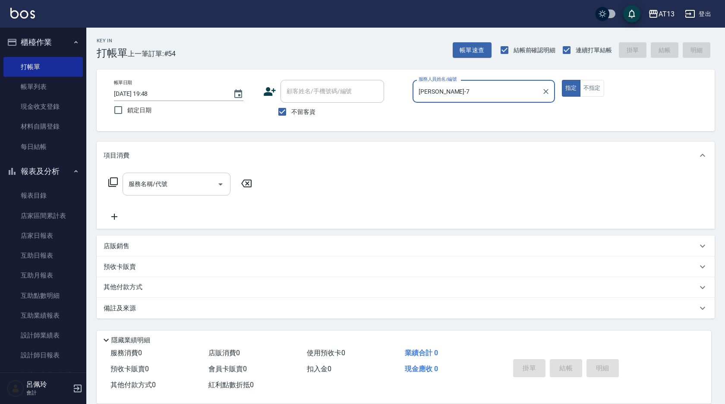
type input "[PERSON_NAME]-7"
click at [185, 180] on input "服務名稱/代號" at bounding box center [169, 183] width 87 height 15
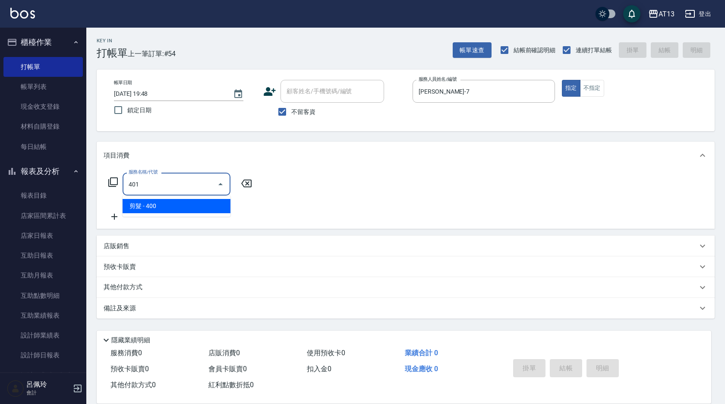
type input "剪髮(401)"
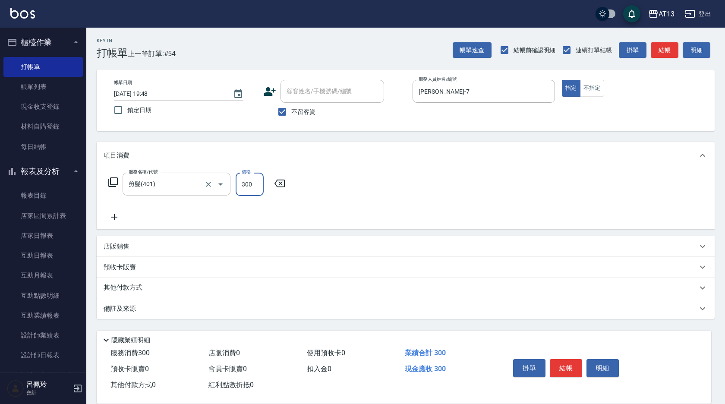
type input "300"
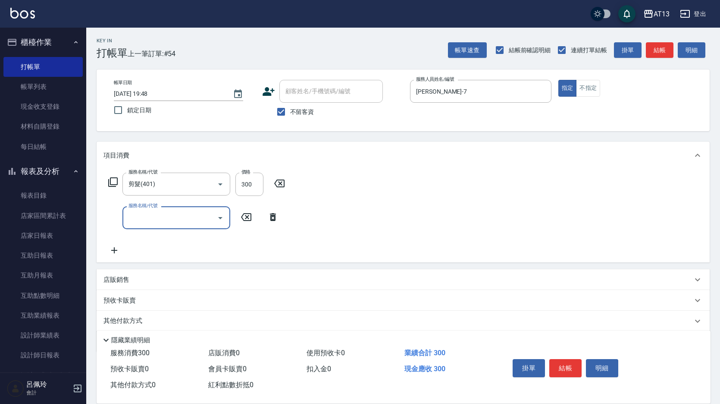
click at [467, 233] on div "服務名稱/代號 剪髮(401) 服務名稱/代號 價格 300 價格 服務名稱/代號 服務名稱/代號" at bounding box center [403, 215] width 613 height 93
click at [572, 371] on button "結帳" at bounding box center [565, 368] width 32 height 18
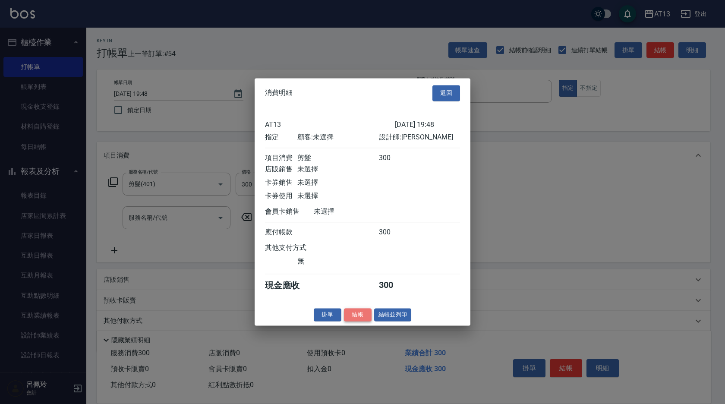
click at [345, 314] on button "結帳" at bounding box center [358, 314] width 28 height 13
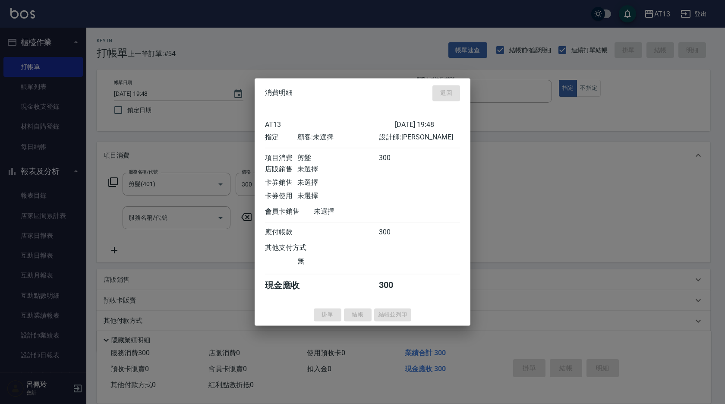
type input "[DATE] 19:50"
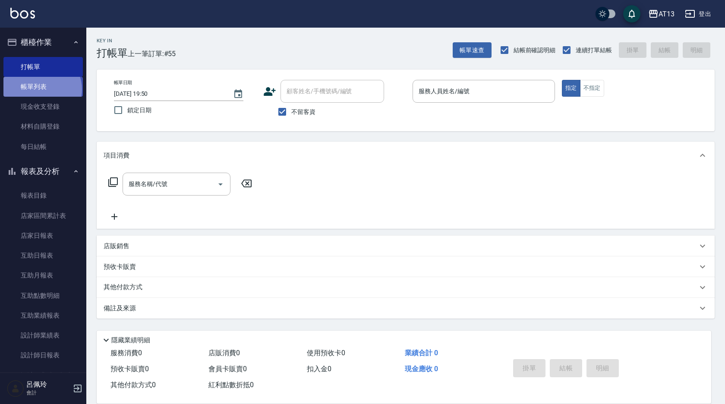
click at [41, 89] on link "帳單列表" at bounding box center [42, 87] width 79 height 20
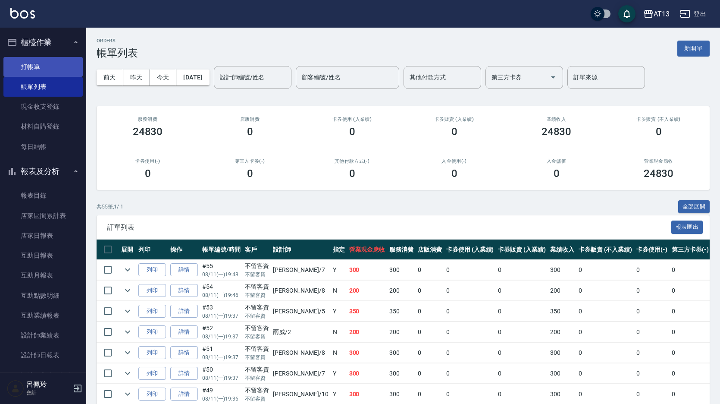
click at [39, 66] on link "打帳單" at bounding box center [42, 67] width 79 height 20
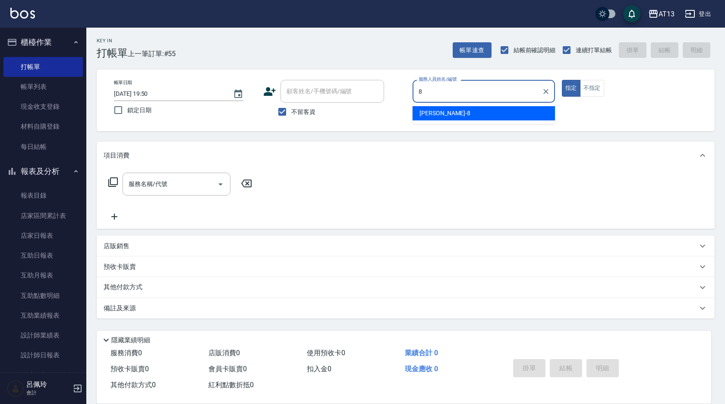
click at [431, 111] on span "[PERSON_NAME] -8" at bounding box center [444, 113] width 51 height 9
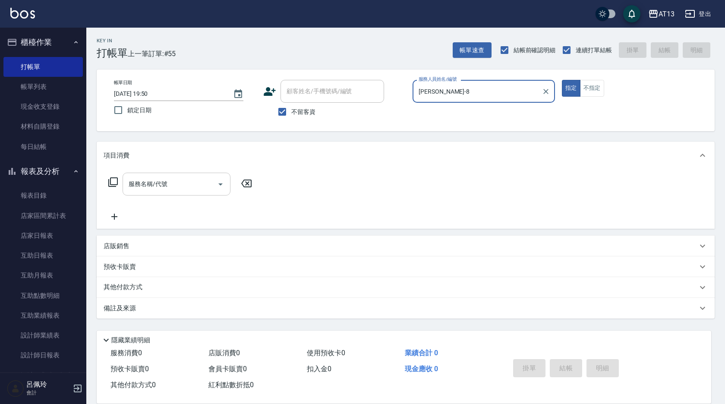
type input "[PERSON_NAME]-8"
click at [181, 182] on input "服務名稱/代號" at bounding box center [169, 183] width 87 height 15
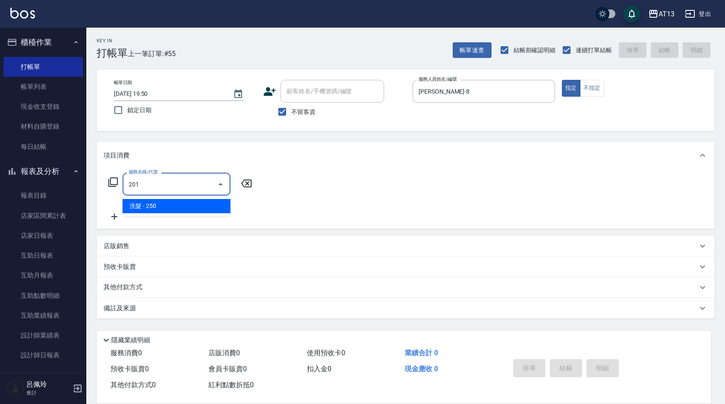
type input "洗髮(201)"
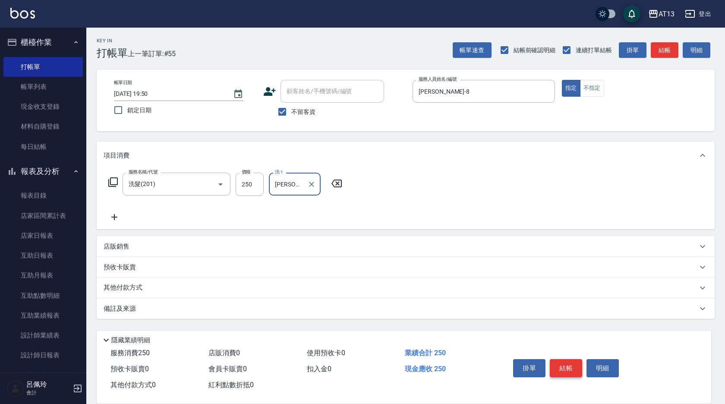
type input "[PERSON_NAME]-23"
click at [560, 366] on button "結帳" at bounding box center [565, 368] width 32 height 18
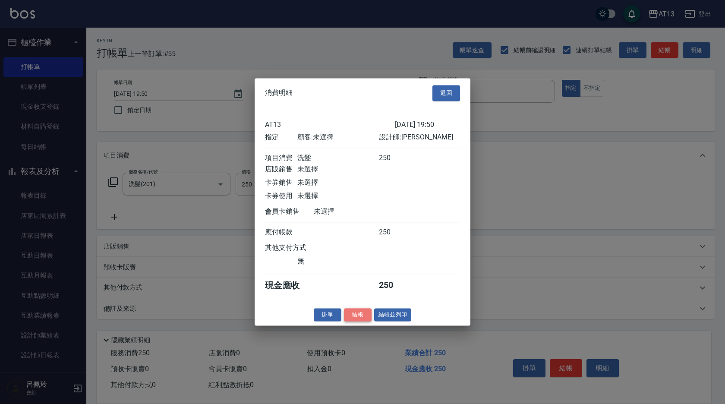
click at [361, 320] on button "結帳" at bounding box center [358, 314] width 28 height 13
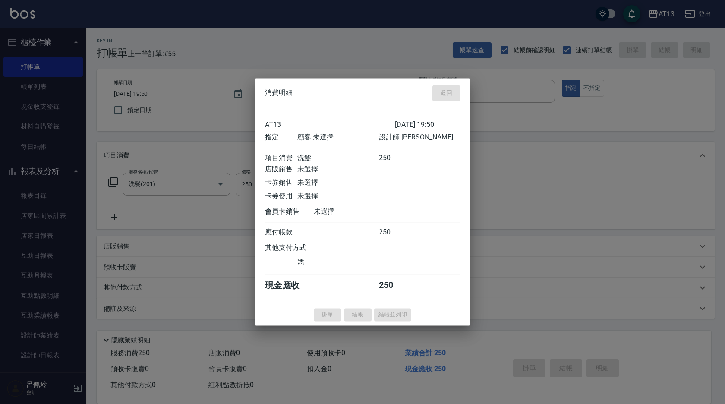
type input "[DATE] 20:18"
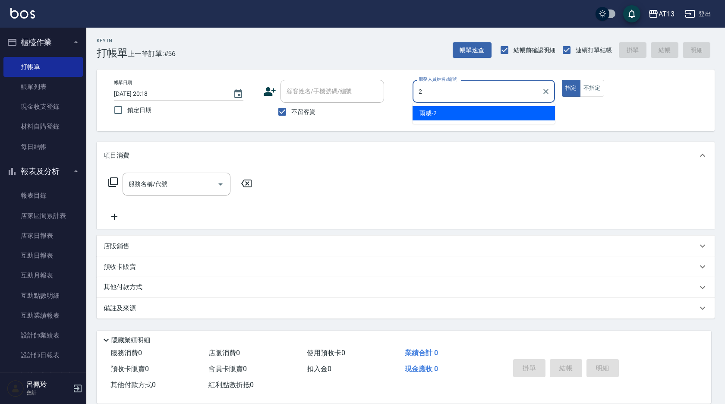
click at [465, 116] on div "雨威 -2" at bounding box center [483, 113] width 142 height 14
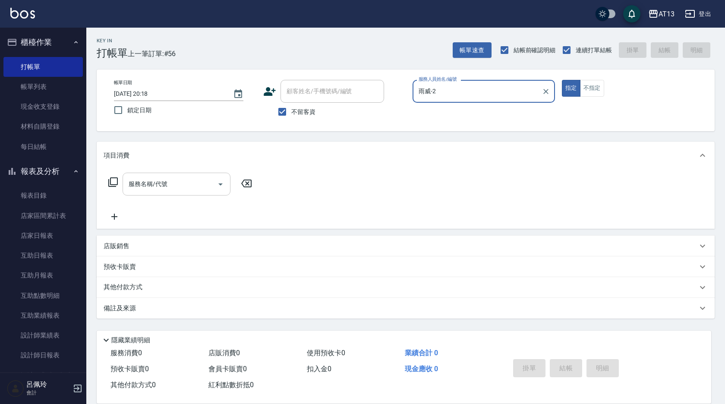
type input "雨威-2"
click at [191, 181] on input "服務名稱/代號" at bounding box center [169, 183] width 87 height 15
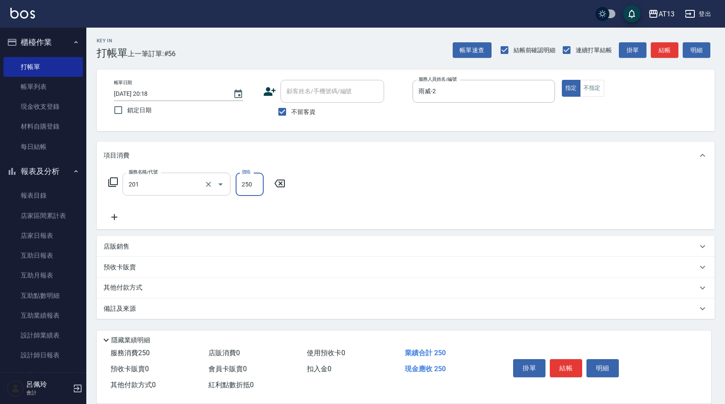
type input "洗髮(201)"
type input "雨威-2"
click at [566, 363] on button "結帳" at bounding box center [565, 368] width 32 height 18
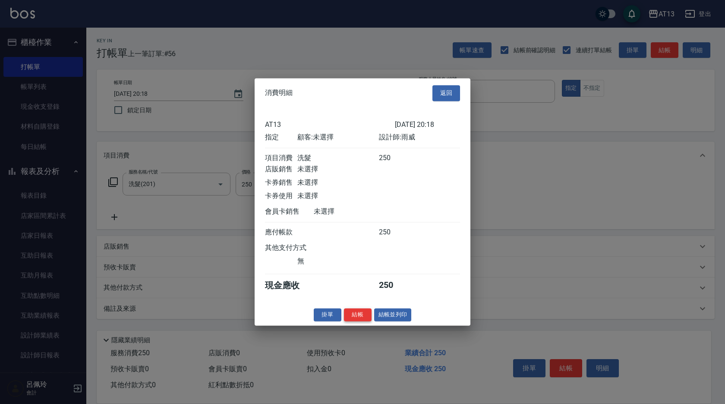
drag, startPoint x: 364, startPoint y: 318, endPoint x: 348, endPoint y: 325, distance: 17.2
click at [362, 319] on button "結帳" at bounding box center [358, 314] width 28 height 13
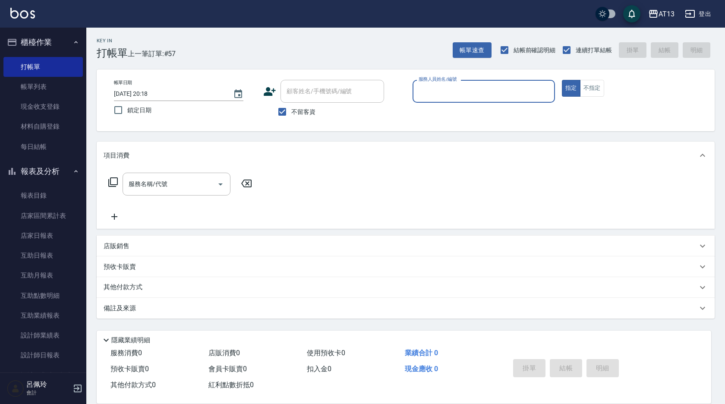
click at [351, 321] on div "Key In 打帳單 上一筆訂單:#57 帳單速查 結帳前確認明細 連續打單結帳 掛單 結帳 明細 帳單日期 [DATE] 20:18 鎖定日期 顧客姓名/手…" at bounding box center [405, 215] width 638 height 374
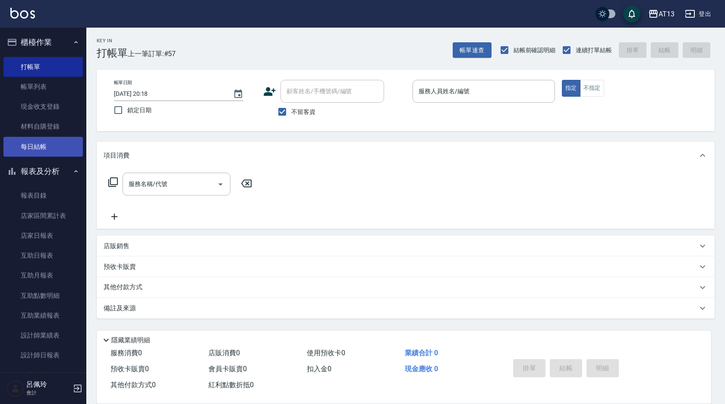
click at [34, 145] on link "每日結帳" at bounding box center [42, 147] width 79 height 20
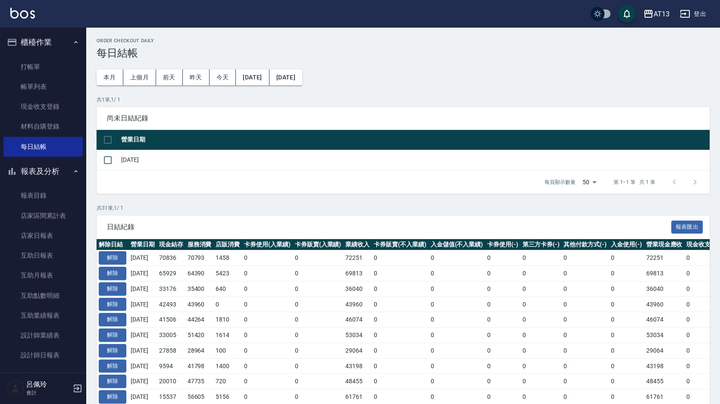
click at [104, 135] on input "checkbox" at bounding box center [108, 140] width 18 height 18
checkbox input "true"
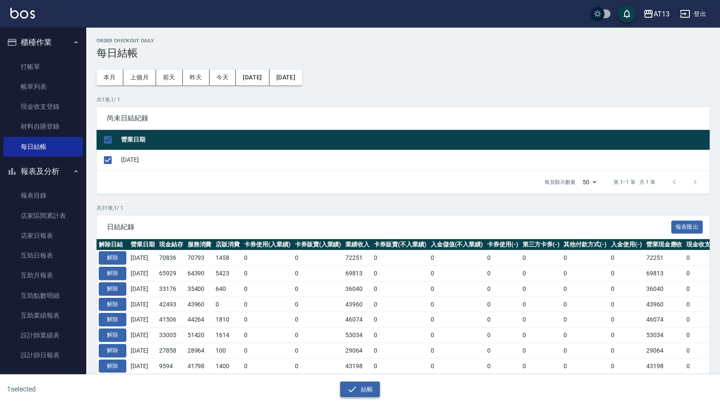
click at [364, 392] on button "結帳" at bounding box center [360, 389] width 40 height 16
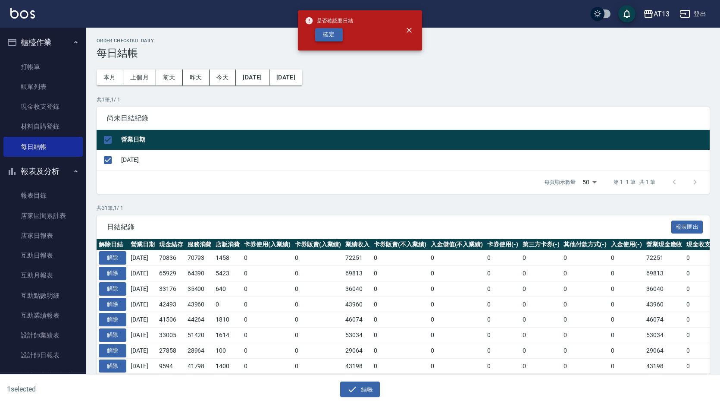
click at [320, 36] on button "確定" at bounding box center [329, 34] width 28 height 13
checkbox input "false"
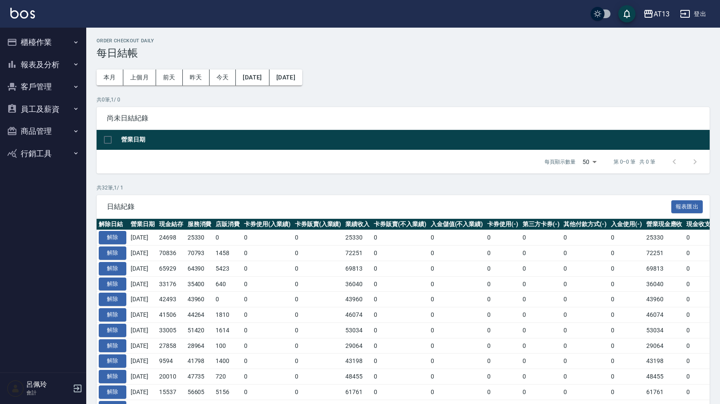
click at [51, 64] on button "報表及分析" at bounding box center [42, 64] width 79 height 22
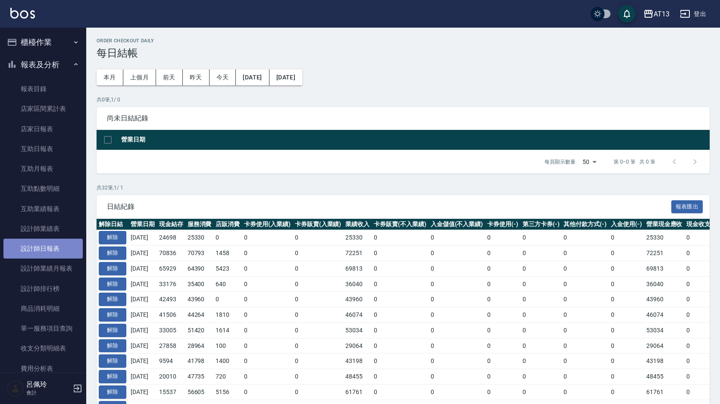
click at [53, 245] on link "設計師日報表" at bounding box center [42, 249] width 79 height 20
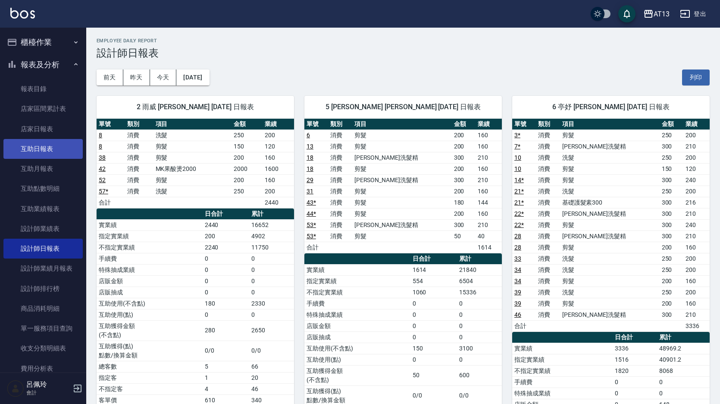
click at [41, 149] on link "互助日報表" at bounding box center [42, 149] width 79 height 20
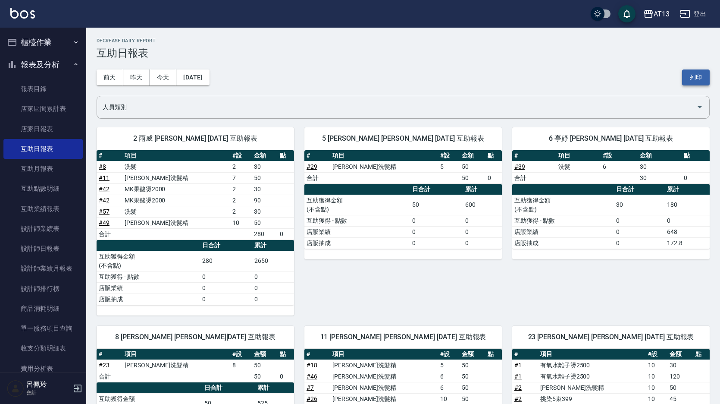
click at [700, 75] on button "列印" at bounding box center [696, 77] width 28 height 16
click at [57, 247] on link "設計師日報表" at bounding box center [42, 249] width 79 height 20
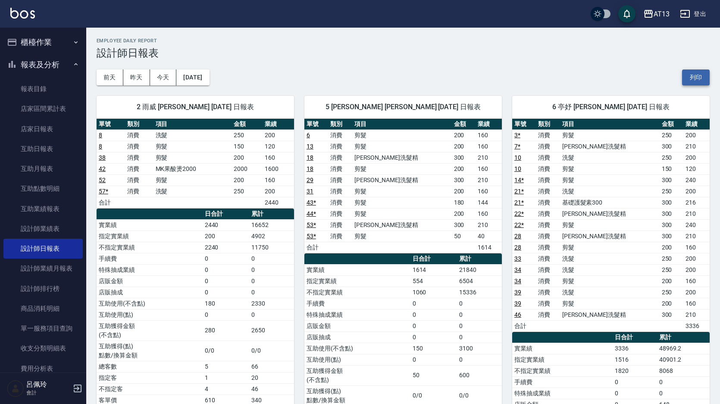
click at [700, 77] on button "列印" at bounding box center [696, 77] width 28 height 16
click at [41, 125] on link "店家日報表" at bounding box center [42, 129] width 79 height 20
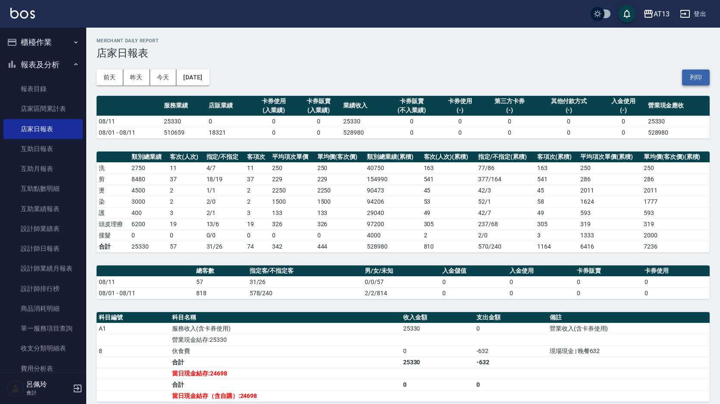
click at [690, 77] on button "列印" at bounding box center [696, 77] width 28 height 16
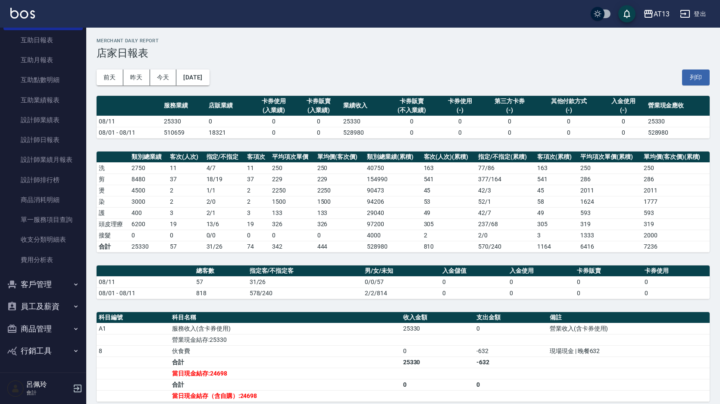
scroll to position [99, 0]
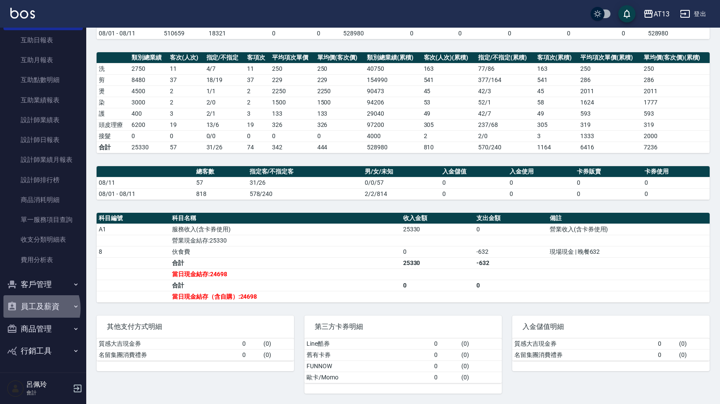
click at [34, 308] on button "員工及薪資" at bounding box center [42, 306] width 79 height 22
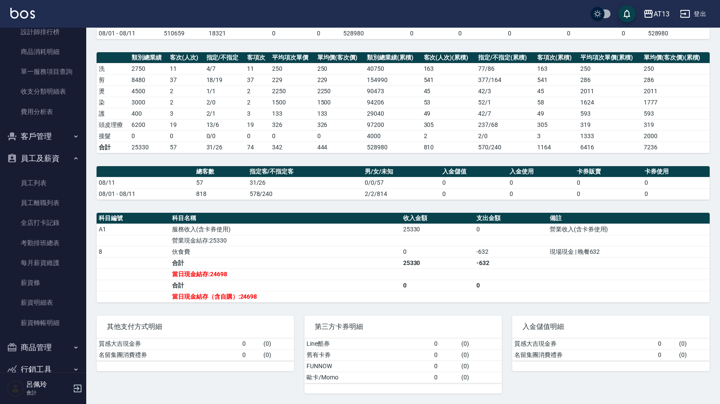
scroll to position [275, 0]
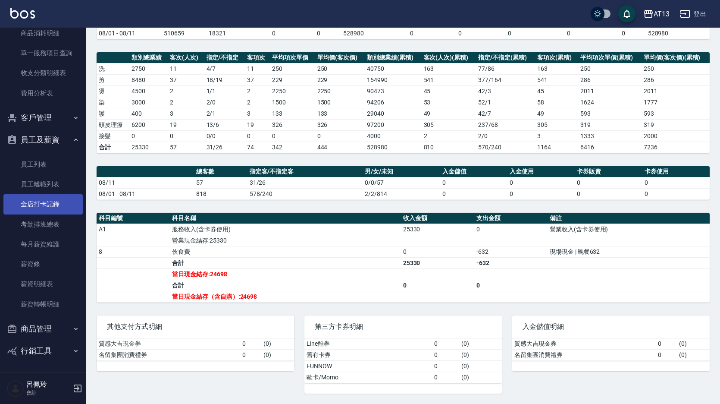
click at [44, 206] on link "全店打卡記錄" at bounding box center [42, 204] width 79 height 20
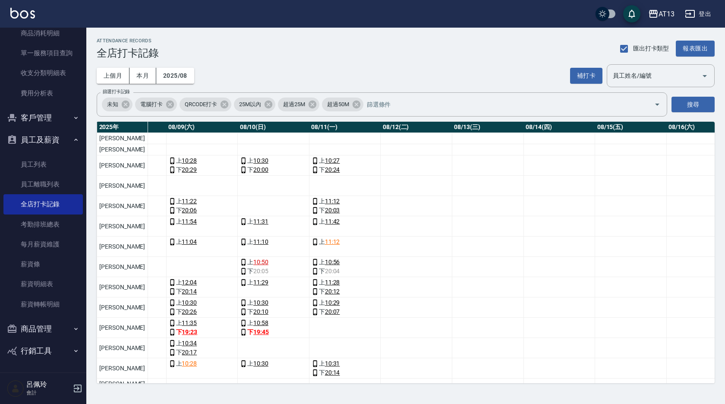
scroll to position [0, 634]
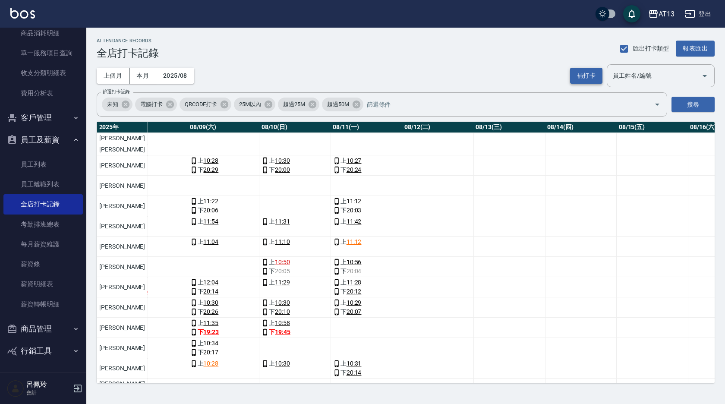
click at [579, 78] on button "補打卡" at bounding box center [586, 76] width 32 height 16
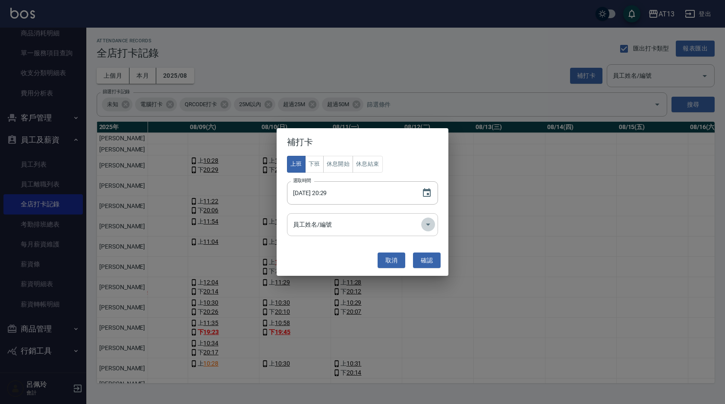
click at [426, 224] on icon "Open" at bounding box center [428, 224] width 10 height 10
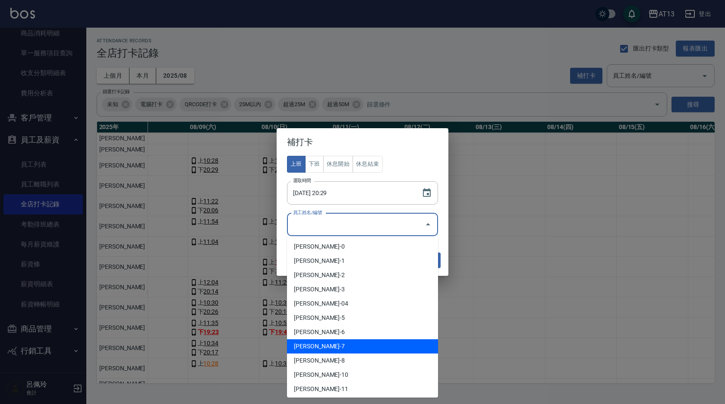
click at [326, 342] on li "[PERSON_NAME]-7" at bounding box center [362, 346] width 151 height 14
type input "[PERSON_NAME]"
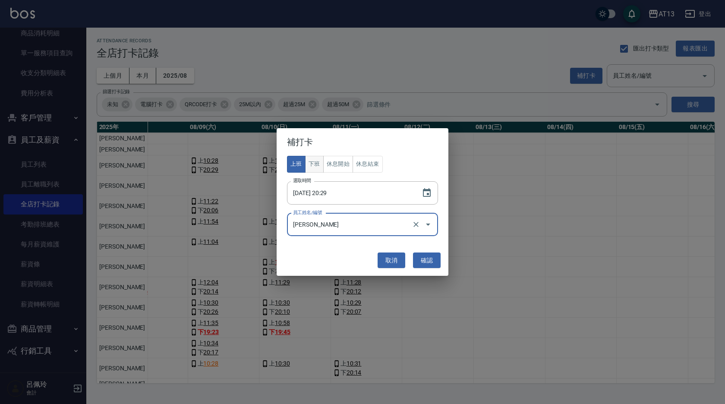
click at [317, 163] on button "下班" at bounding box center [314, 164] width 19 height 17
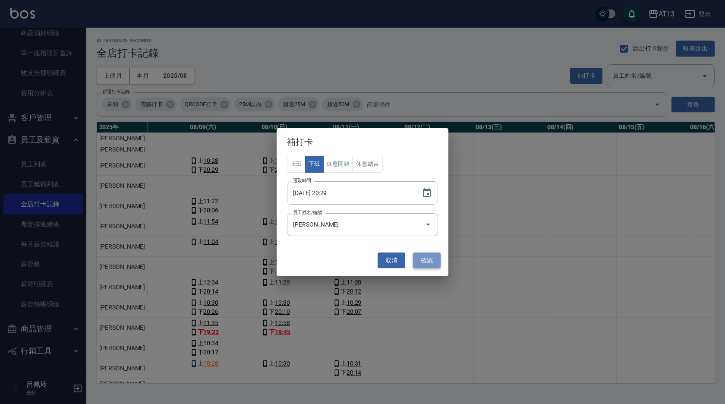
click at [434, 259] on button "確認" at bounding box center [427, 260] width 28 height 16
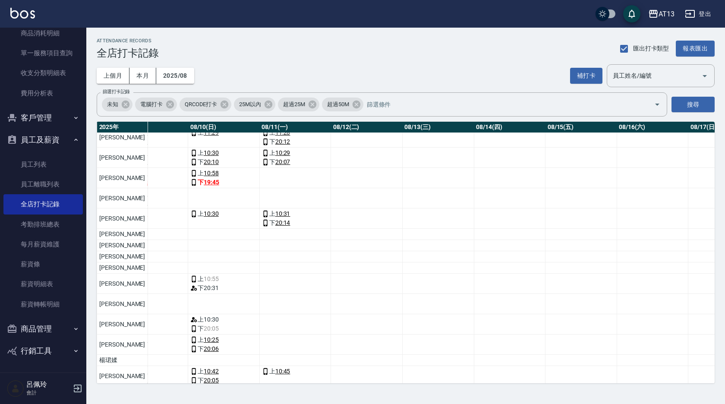
scroll to position [179, 706]
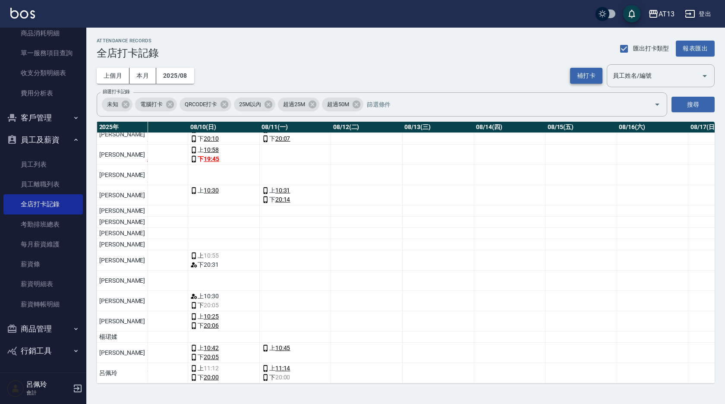
click at [579, 75] on button "補打卡" at bounding box center [586, 76] width 32 height 16
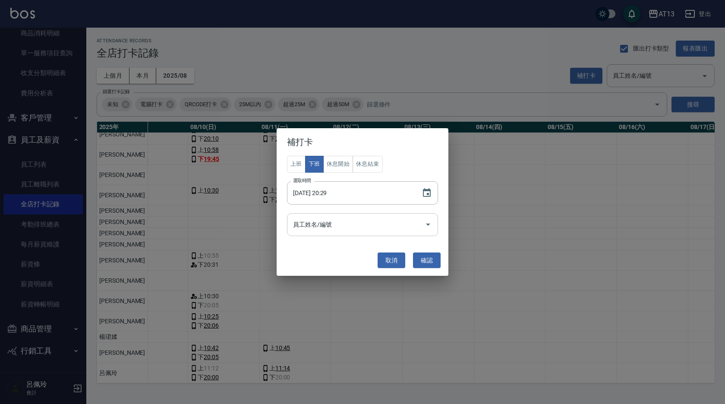
click at [431, 224] on icon "Open" at bounding box center [428, 224] width 10 height 10
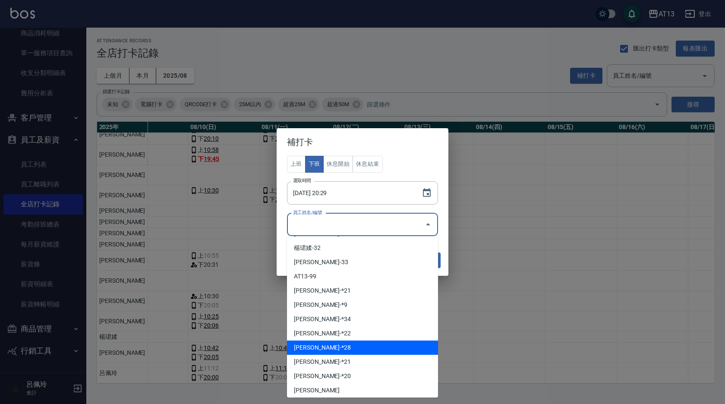
scroll to position [286, 0]
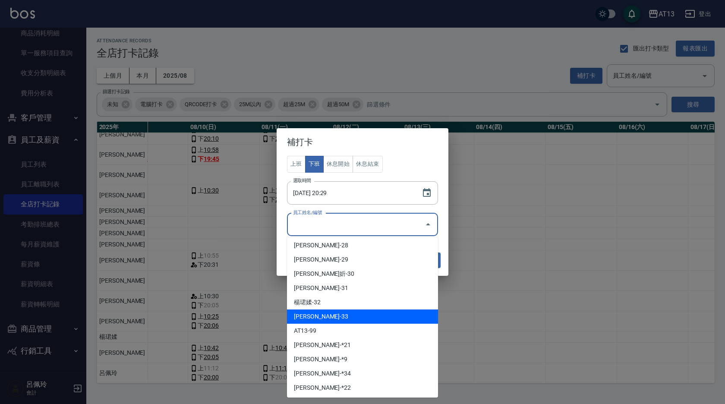
click at [355, 311] on li "[PERSON_NAME]-33" at bounding box center [362, 316] width 151 height 14
type input "[PERSON_NAME]"
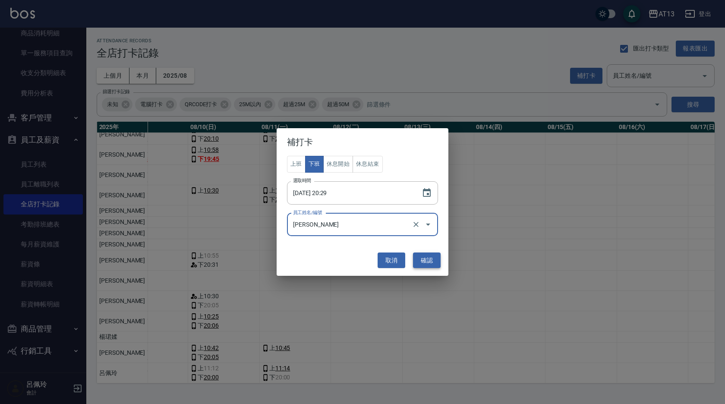
click at [430, 260] on button "確認" at bounding box center [427, 260] width 28 height 16
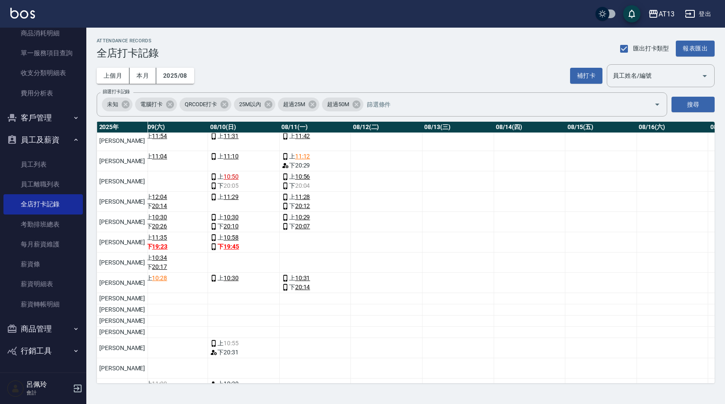
scroll to position [0, 686]
